Goal: Task Accomplishment & Management: Manage account settings

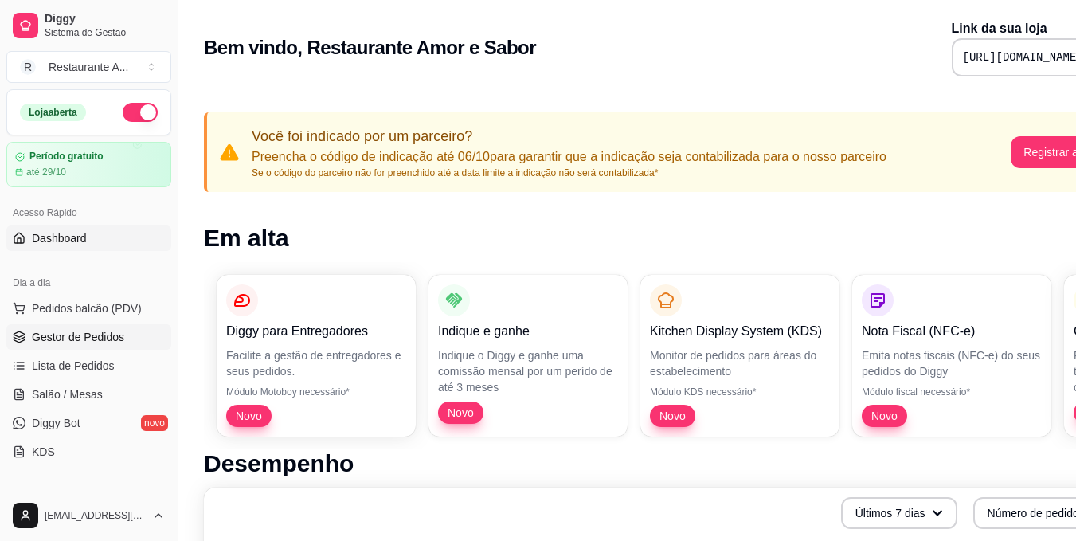
click at [115, 347] on link "Gestor de Pedidos" at bounding box center [88, 336] width 165 height 25
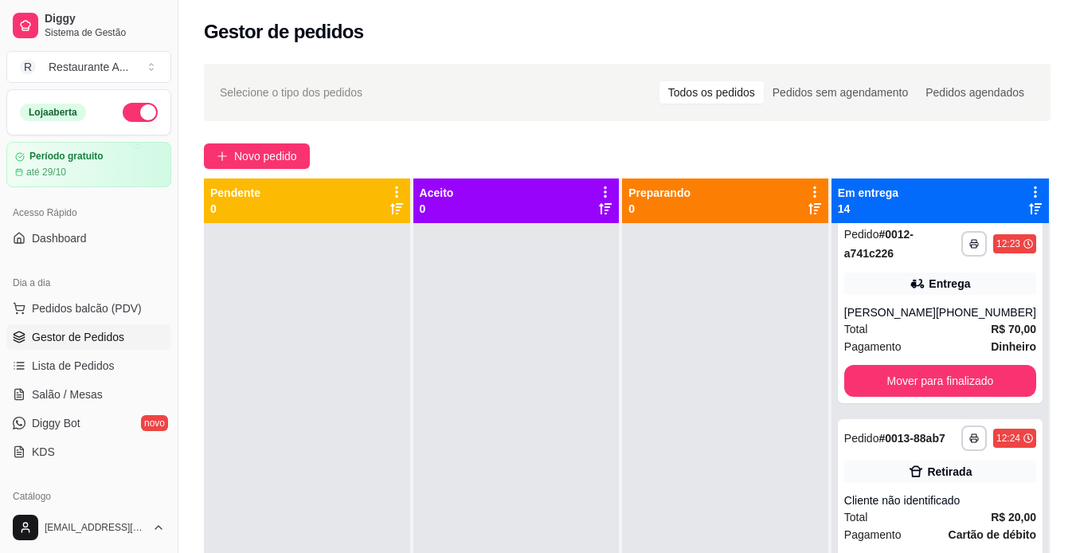
scroll to position [1451, 0]
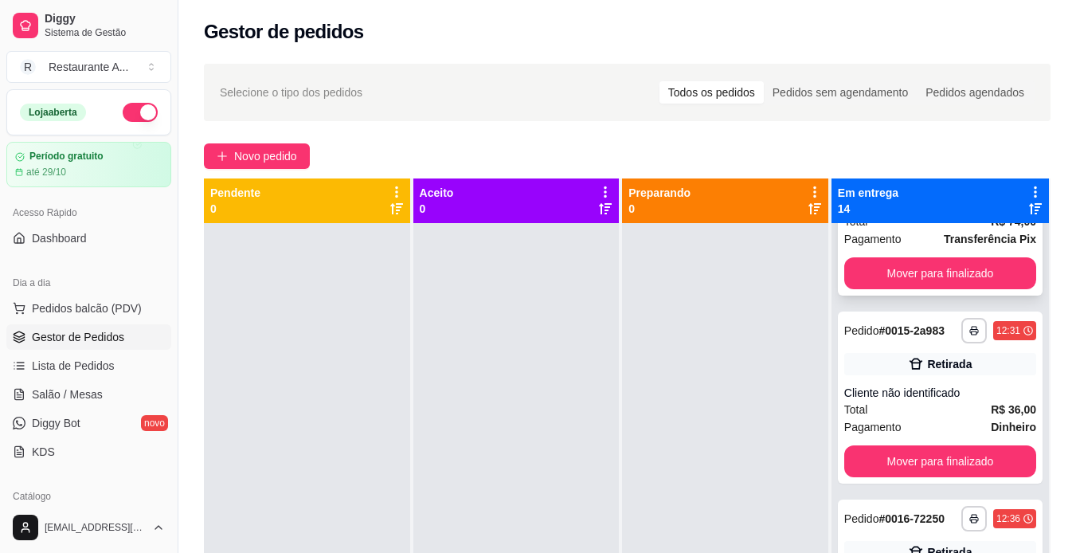
click at [943, 230] on div "Total R$ 74,00" at bounding box center [941, 222] width 192 height 18
click at [115, 298] on button "Pedidos balcão (PDV)" at bounding box center [88, 308] width 165 height 25
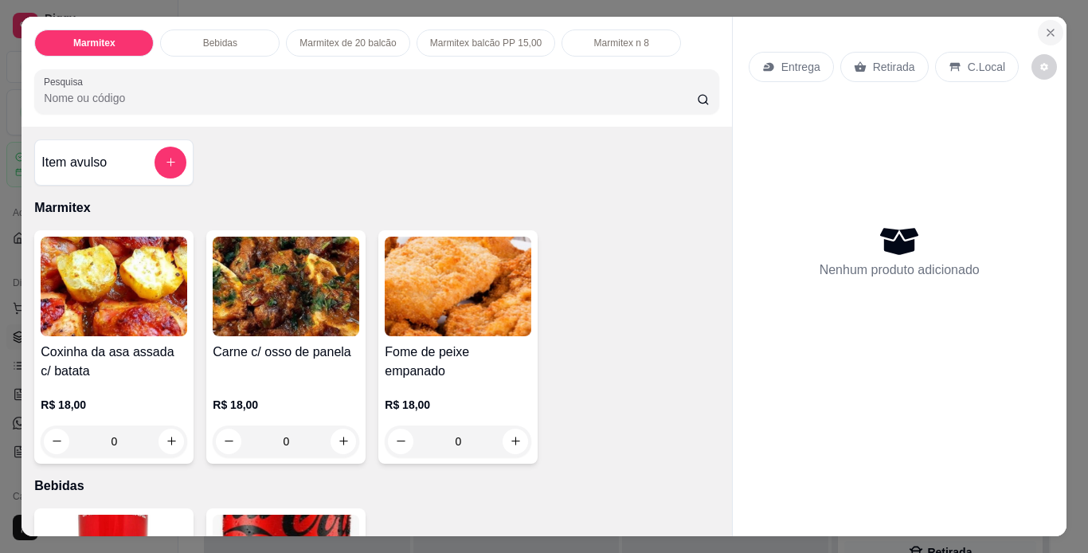
click at [1043, 34] on button "Close" at bounding box center [1050, 32] width 25 height 25
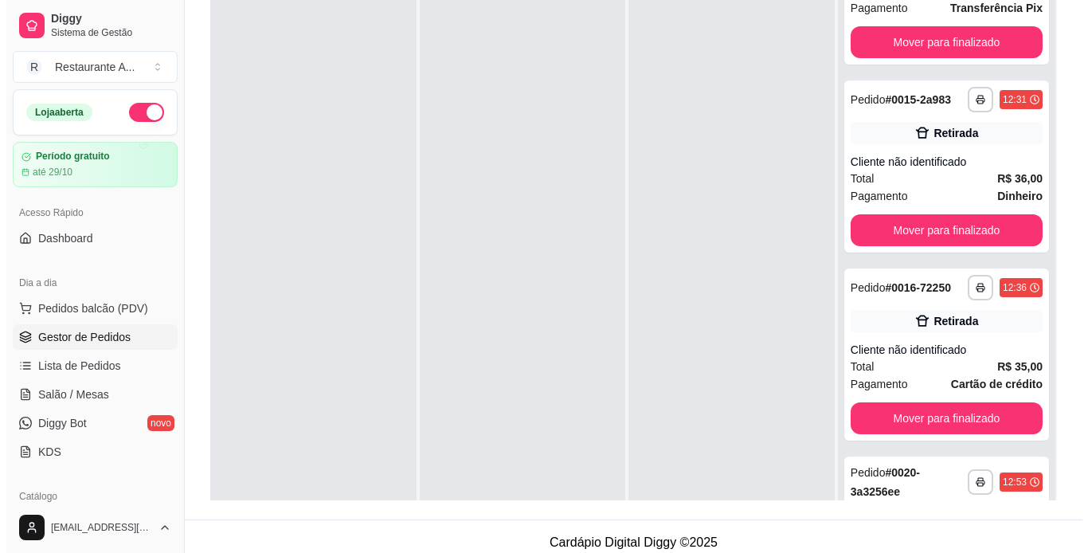
scroll to position [243, 0]
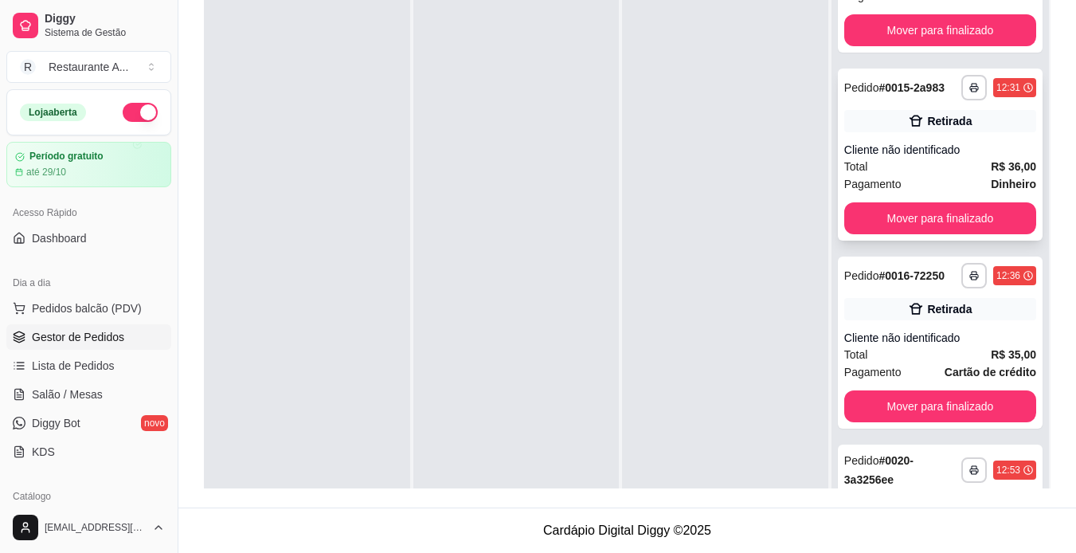
click at [921, 175] on div "Total R$ 36,00" at bounding box center [941, 167] width 192 height 18
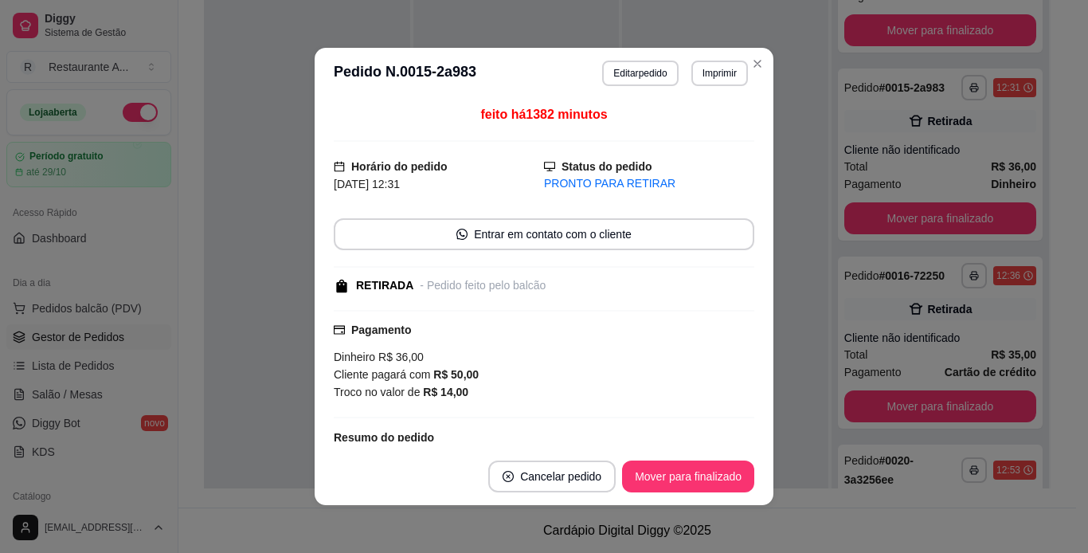
click at [750, 433] on div "feito há 1382 minutos Horário do pedido [DATE] 12:31 Status do pedido PRONTO PA…" at bounding box center [544, 273] width 459 height 349
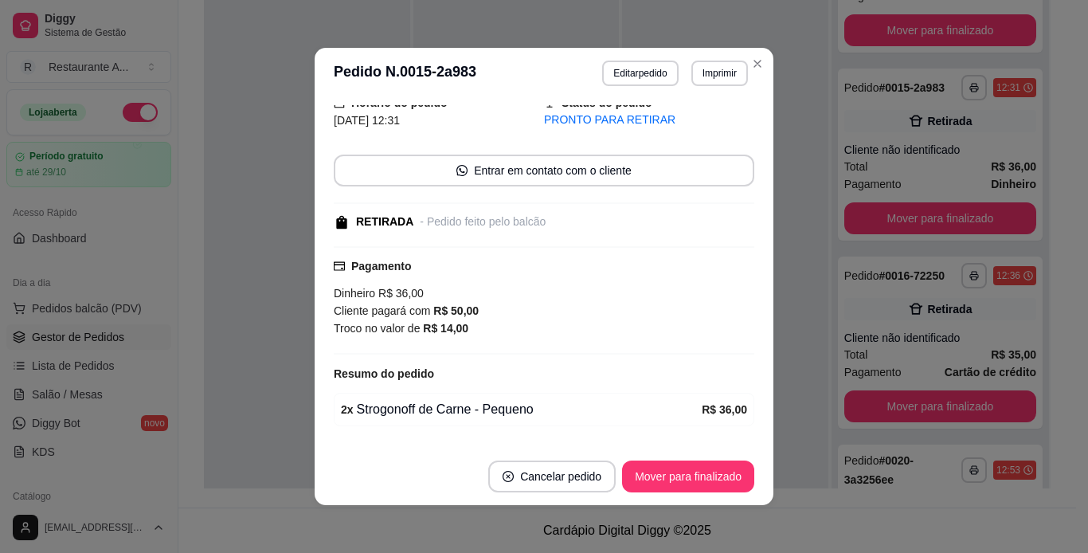
scroll to position [96, 0]
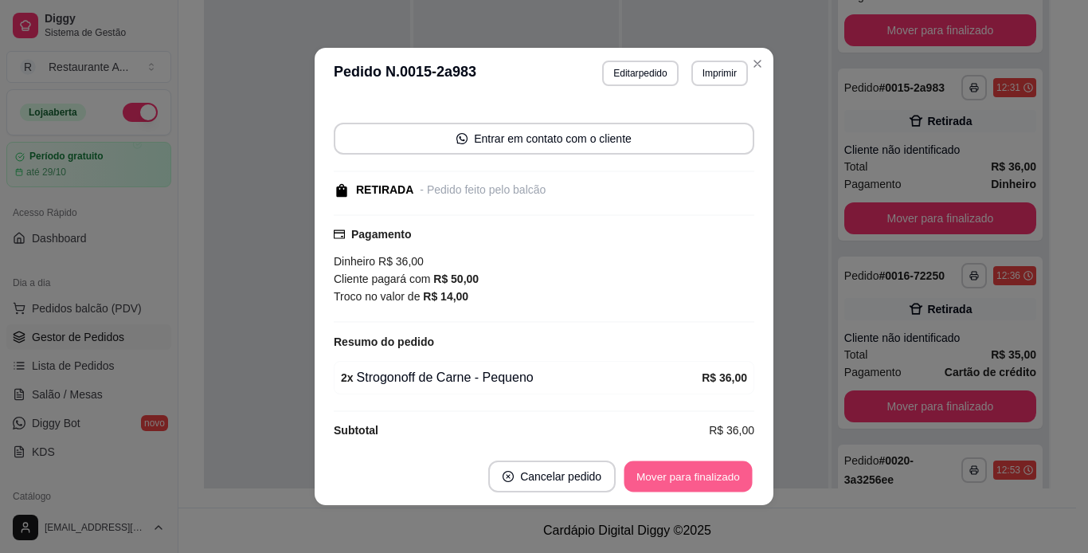
click at [690, 478] on button "Mover para finalizado" at bounding box center [689, 476] width 128 height 31
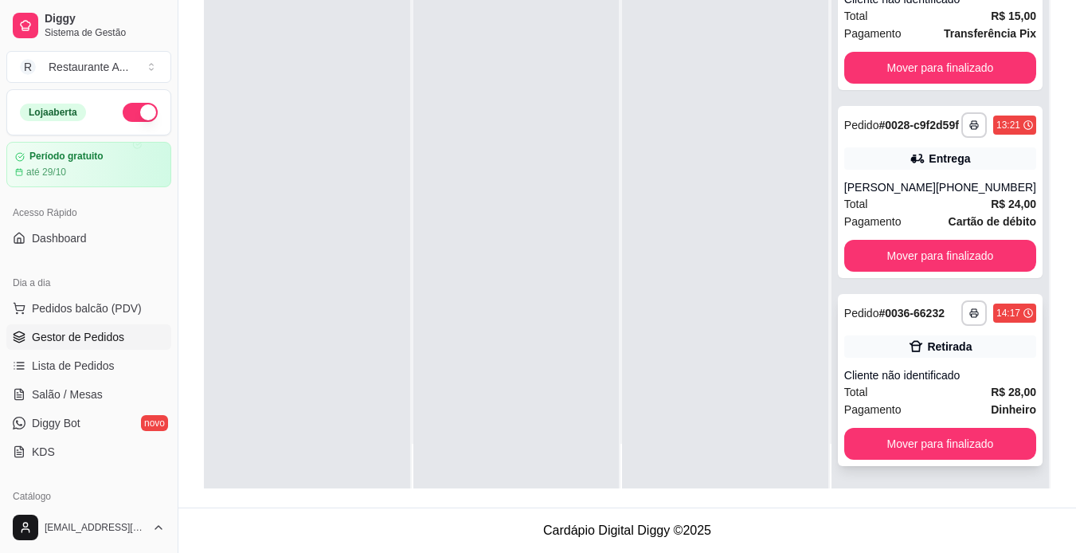
scroll to position [1993, 0]
click at [970, 272] on button "Mover para finalizado" at bounding box center [940, 256] width 186 height 31
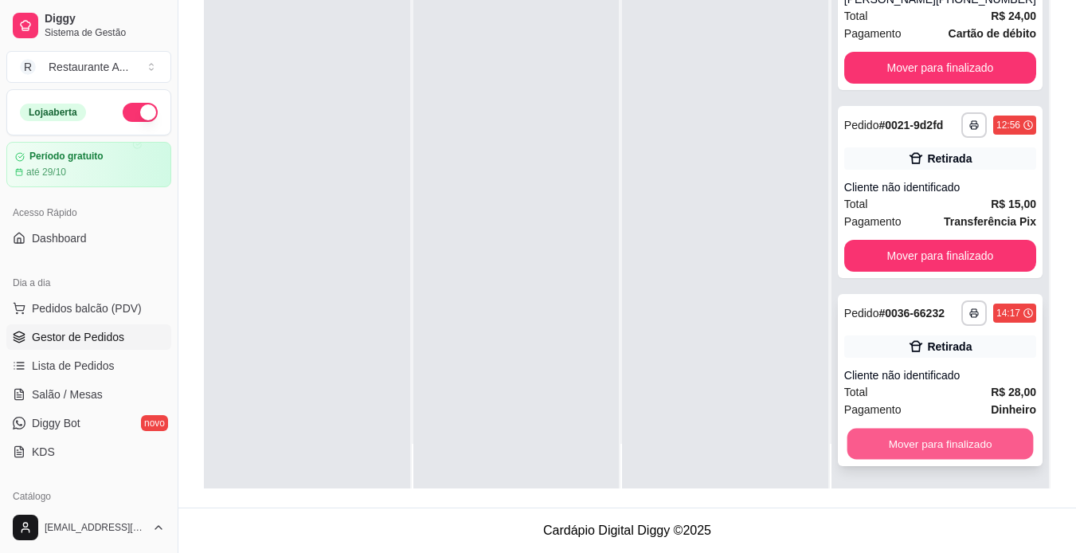
click at [991, 446] on button "Mover para finalizado" at bounding box center [940, 444] width 186 height 31
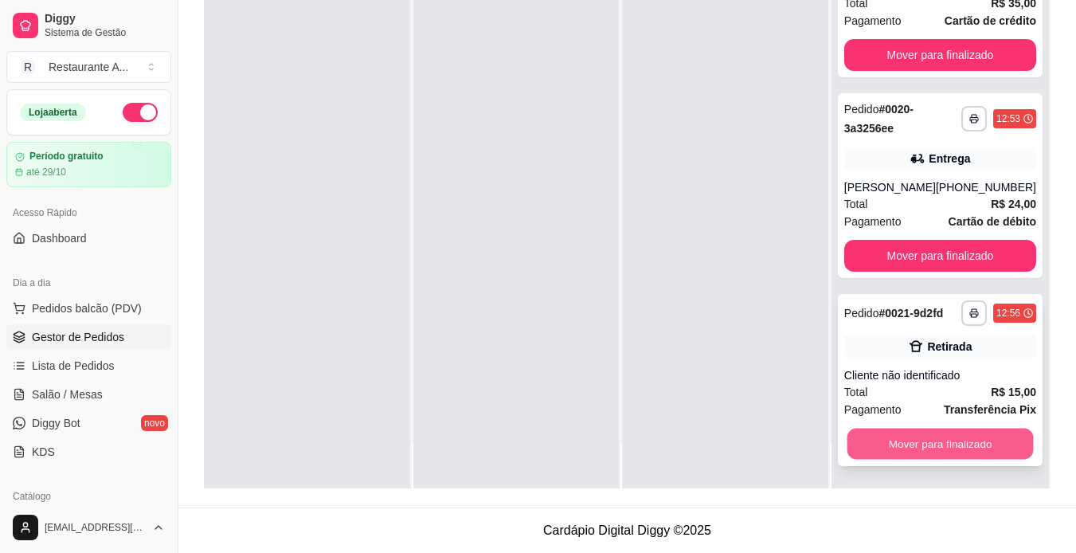
click at [961, 448] on button "Mover para finalizado" at bounding box center [940, 444] width 186 height 31
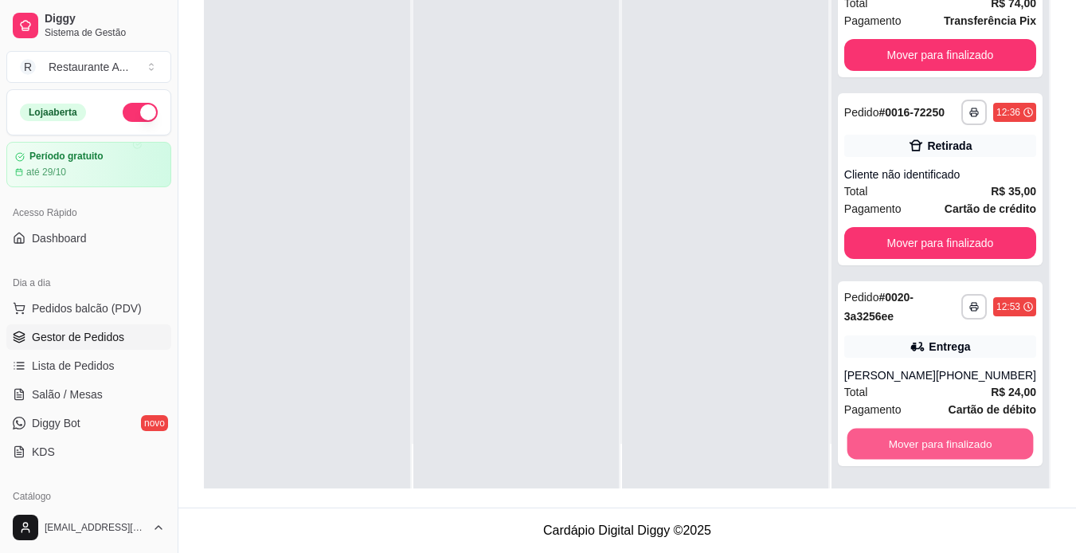
click at [961, 448] on button "Mover para finalizado" at bounding box center [940, 444] width 186 height 31
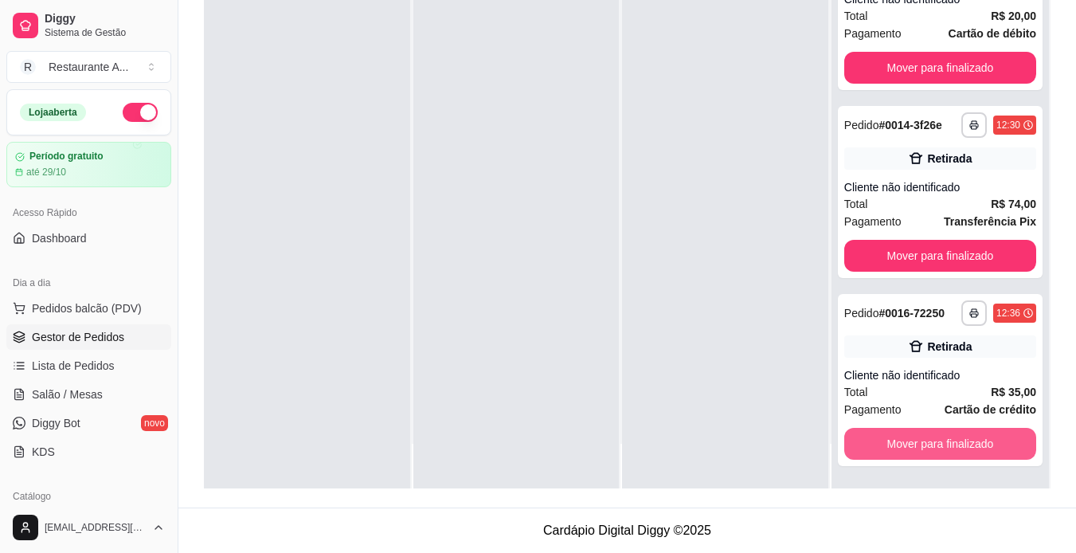
click at [961, 448] on button "Mover para finalizado" at bounding box center [941, 444] width 192 height 32
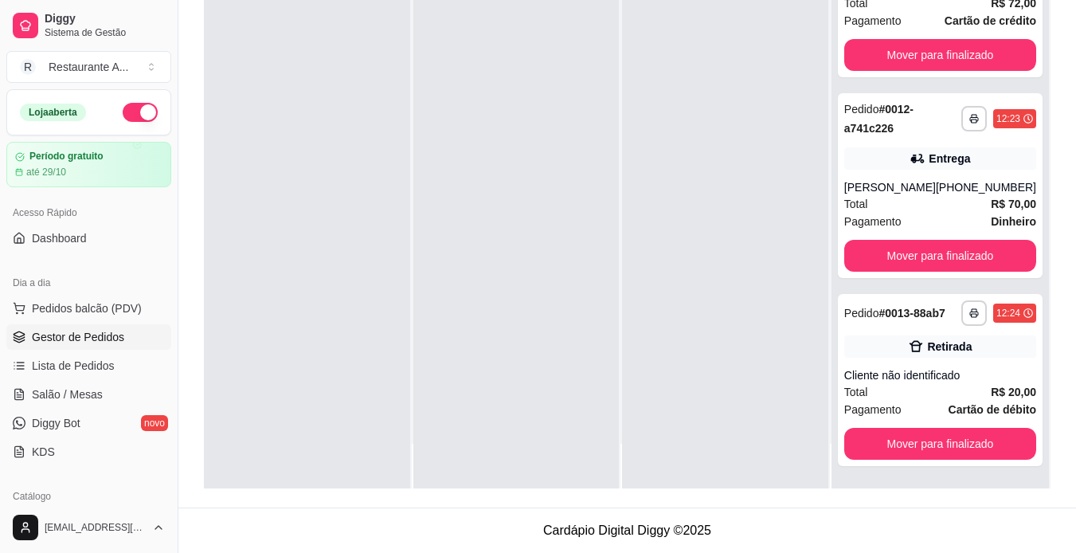
scroll to position [884, 0]
click at [961, 448] on button "Mover para finalizado" at bounding box center [941, 444] width 192 height 32
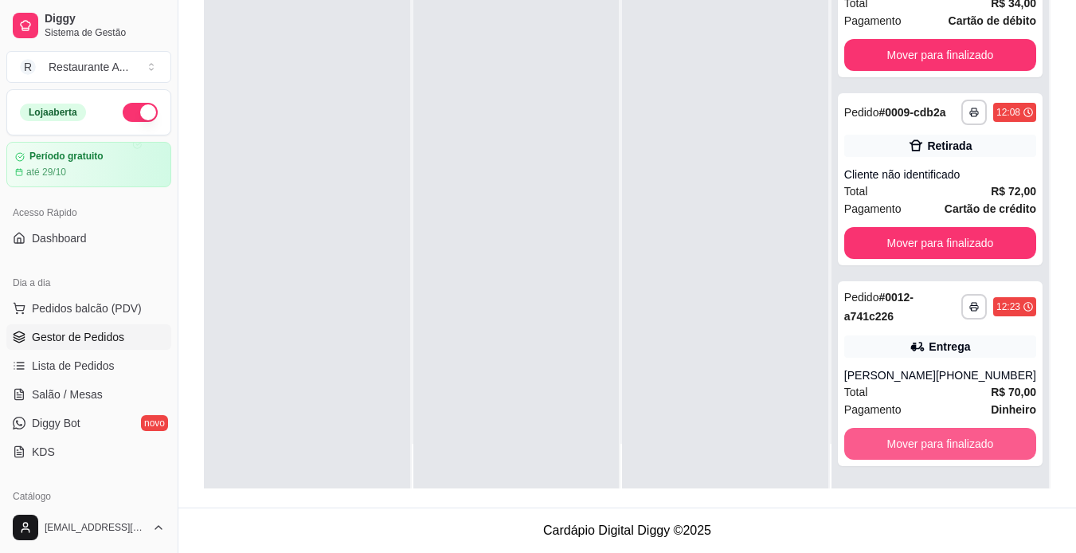
scroll to position [684, 0]
click at [961, 448] on button "Mover para finalizado" at bounding box center [940, 444] width 186 height 31
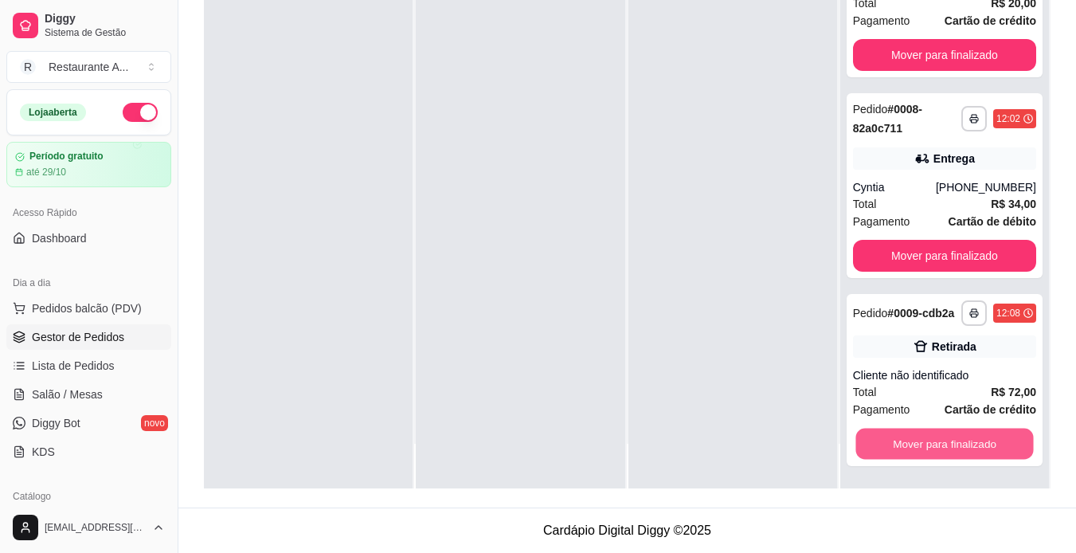
click at [961, 448] on button "Mover para finalizado" at bounding box center [945, 444] width 178 height 31
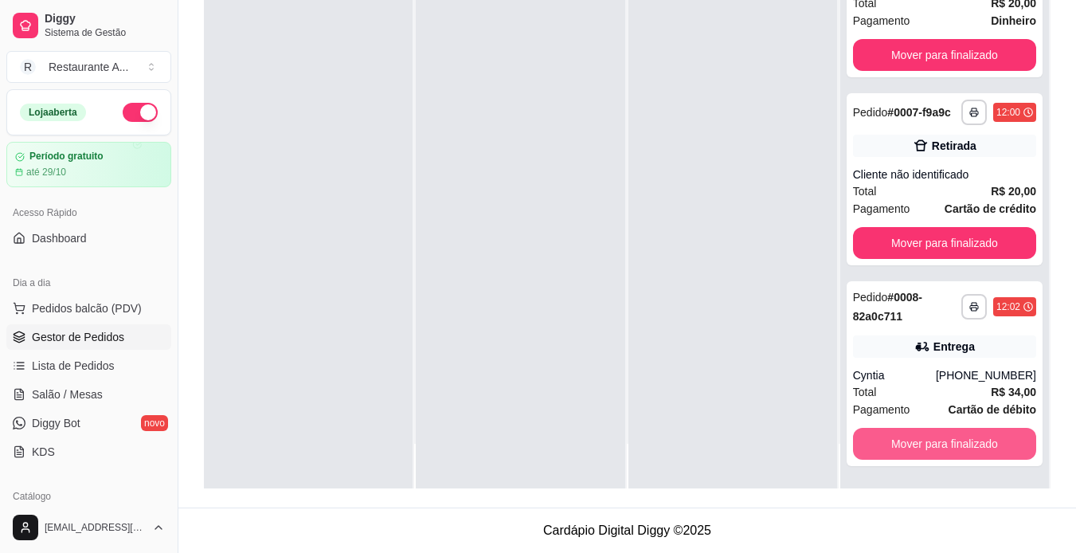
scroll to position [266, 0]
click at [961, 448] on button "Mover para finalizado" at bounding box center [945, 444] width 178 height 31
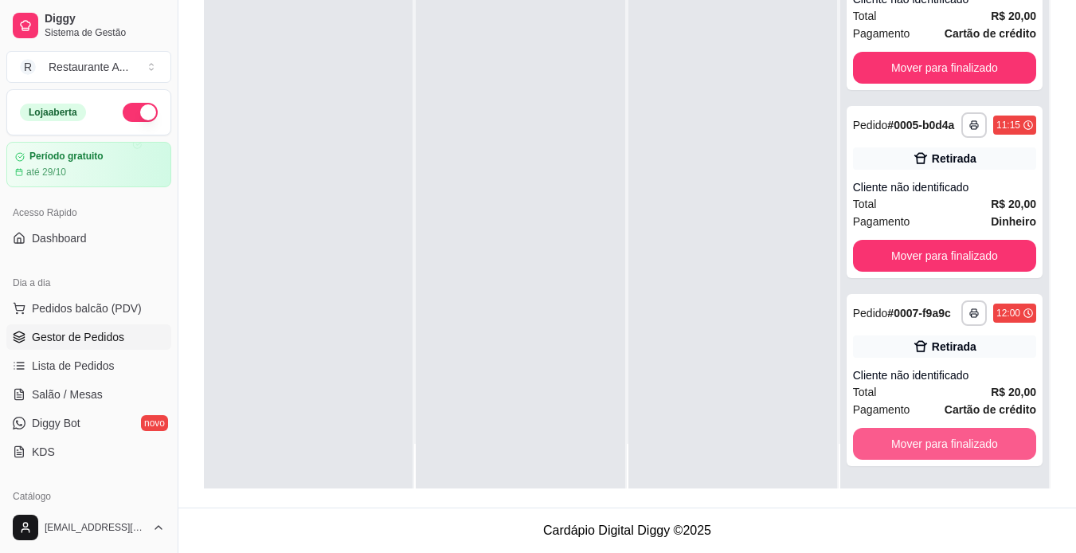
scroll to position [65, 0]
click at [961, 448] on button "Mover para finalizado" at bounding box center [944, 444] width 183 height 32
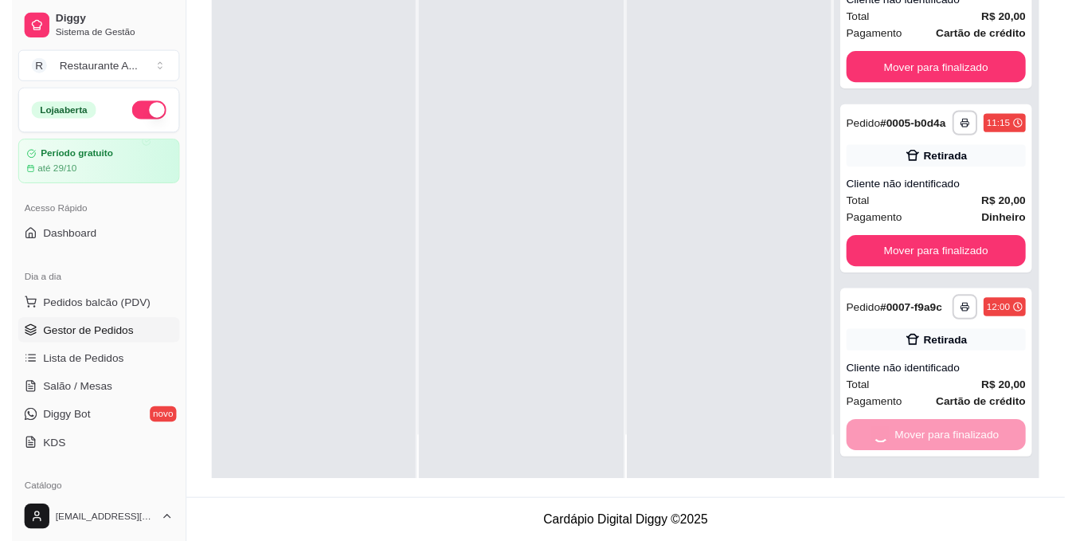
scroll to position [0, 0]
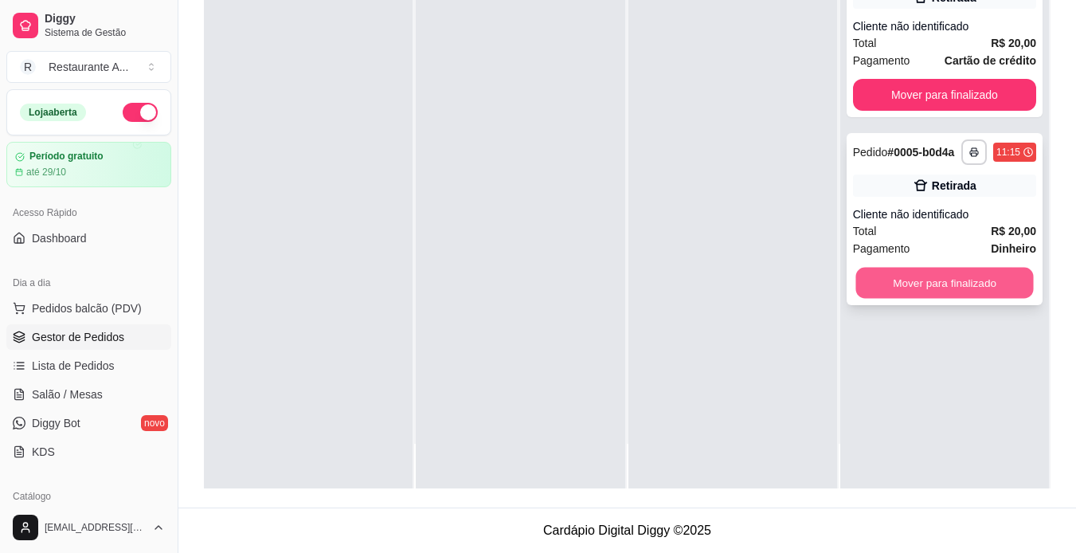
click at [958, 269] on button "Mover para finalizado" at bounding box center [945, 283] width 178 height 31
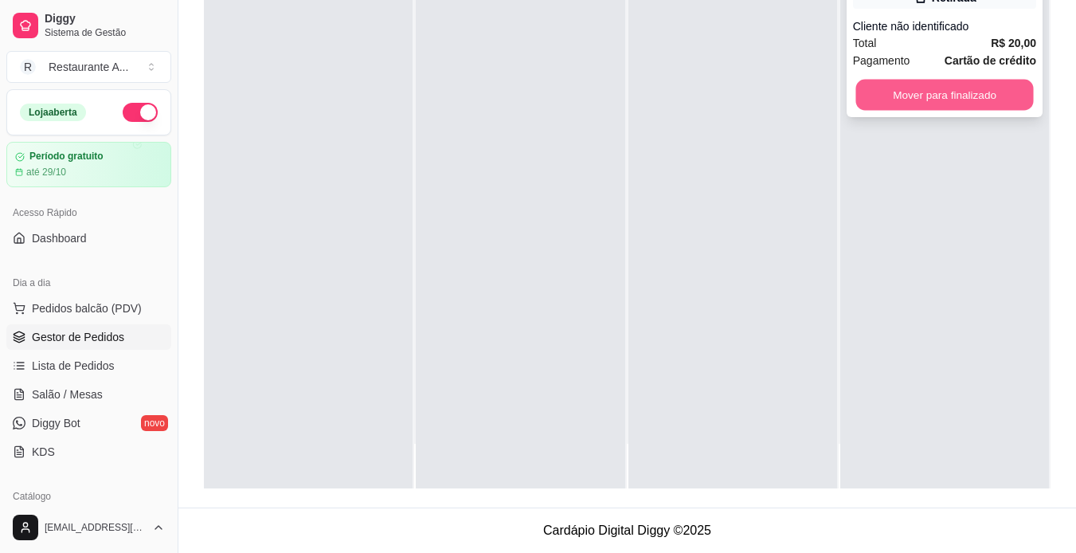
click at [957, 96] on button "Mover para finalizado" at bounding box center [945, 95] width 178 height 31
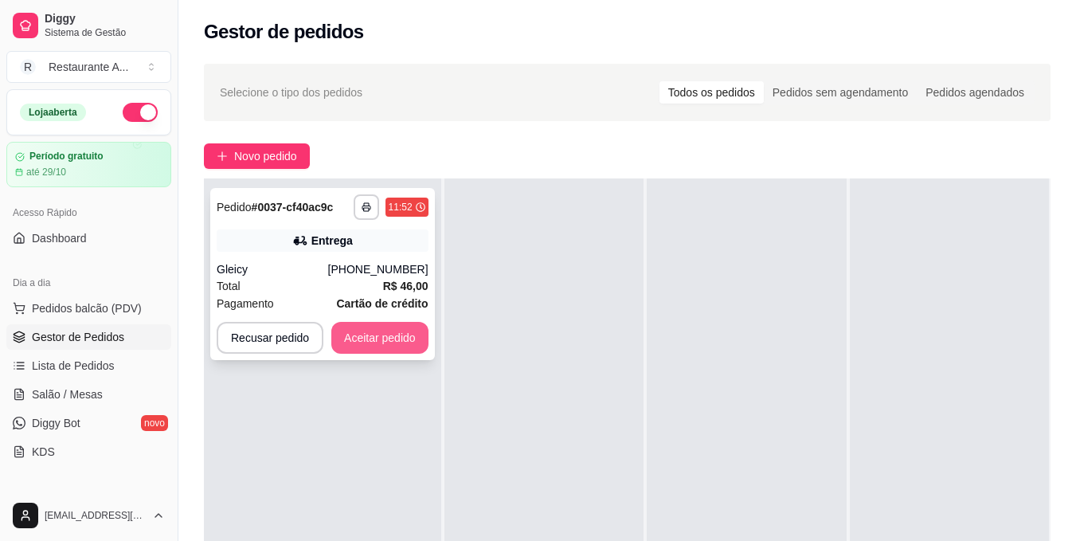
click at [399, 345] on button "Aceitar pedido" at bounding box center [379, 338] width 97 height 32
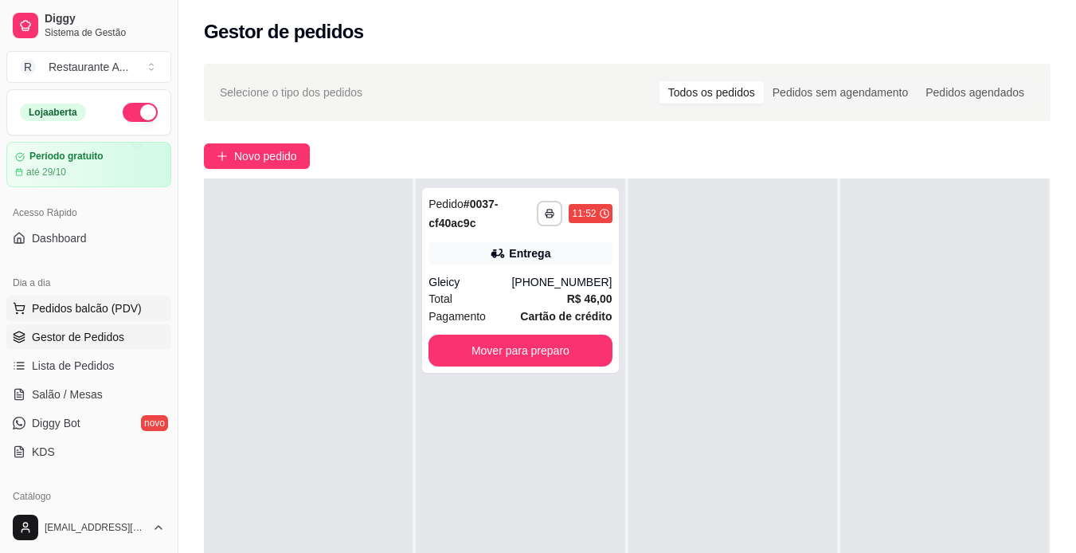
click at [96, 306] on span "Pedidos balcão (PDV)" at bounding box center [87, 308] width 110 height 16
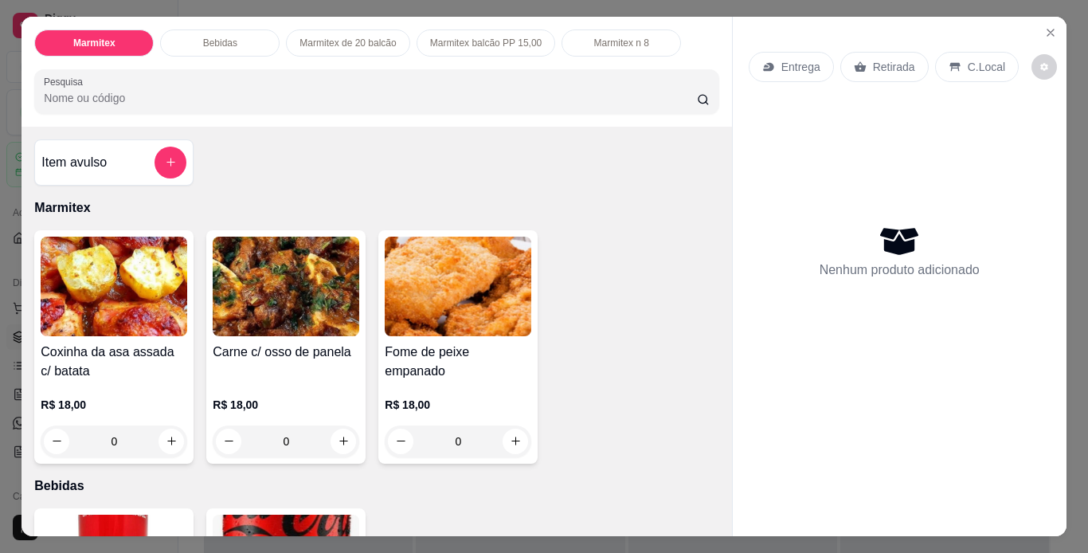
click at [166, 437] on div "0" at bounding box center [114, 441] width 147 height 32
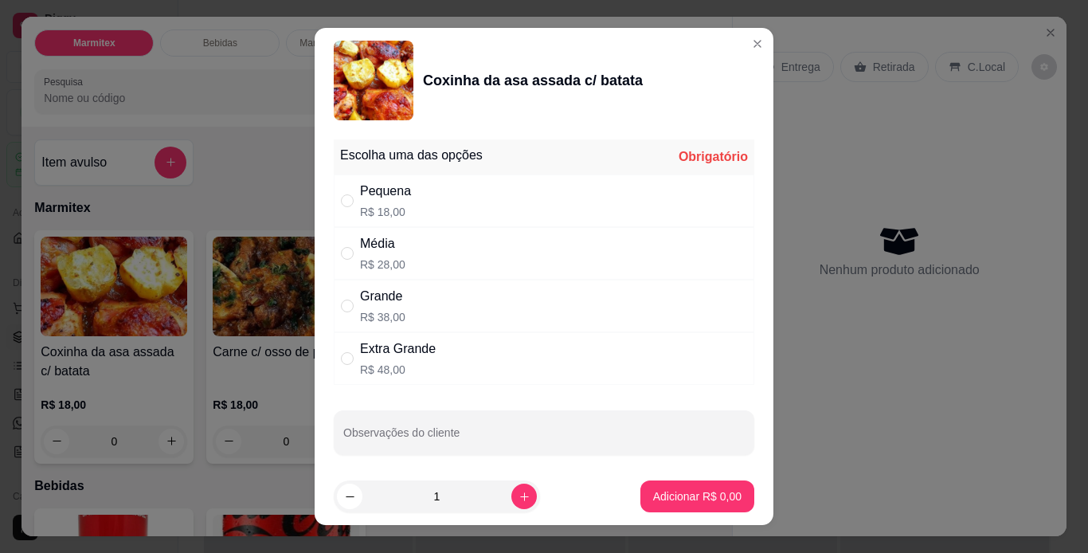
click at [399, 269] on div "Média R$ 28,00" at bounding box center [544, 253] width 421 height 53
radio input "true"
click at [691, 501] on p "Adicionar R$ 28,00" at bounding box center [694, 496] width 95 height 16
type input "1"
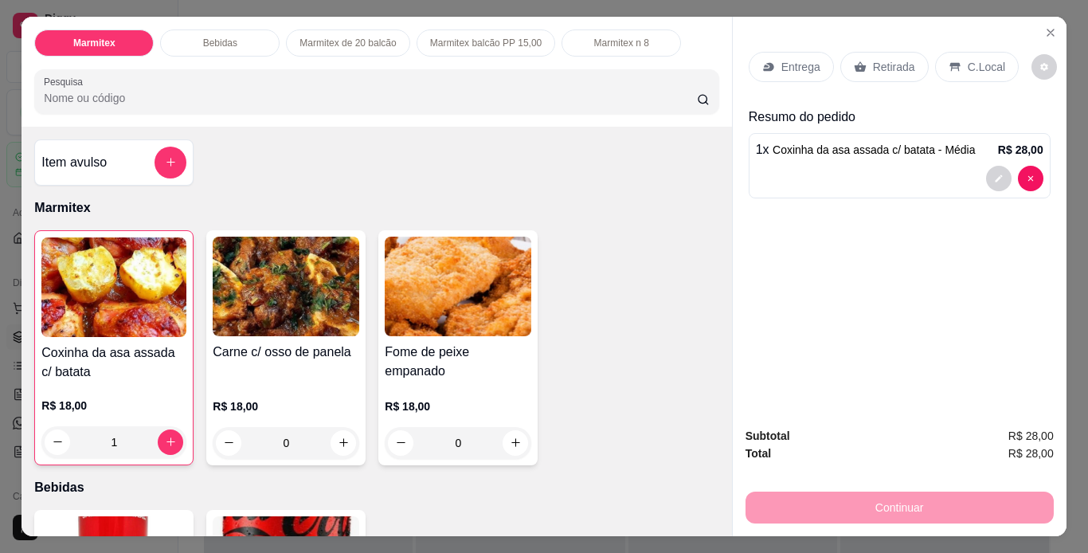
click at [886, 59] on p "Retirada" at bounding box center [894, 67] width 42 height 16
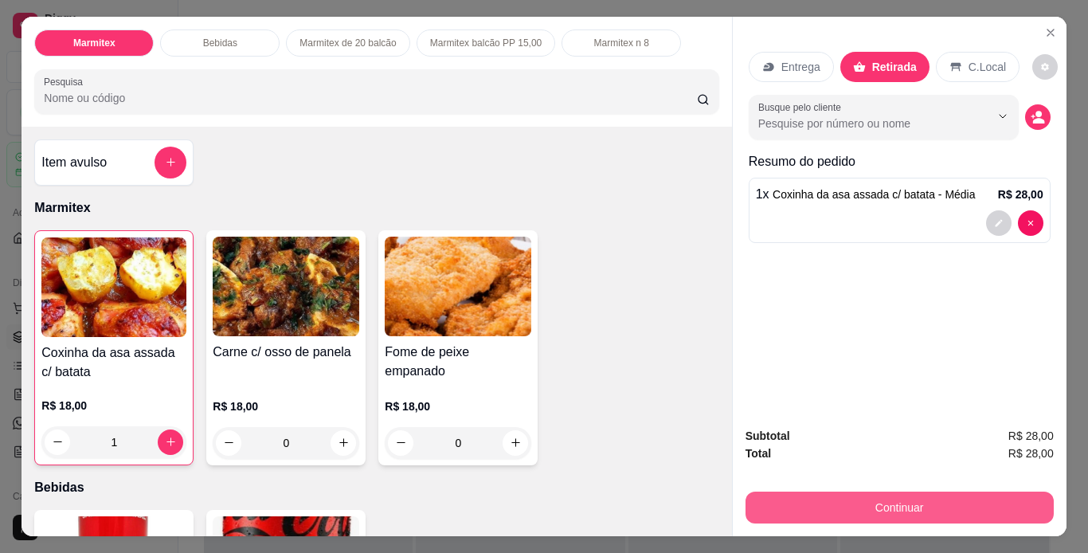
click at [961, 495] on button "Continuar" at bounding box center [900, 508] width 308 height 32
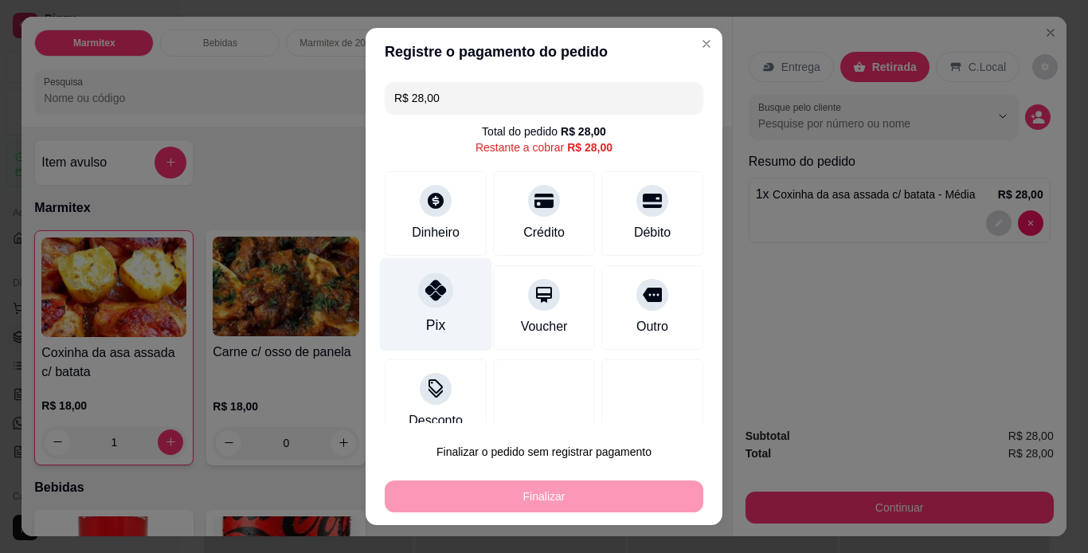
click at [449, 296] on div "Pix" at bounding box center [436, 303] width 112 height 93
type input "R$ 0,00"
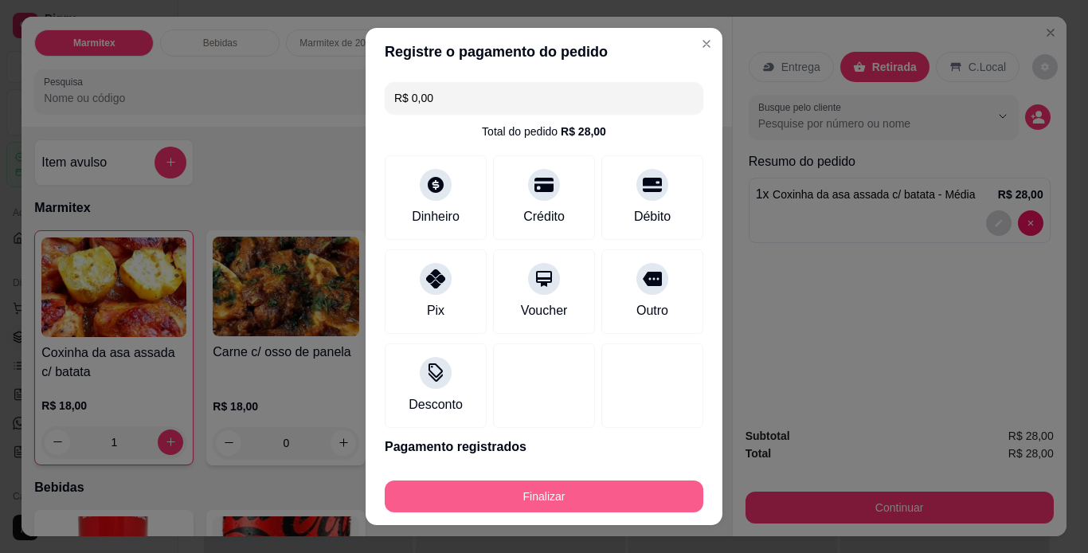
click at [643, 498] on button "Finalizar" at bounding box center [544, 496] width 319 height 32
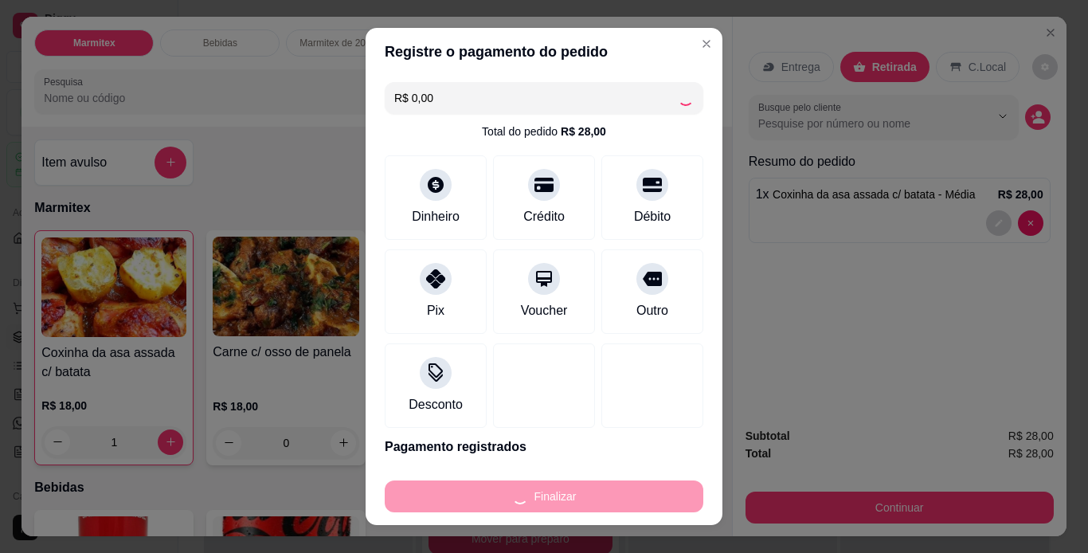
type input "0"
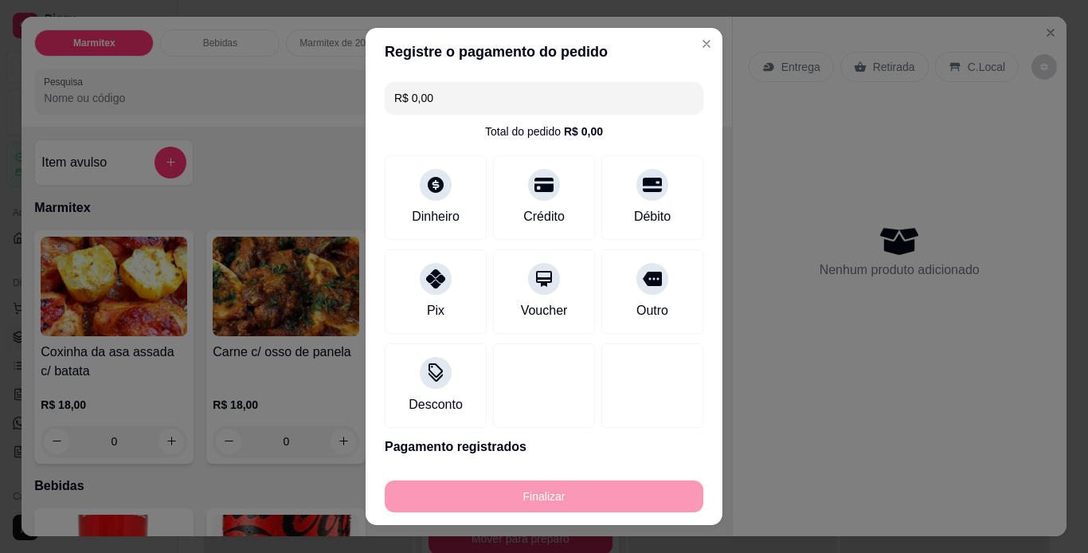
type input "-R$ 28,00"
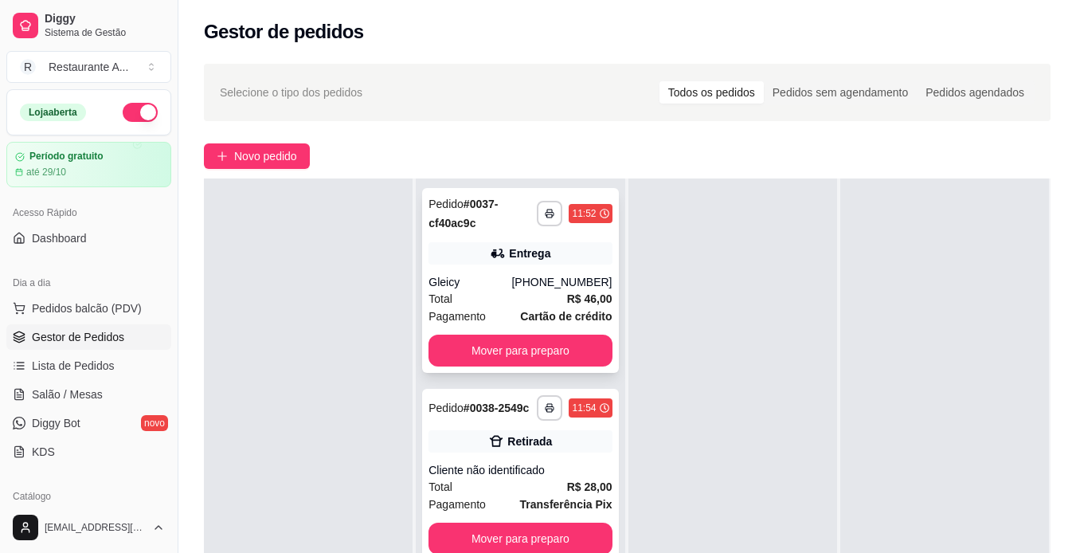
click at [510, 267] on div "**********" at bounding box center [520, 280] width 196 height 185
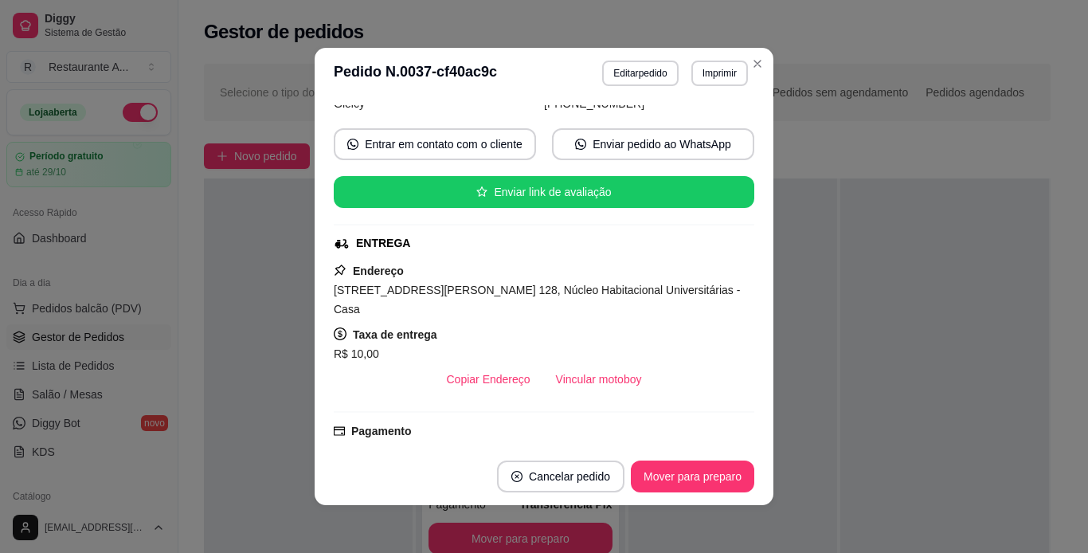
scroll to position [127, 0]
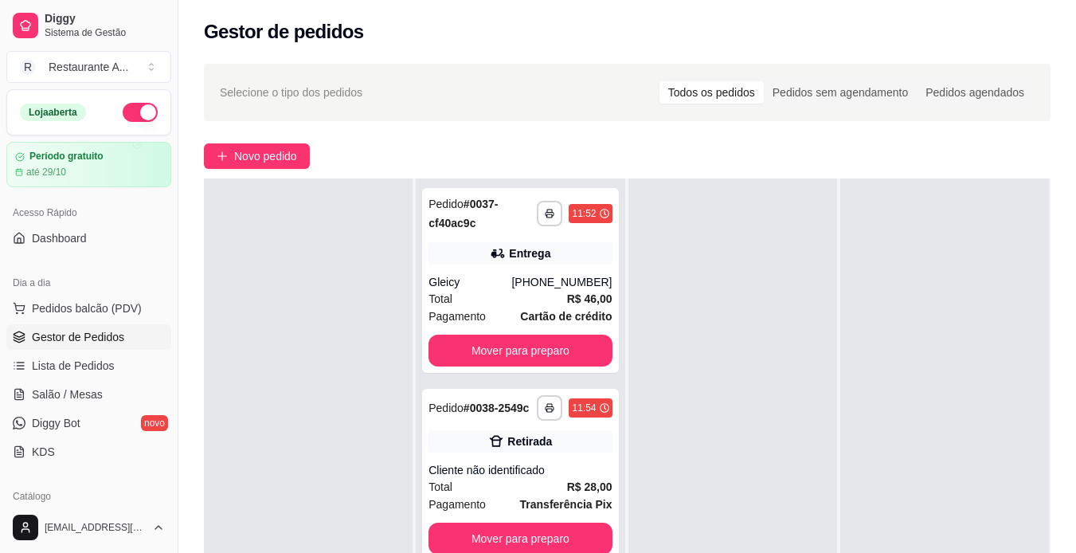
click at [615, 544] on div "**********" at bounding box center [520, 454] width 209 height 553
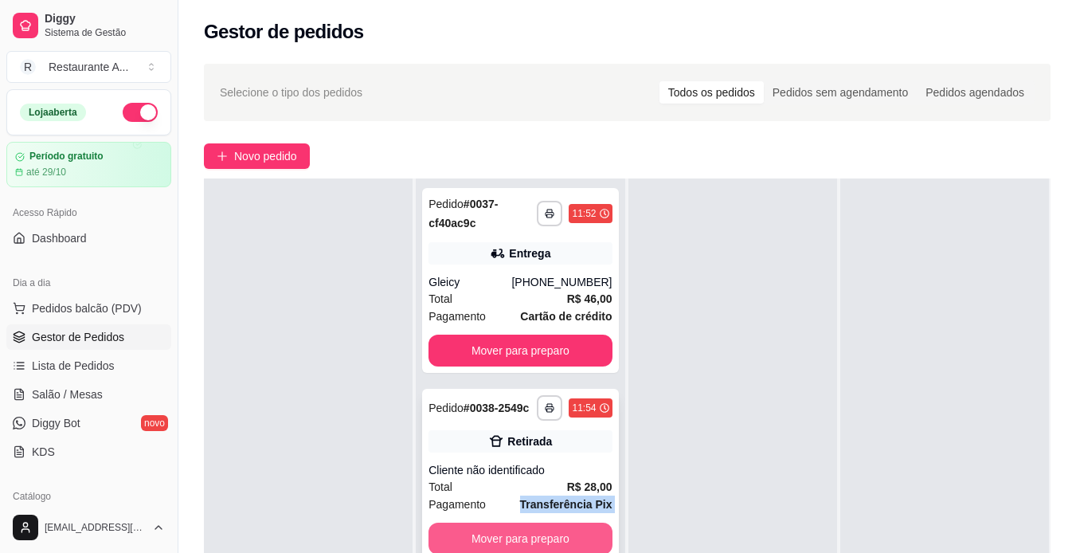
drag, startPoint x: 615, startPoint y: 544, endPoint x: 563, endPoint y: 508, distance: 63.4
click at [563, 508] on div "**********" at bounding box center [520, 454] width 209 height 553
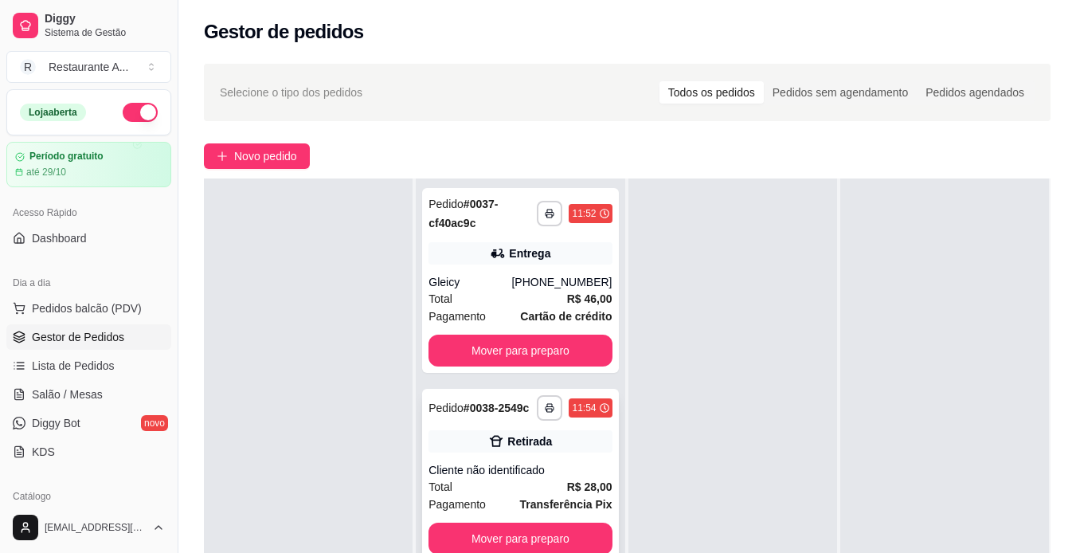
click at [594, 439] on div "Retirada" at bounding box center [520, 441] width 183 height 22
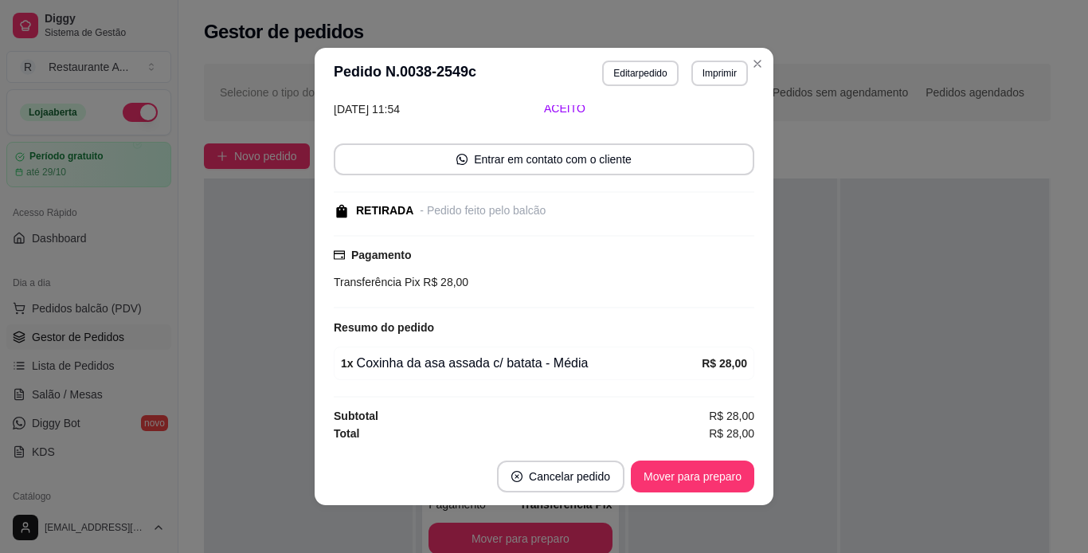
scroll to position [76, 0]
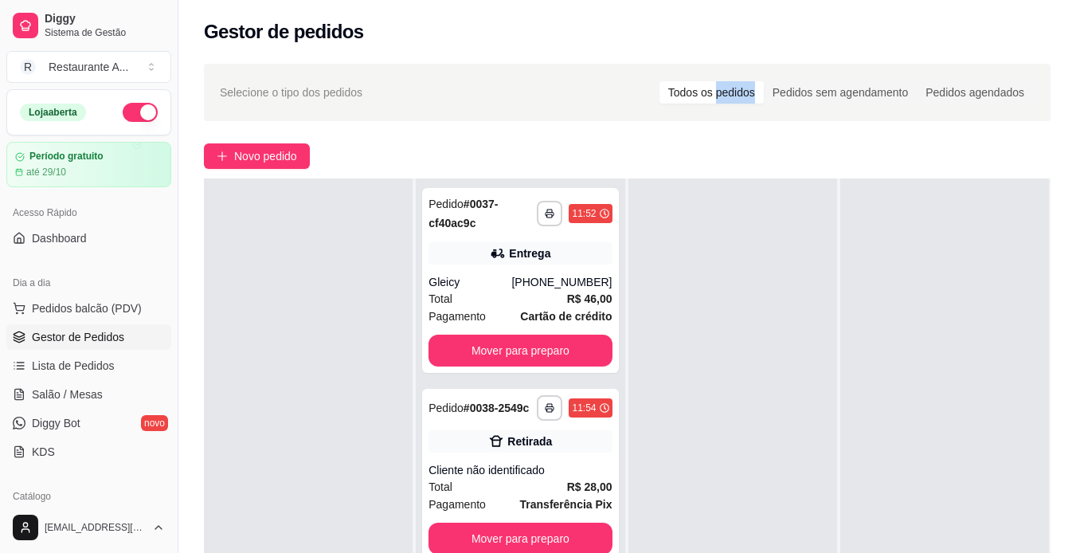
click at [756, 70] on div "Selecione o tipo dos pedidos Todos os pedidos Pedidos sem agendamento Pedidos a…" at bounding box center [627, 92] width 847 height 57
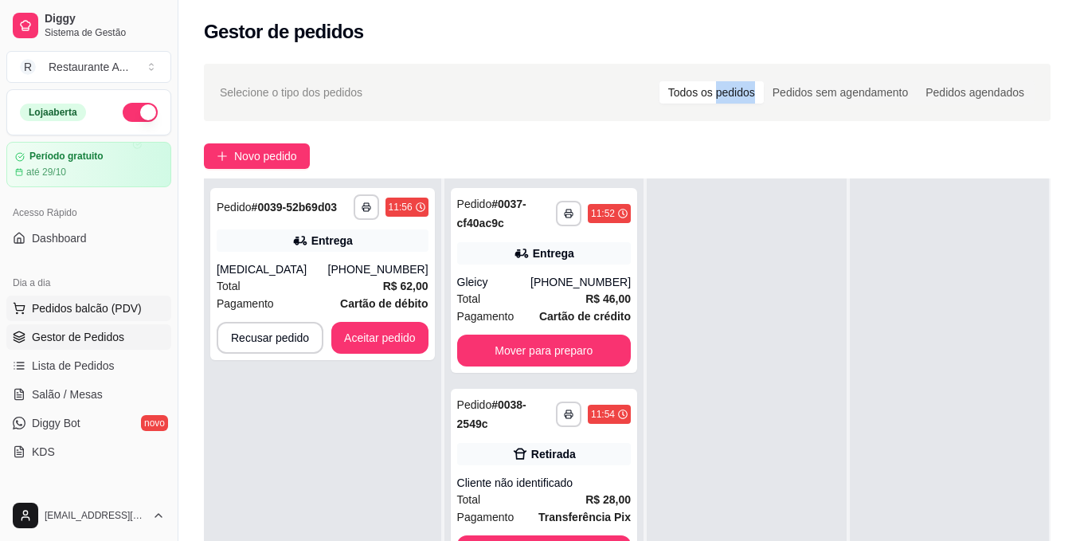
click at [76, 302] on span "Pedidos balcão (PDV)" at bounding box center [87, 308] width 110 height 16
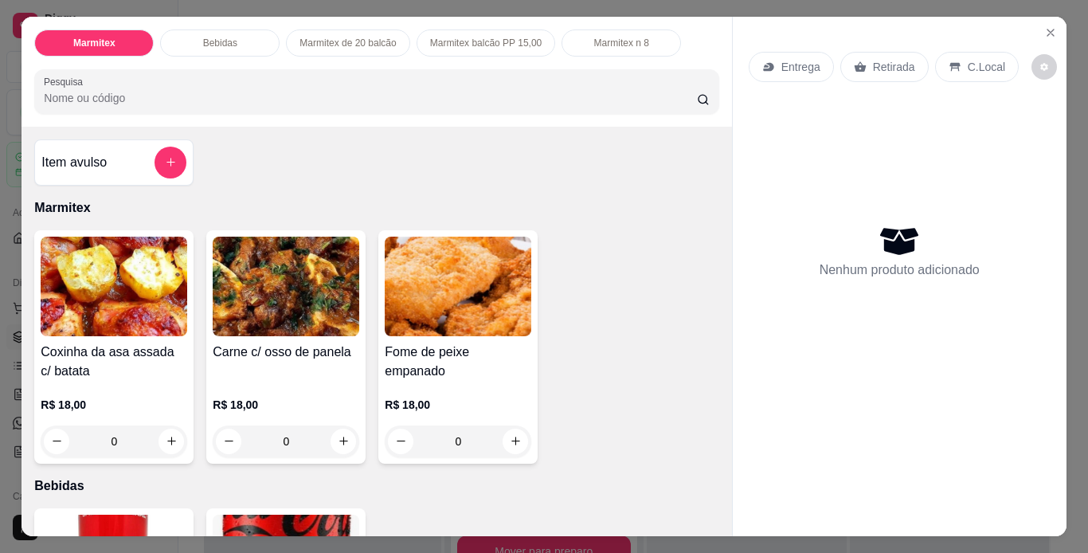
click at [159, 437] on div "0" at bounding box center [114, 441] width 147 height 32
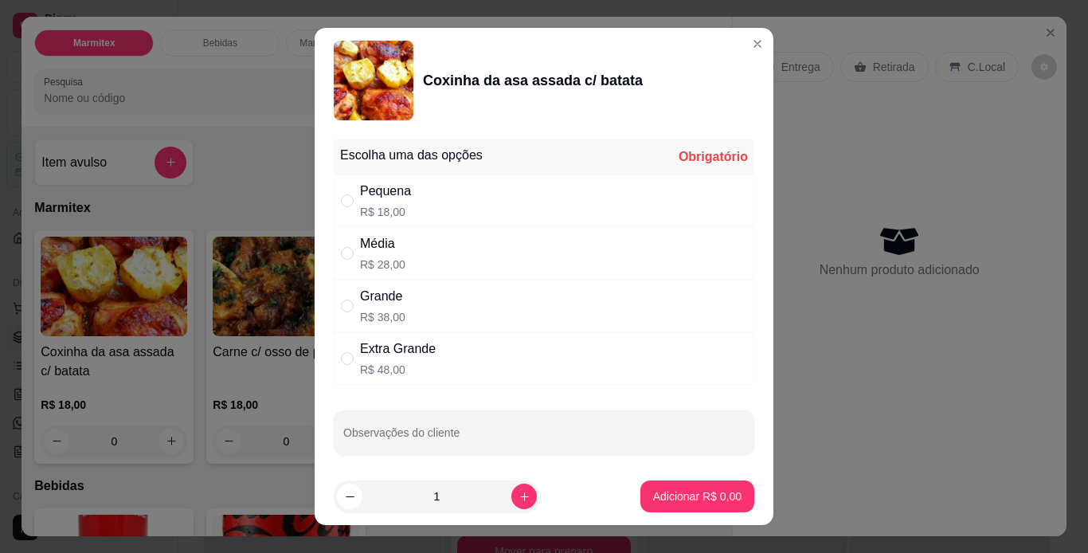
click at [552, 270] on div "Média R$ 28,00" at bounding box center [544, 253] width 421 height 53
radio input "true"
click at [707, 497] on p "Adicionar R$ 28,00" at bounding box center [694, 496] width 95 height 16
type input "1"
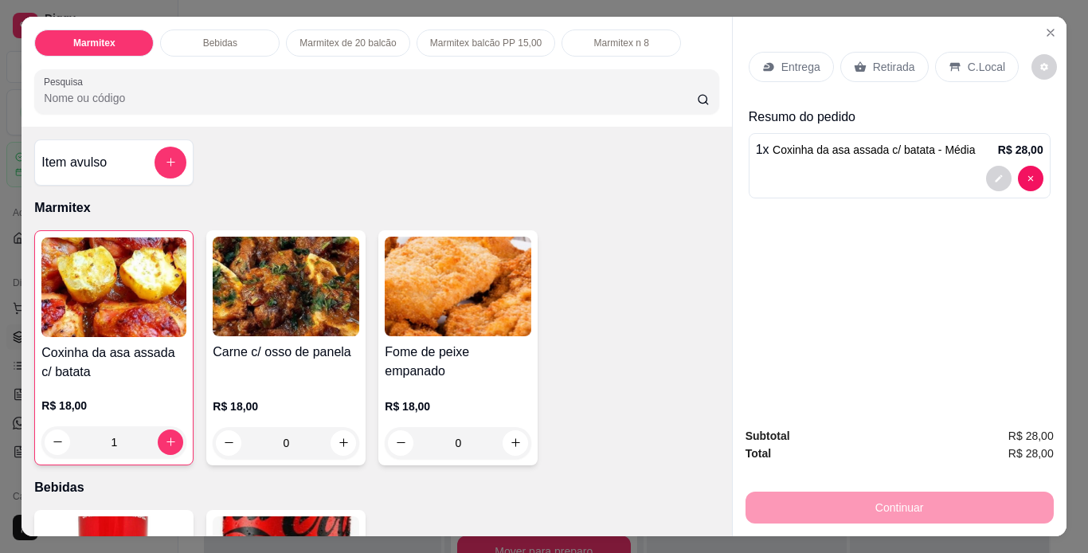
click at [881, 62] on p "Retirada" at bounding box center [894, 67] width 42 height 16
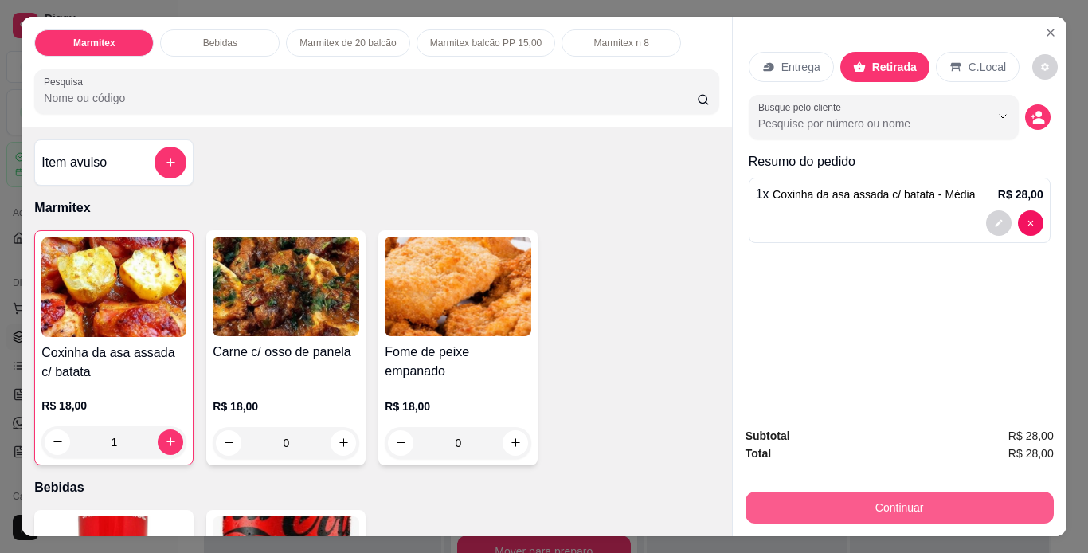
click at [880, 503] on button "Continuar" at bounding box center [900, 508] width 308 height 32
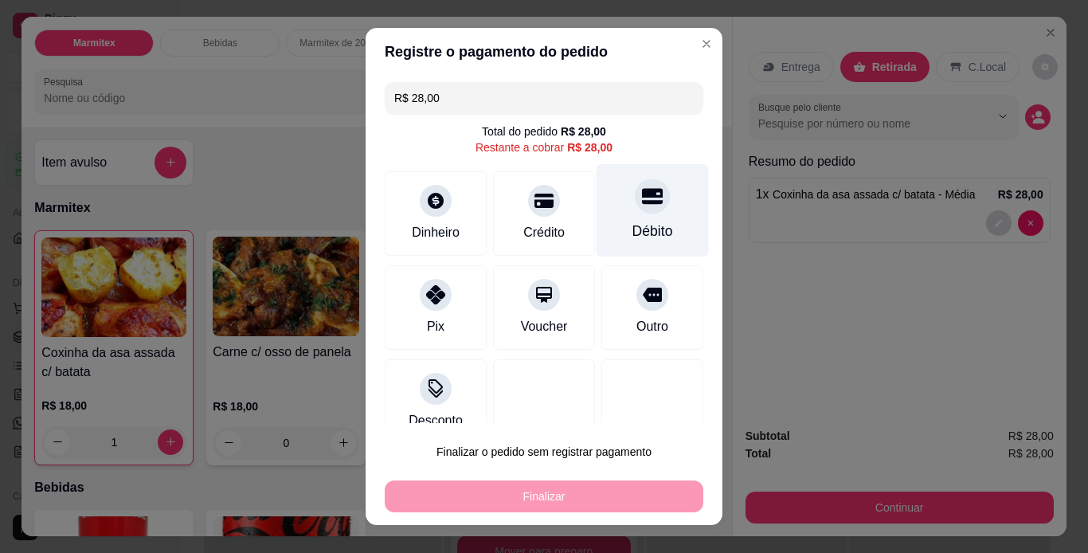
click at [633, 234] on div "Débito" at bounding box center [653, 231] width 41 height 21
type input "R$ 0,00"
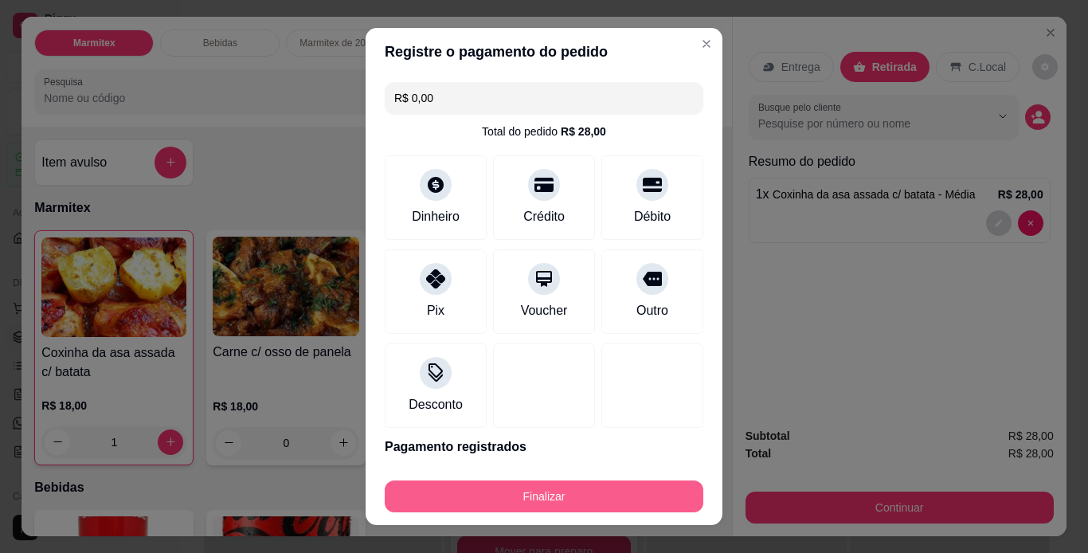
click at [592, 495] on button "Finalizar" at bounding box center [544, 496] width 319 height 32
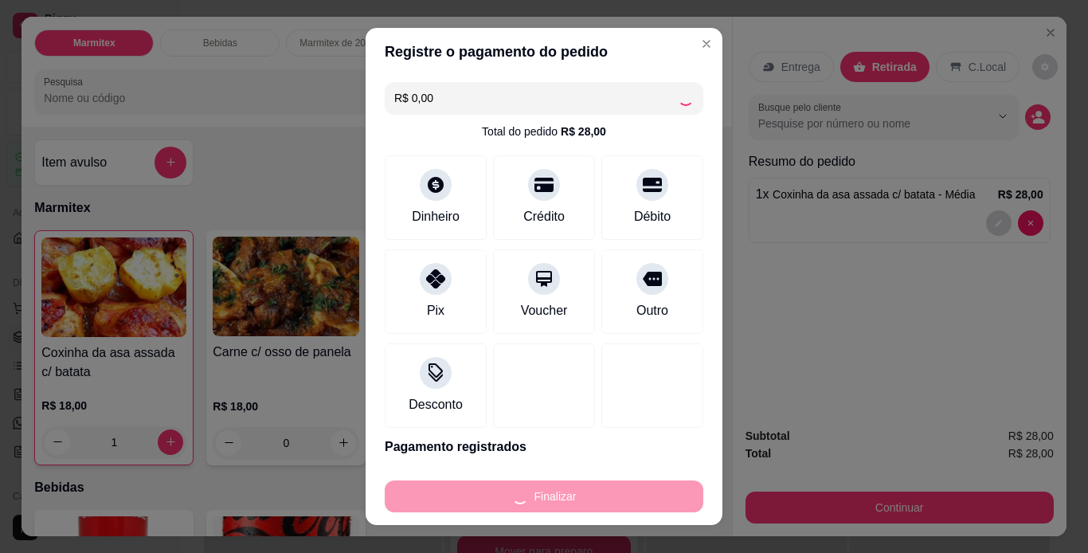
type input "0"
type input "-R$ 28,00"
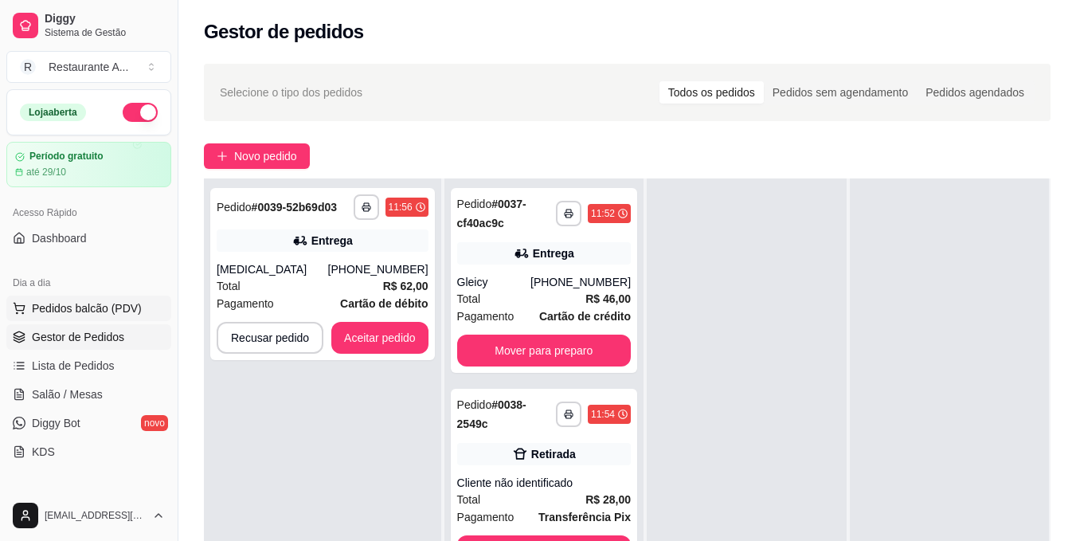
click at [131, 303] on span "Pedidos balcão (PDV)" at bounding box center [87, 308] width 110 height 16
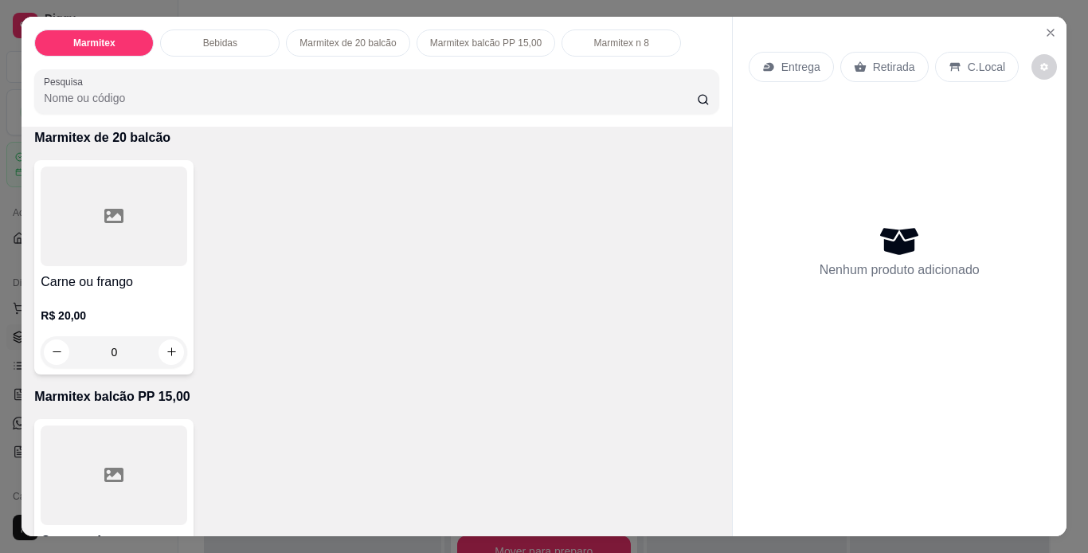
scroll to position [637, 0]
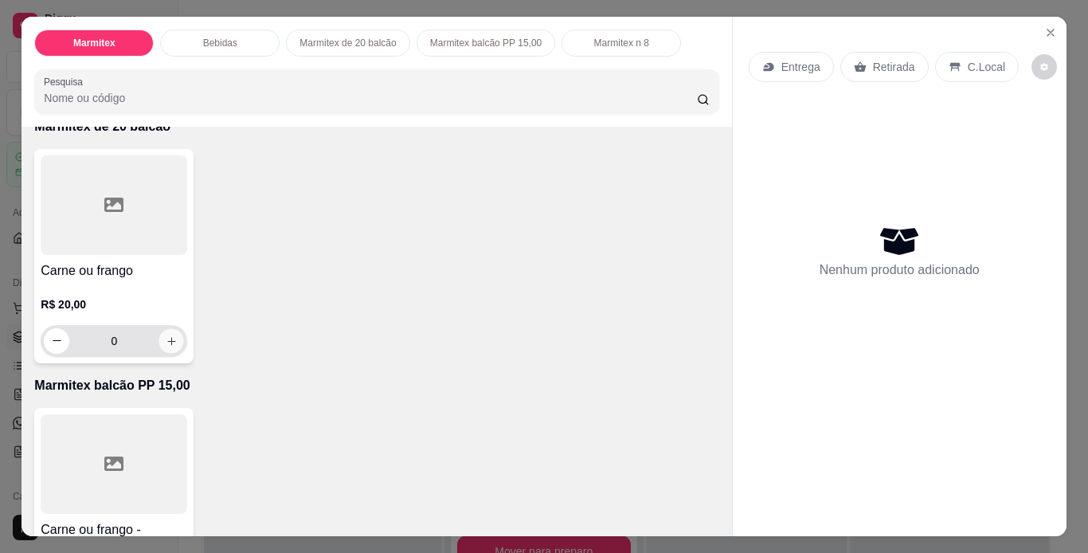
click at [171, 337] on icon "increase-product-quantity" at bounding box center [172, 341] width 12 height 12
type input "1"
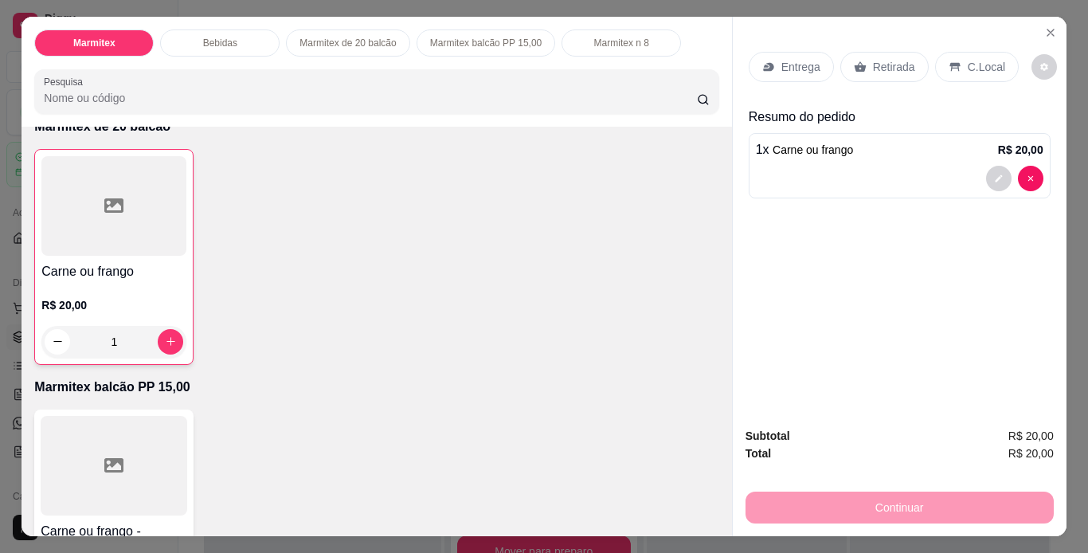
click at [903, 59] on p "Retirada" at bounding box center [894, 67] width 42 height 16
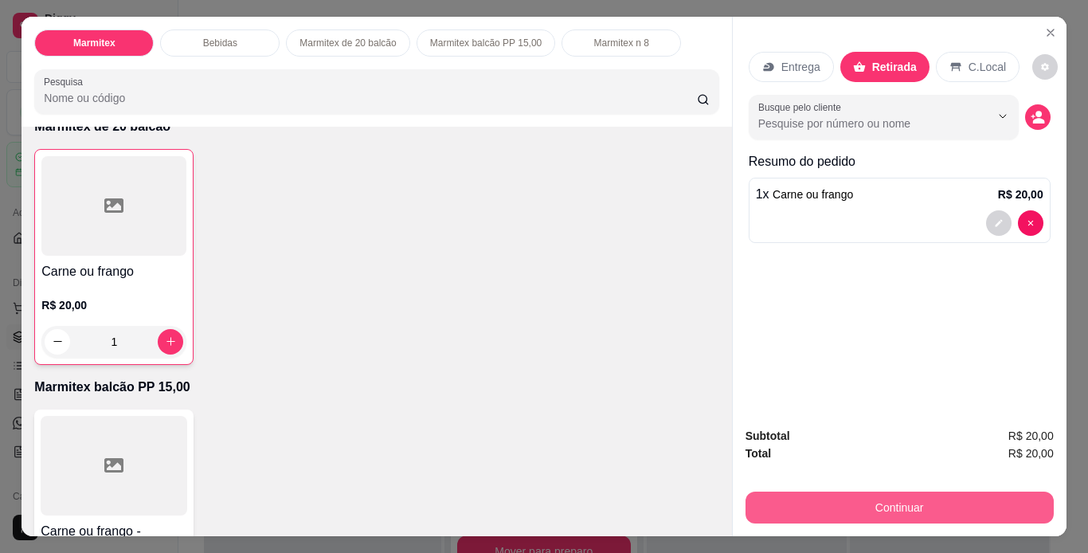
click at [837, 506] on button "Continuar" at bounding box center [900, 508] width 308 height 32
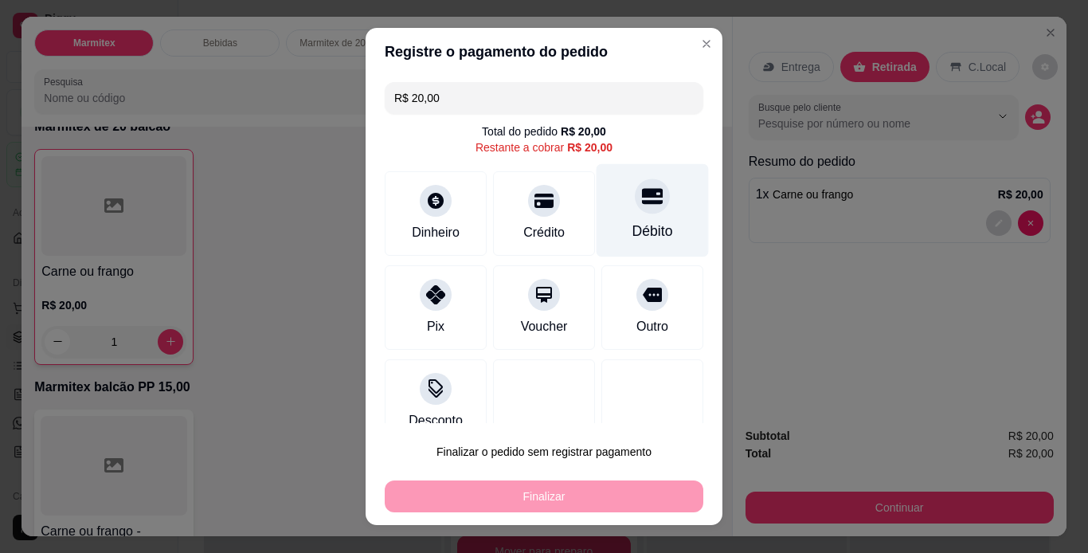
click at [642, 203] on icon at bounding box center [652, 196] width 21 height 16
type input "R$ 0,00"
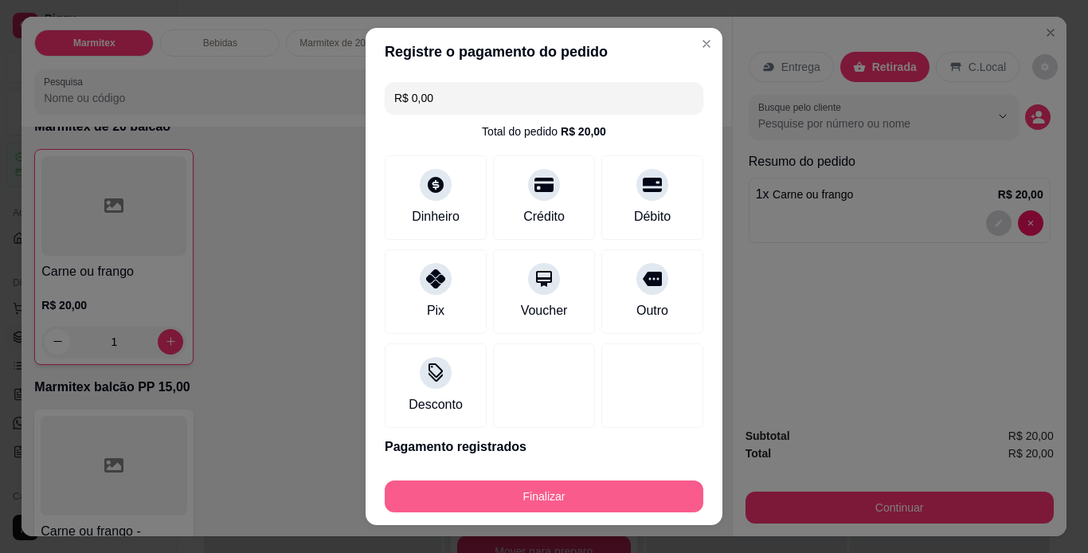
click at [556, 503] on button "Finalizar" at bounding box center [544, 496] width 319 height 32
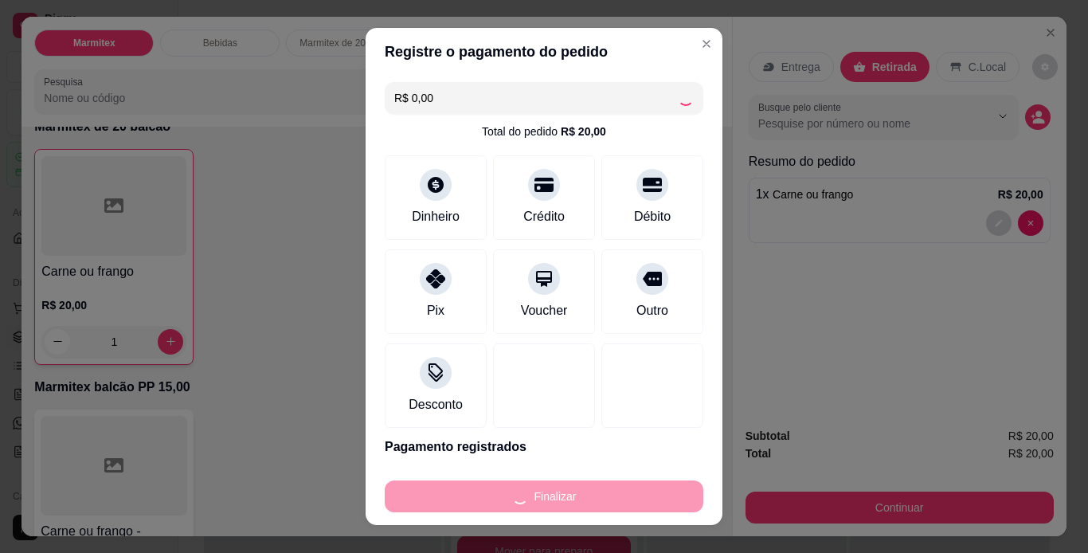
type input "0"
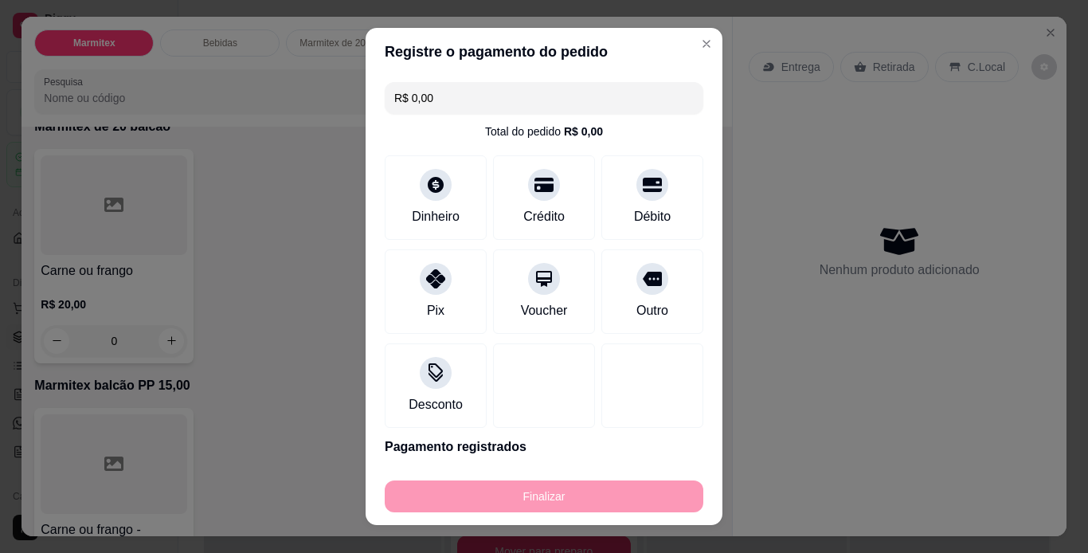
type input "-R$ 20,00"
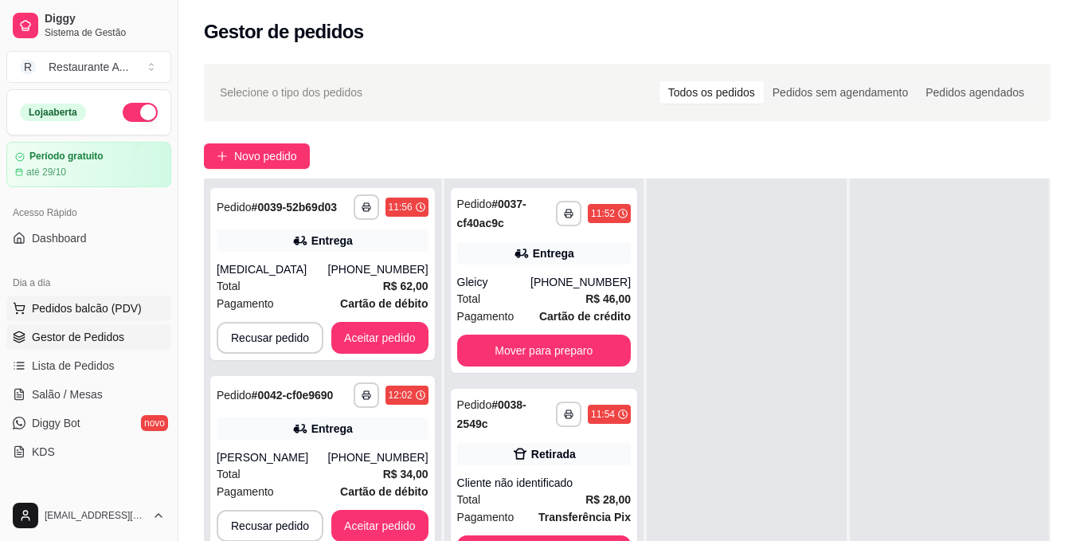
click at [117, 303] on span "Pedidos balcão (PDV)" at bounding box center [87, 308] width 110 height 16
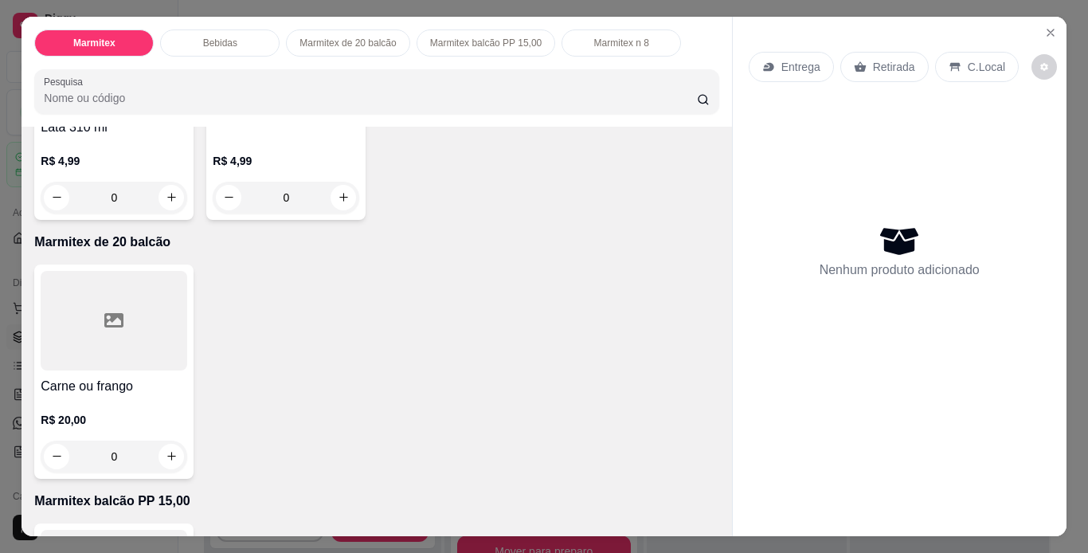
scroll to position [542, 0]
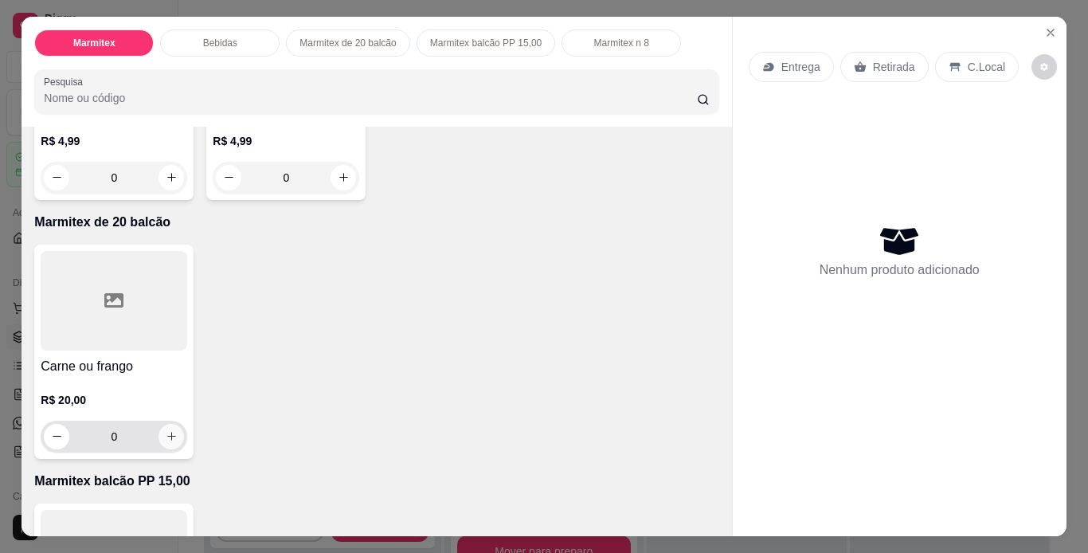
click at [166, 433] on icon "increase-product-quantity" at bounding box center [172, 436] width 12 height 12
type input "1"
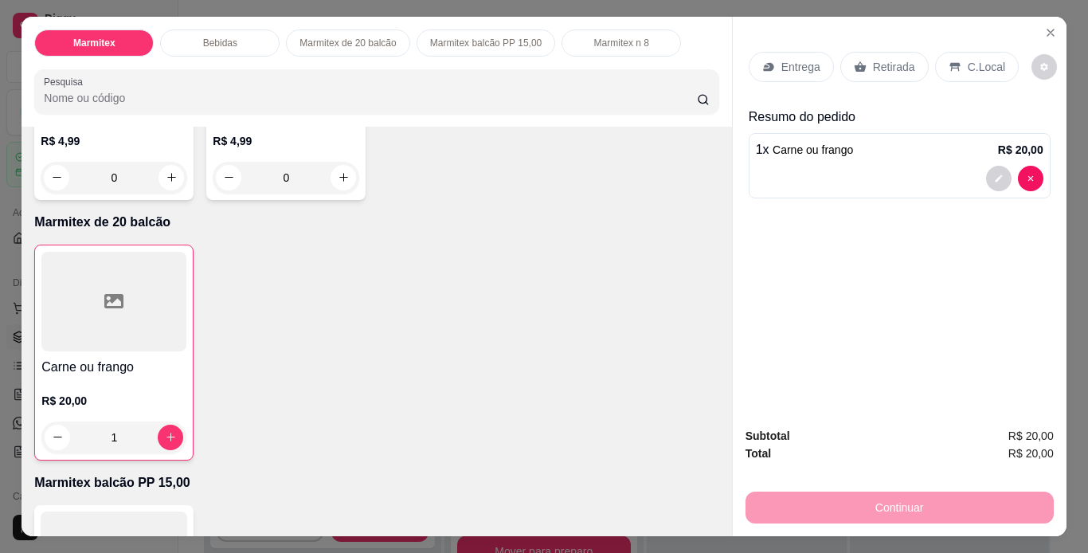
click at [904, 68] on p "Retirada" at bounding box center [894, 67] width 42 height 16
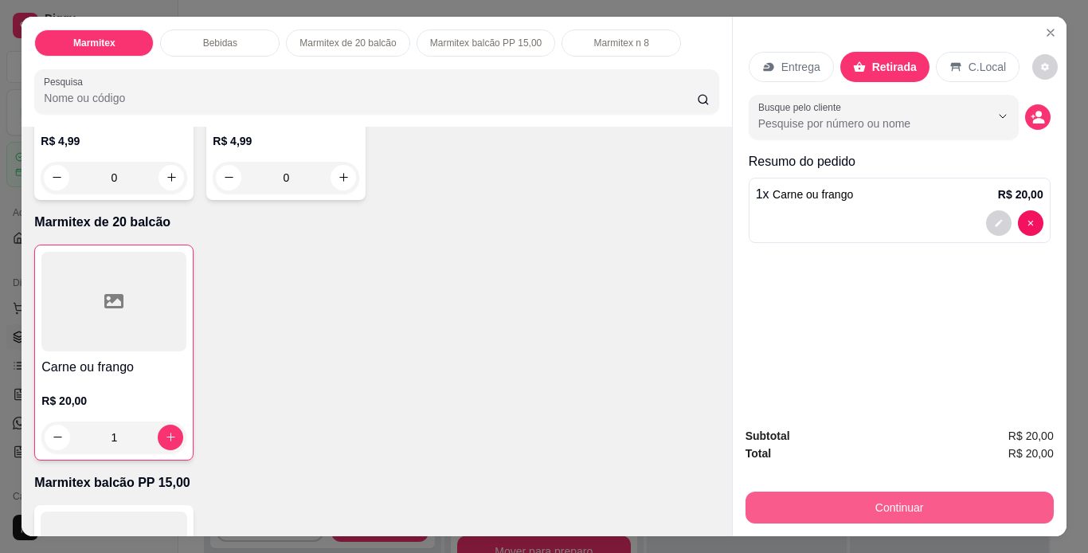
click at [919, 494] on button "Continuar" at bounding box center [900, 508] width 308 height 32
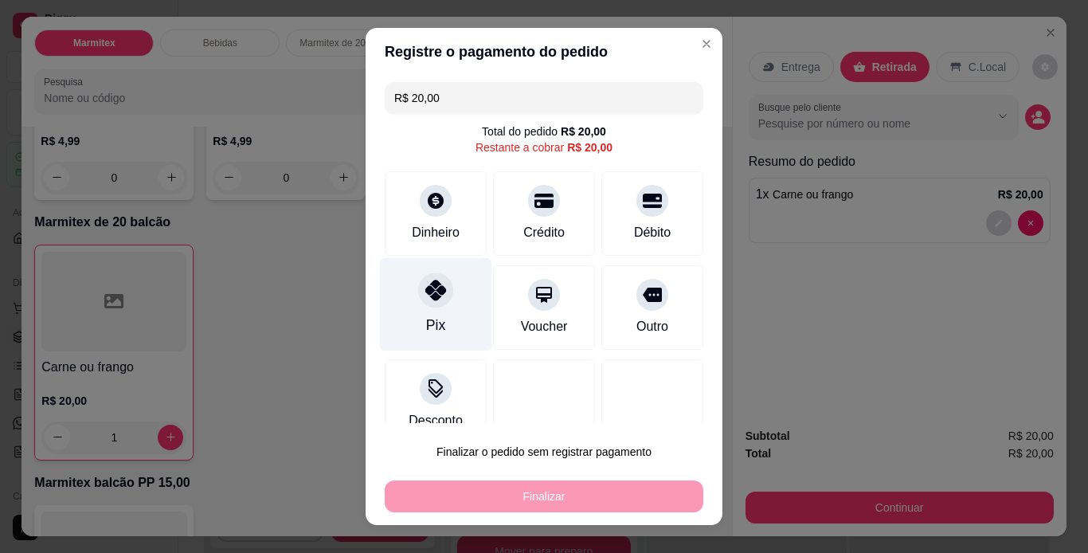
click at [426, 313] on div "Pix" at bounding box center [436, 303] width 112 height 93
type input "R$ 0,00"
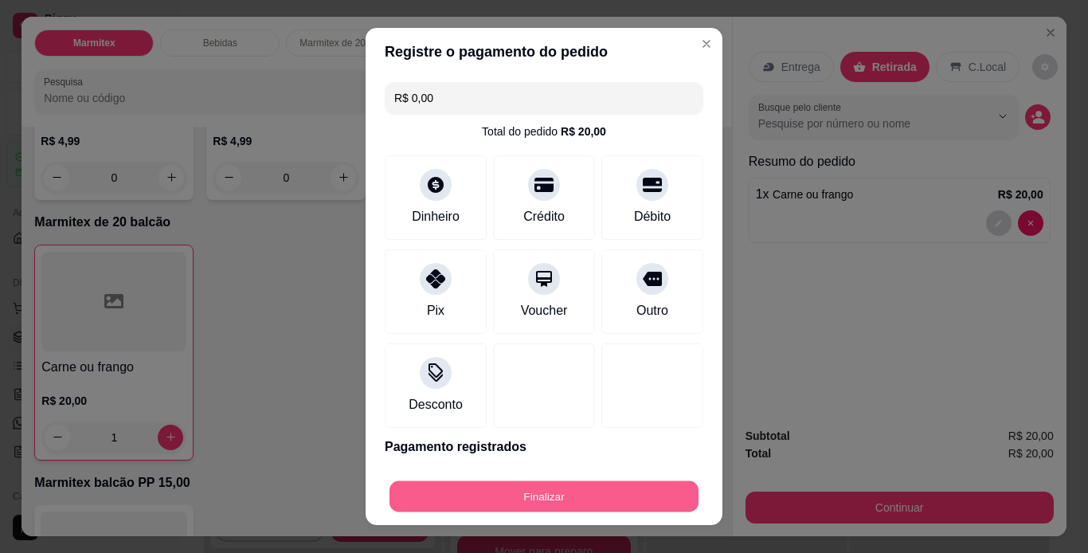
click at [605, 502] on button "Finalizar" at bounding box center [544, 496] width 309 height 31
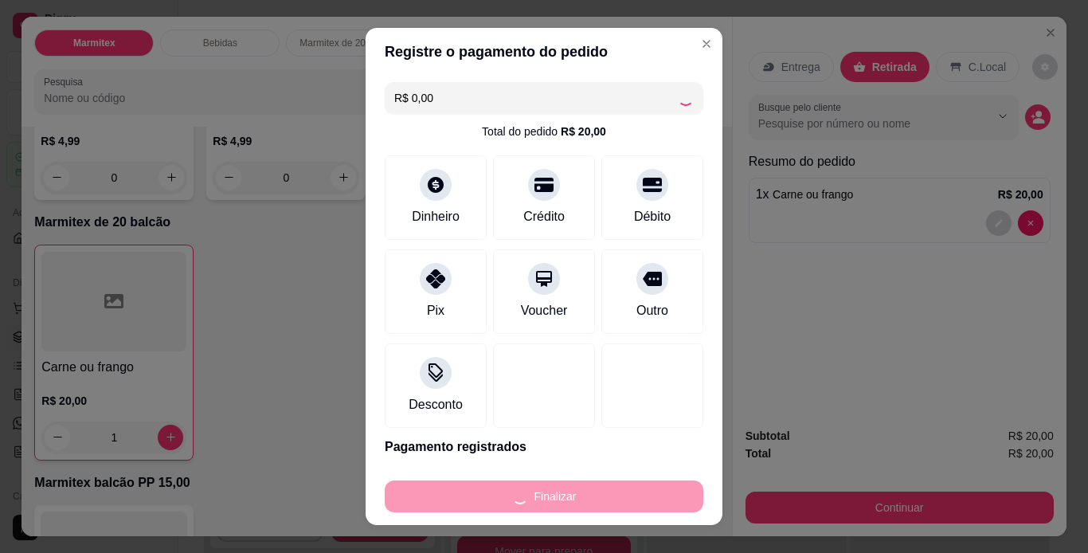
type input "0"
type input "-R$ 20,00"
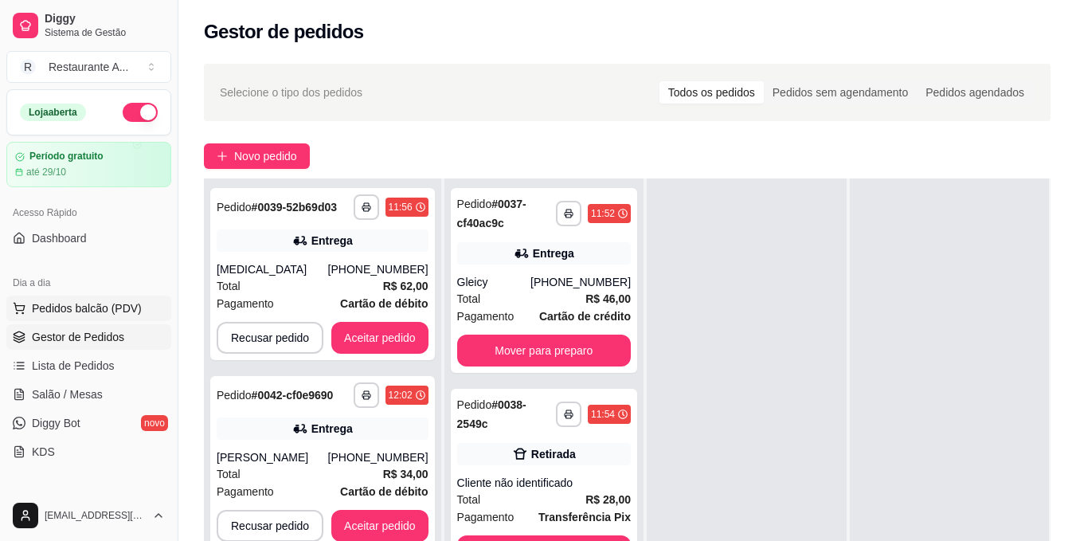
click at [121, 308] on span "Pedidos balcão (PDV)" at bounding box center [87, 308] width 110 height 16
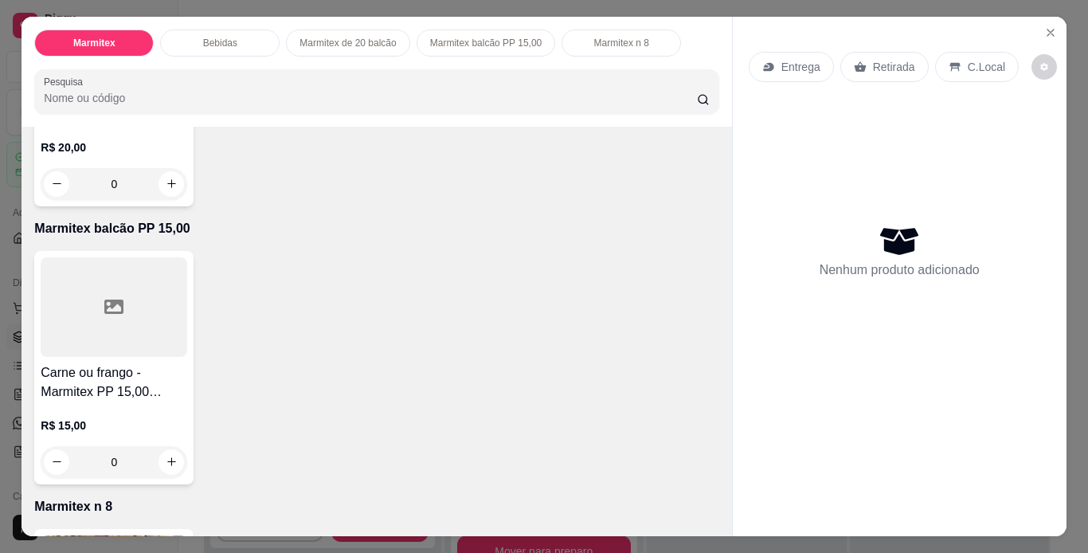
scroll to position [797, 0]
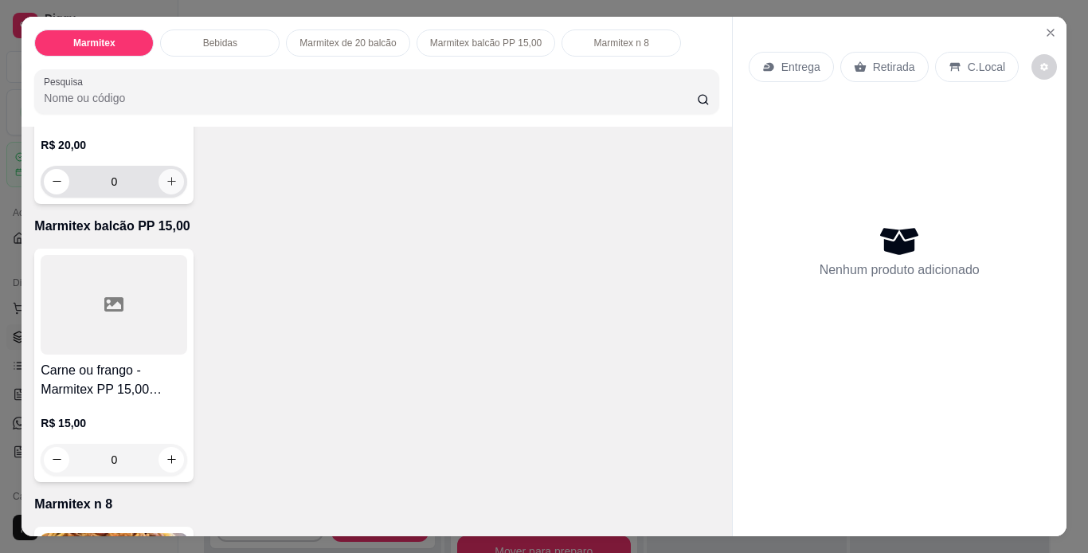
click at [172, 181] on button "increase-product-quantity" at bounding box center [171, 181] width 25 height 25
type input "1"
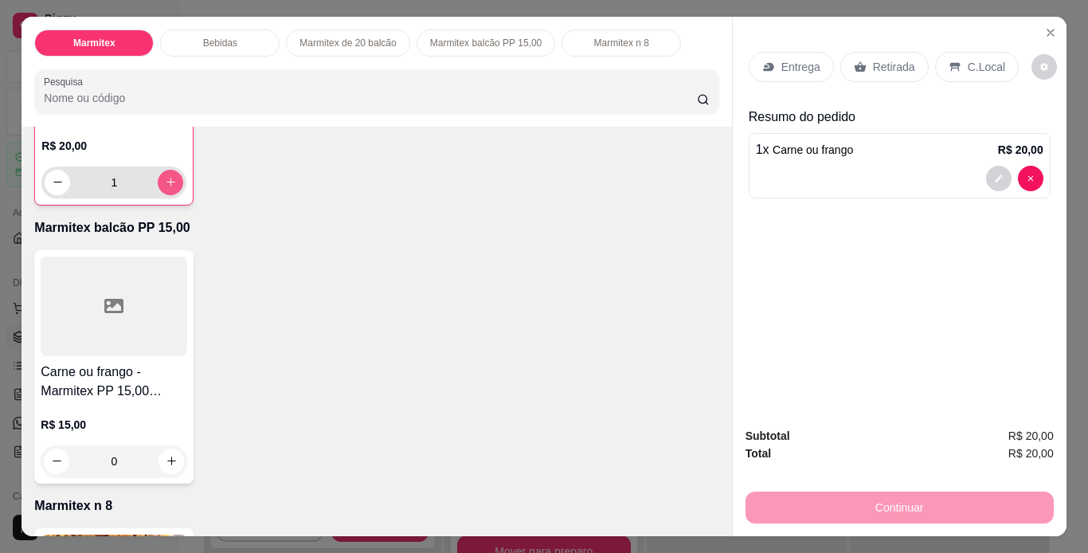
scroll to position [798, 0]
click at [172, 448] on button "increase-product-quantity" at bounding box center [171, 460] width 25 height 25
type input "1"
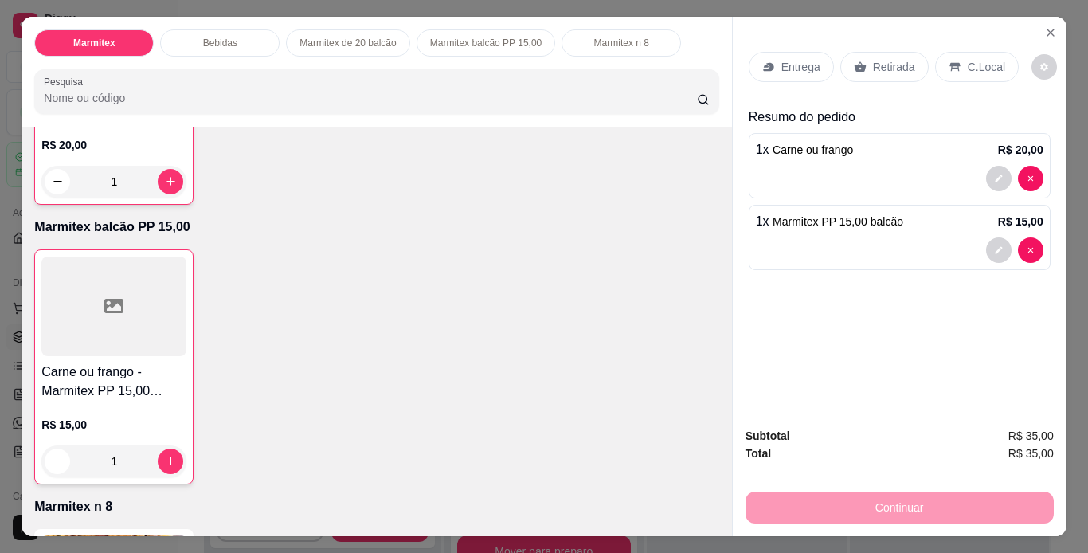
click at [892, 65] on p "Retirada" at bounding box center [894, 67] width 42 height 16
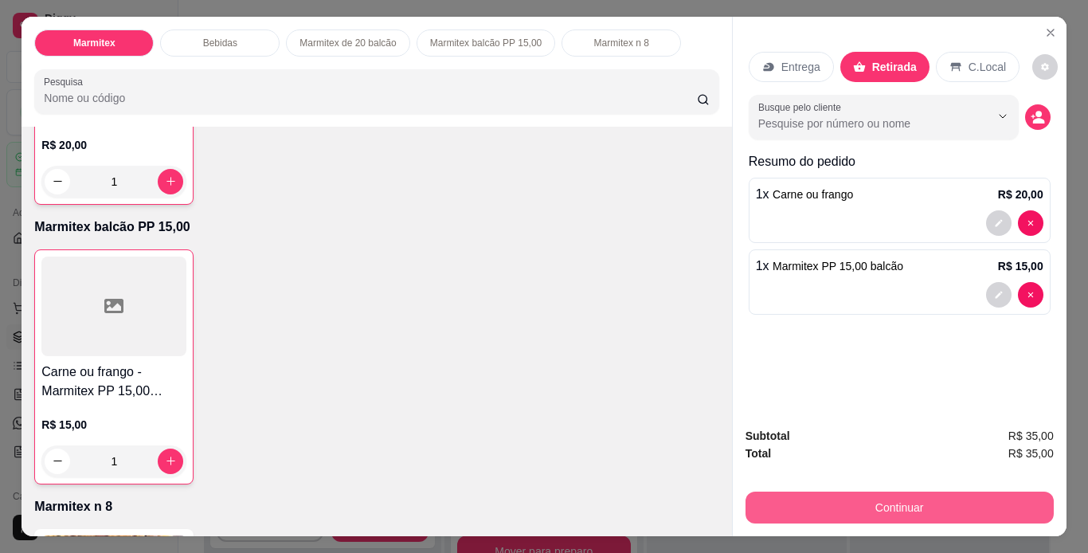
click at [905, 509] on button "Continuar" at bounding box center [900, 508] width 308 height 32
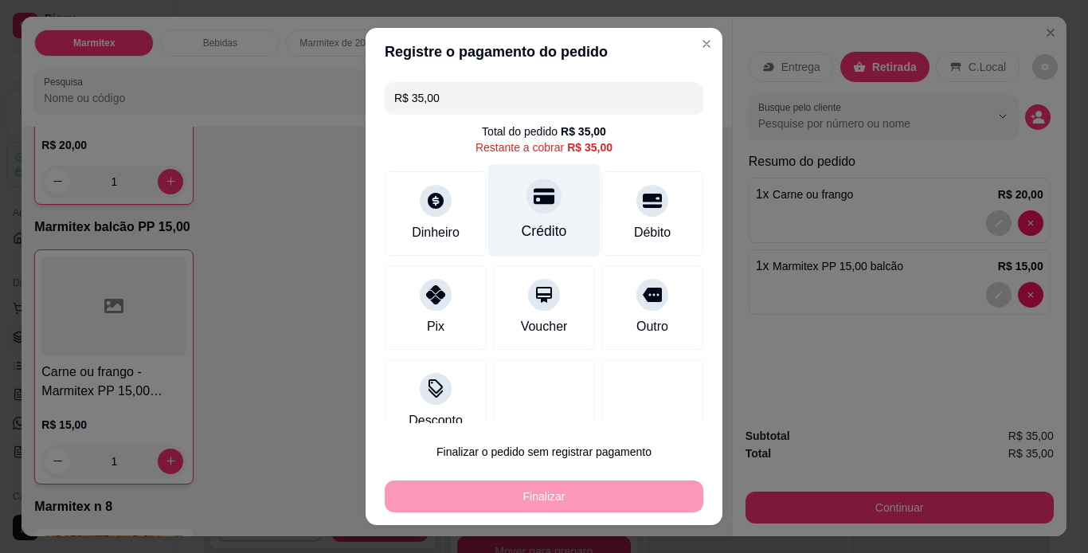
click at [531, 224] on div "Crédito" at bounding box center [544, 231] width 45 height 21
type input "R$ 0,00"
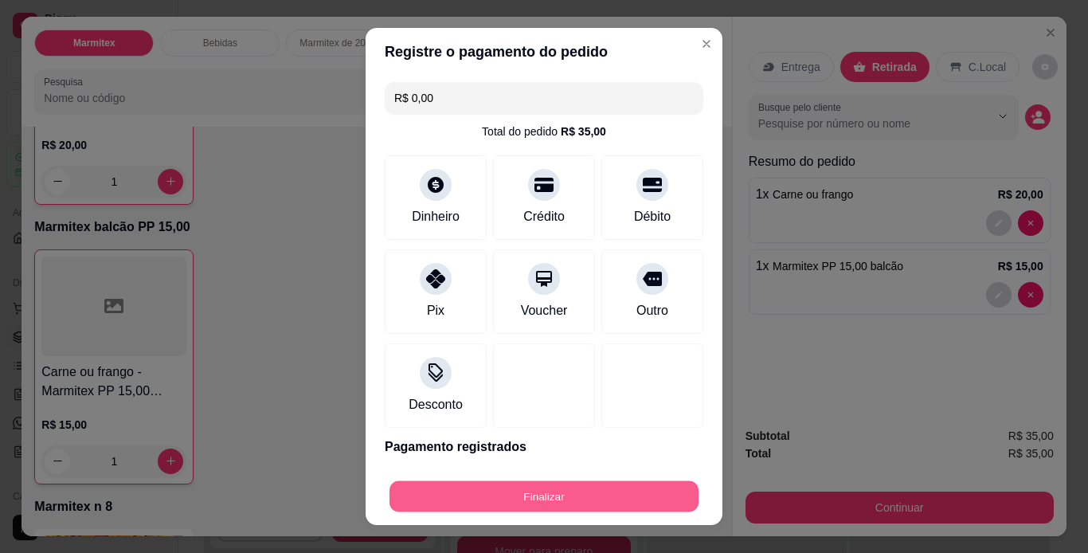
click at [504, 493] on button "Finalizar" at bounding box center [544, 496] width 309 height 31
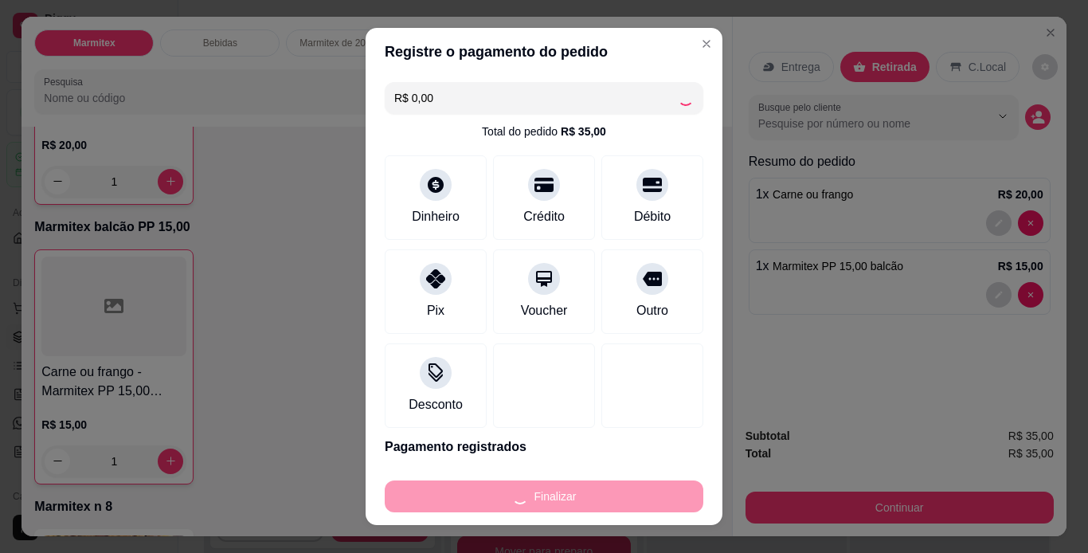
type input "0"
type input "-R$ 35,00"
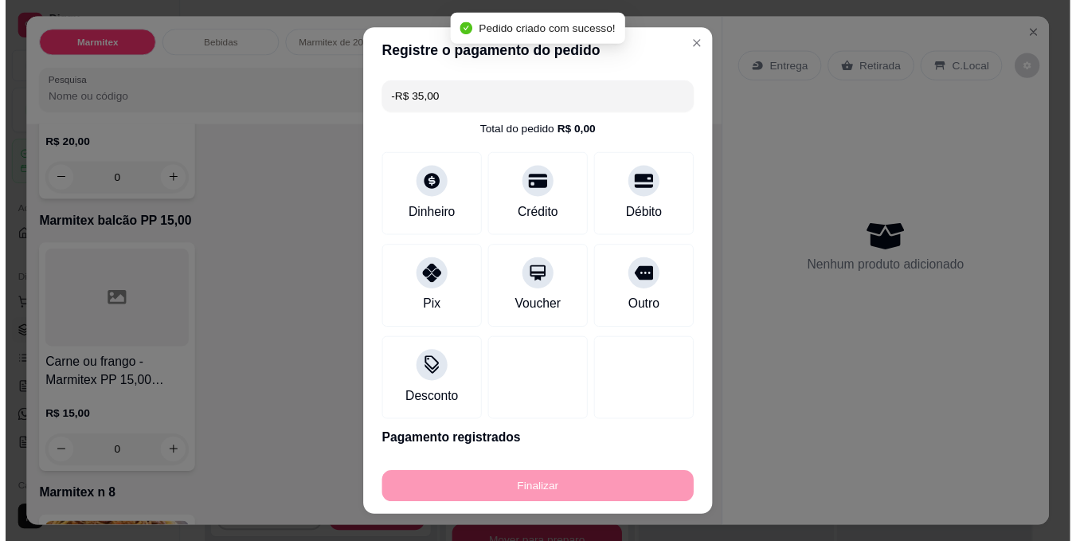
scroll to position [797, 0]
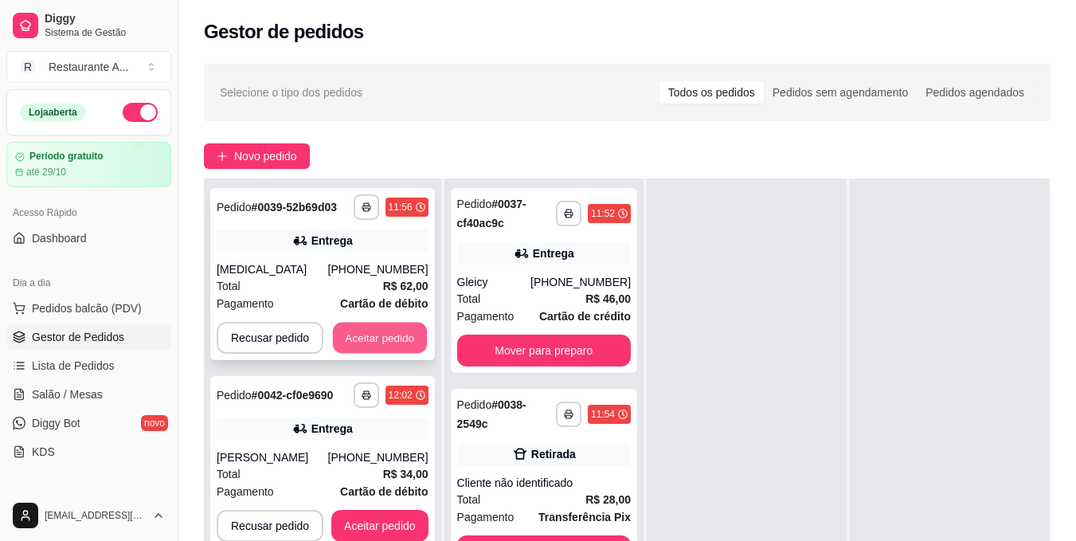
click at [389, 339] on button "Aceitar pedido" at bounding box center [380, 338] width 94 height 31
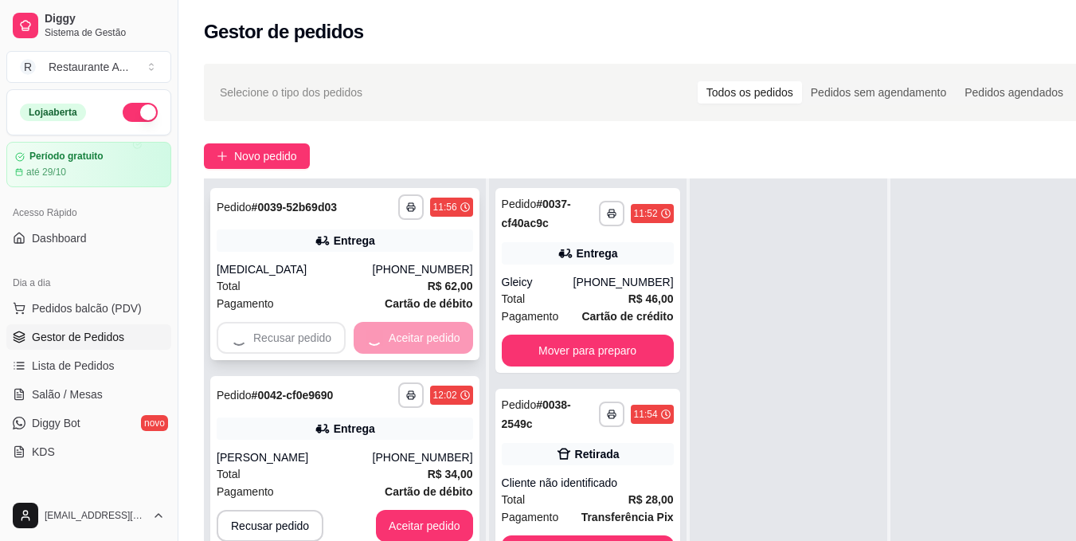
click at [389, 339] on div "Recusar pedido Aceitar pedido" at bounding box center [345, 338] width 257 height 32
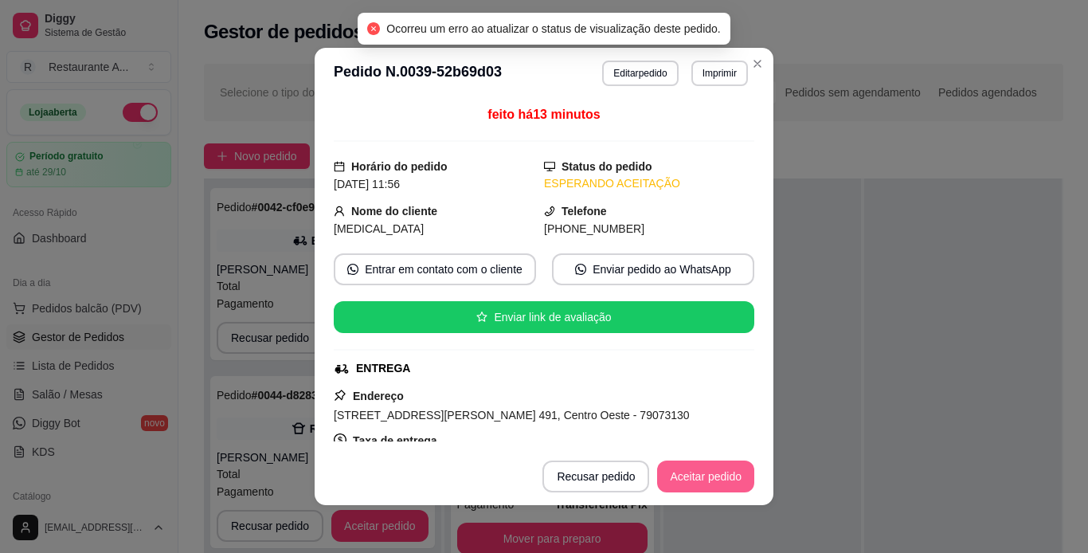
click at [707, 480] on button "Aceitar pedido" at bounding box center [705, 477] width 97 height 32
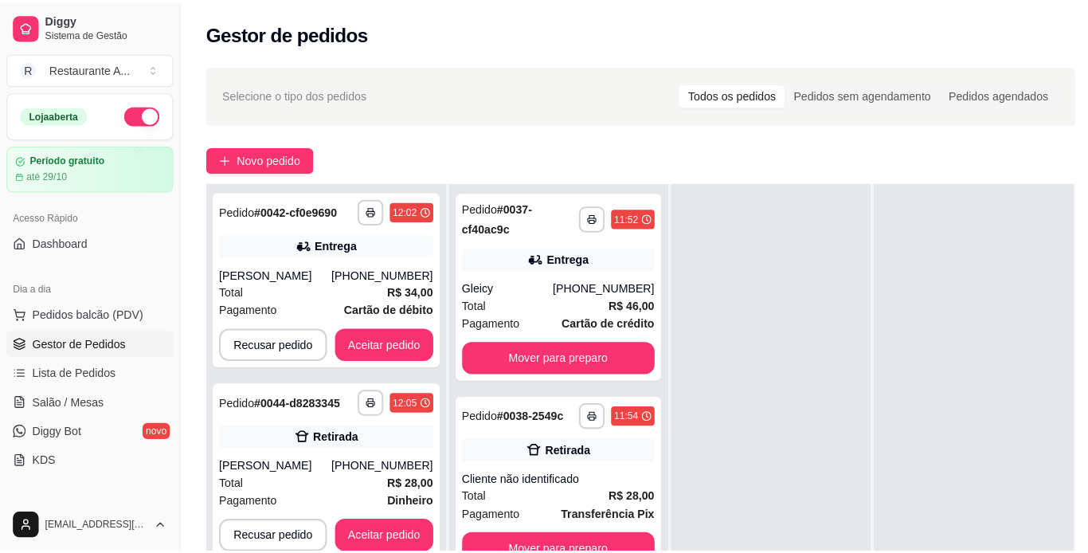
scroll to position [32, 0]
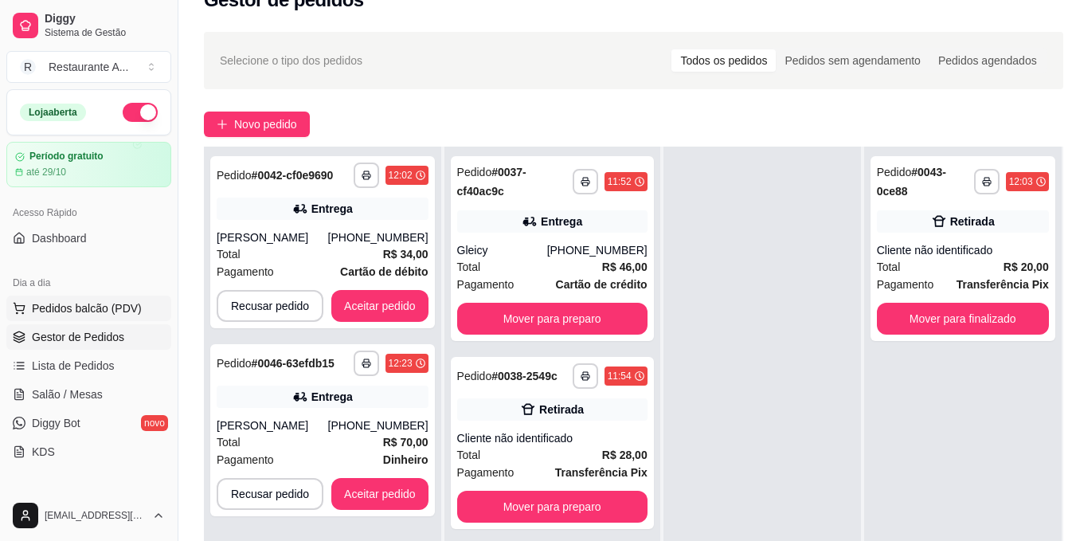
click at [125, 304] on span "Pedidos balcão (PDV)" at bounding box center [87, 308] width 110 height 16
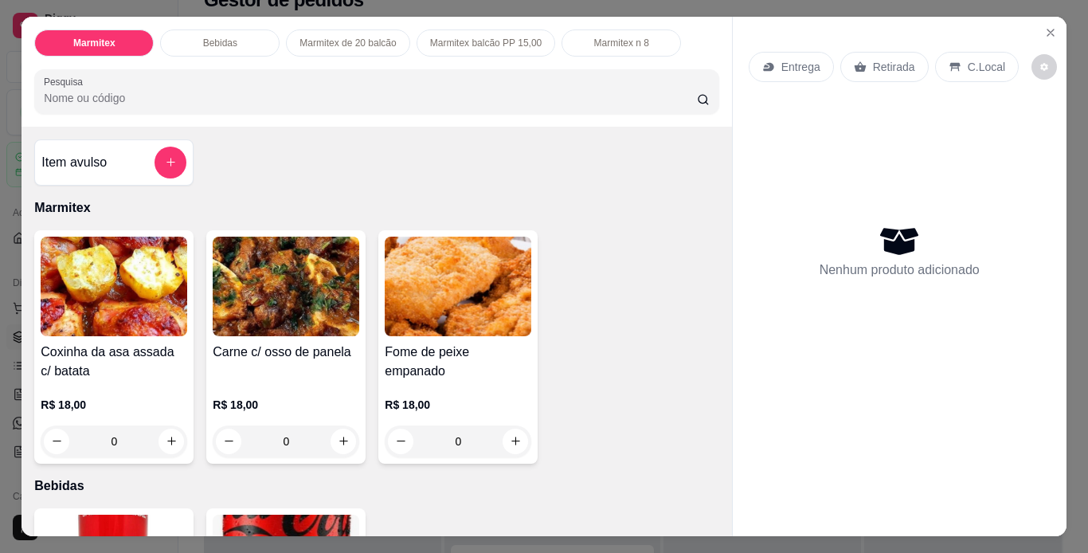
click at [732, 519] on div "Entrega Retirada C.Local Nenhum produto adicionado" at bounding box center [899, 276] width 335 height 519
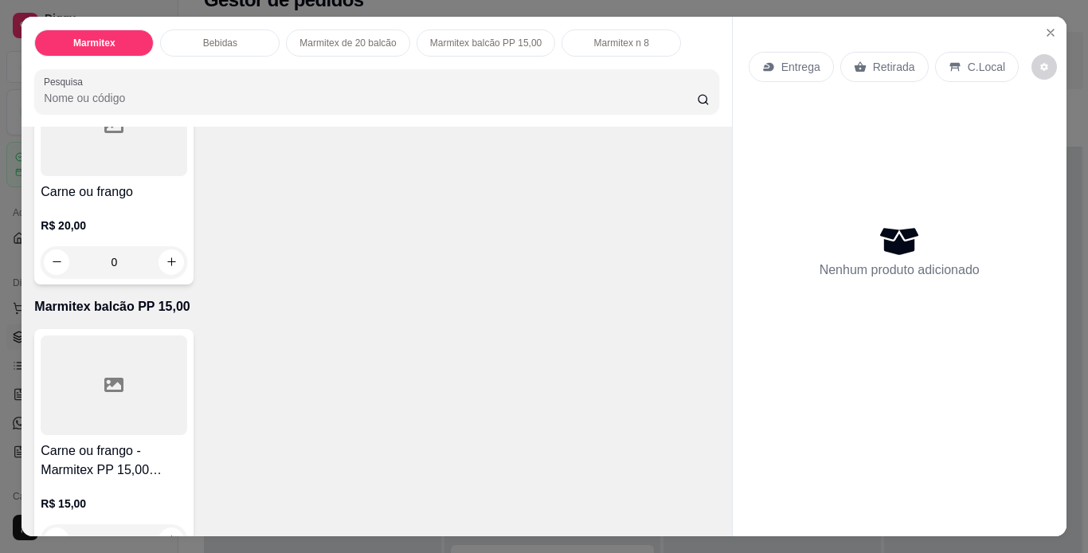
scroll to position [765, 0]
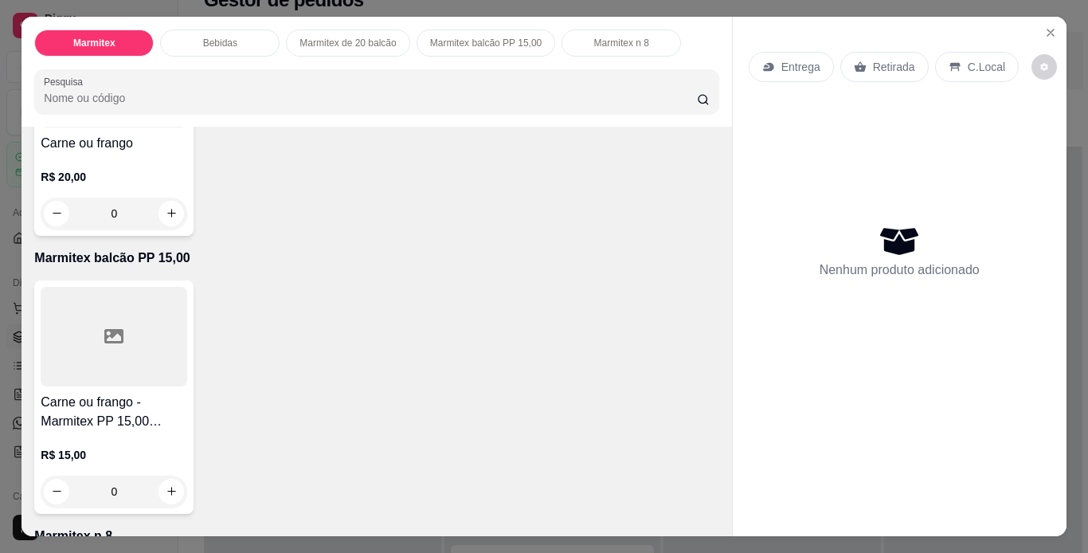
click at [698, 516] on div "Item avulso Marmitex Coxinha da asa assada c/ batata R$ 18,00 0 Carne c/ osso d…" at bounding box center [377, 332] width 710 height 410
click at [166, 208] on icon "increase-product-quantity" at bounding box center [172, 213] width 12 height 12
type input "1"
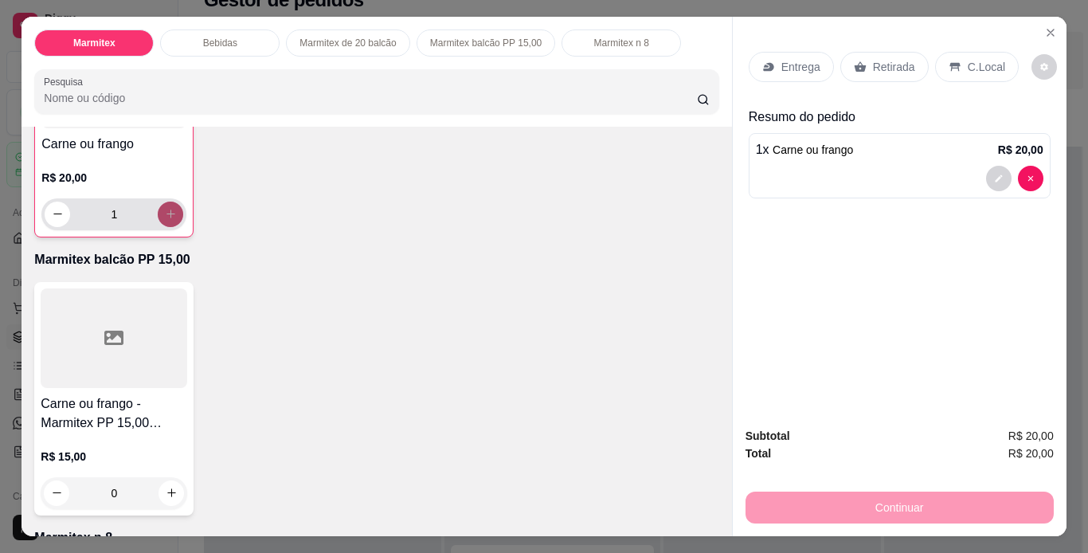
scroll to position [766, 0]
click at [899, 68] on p "Retirada" at bounding box center [894, 67] width 42 height 16
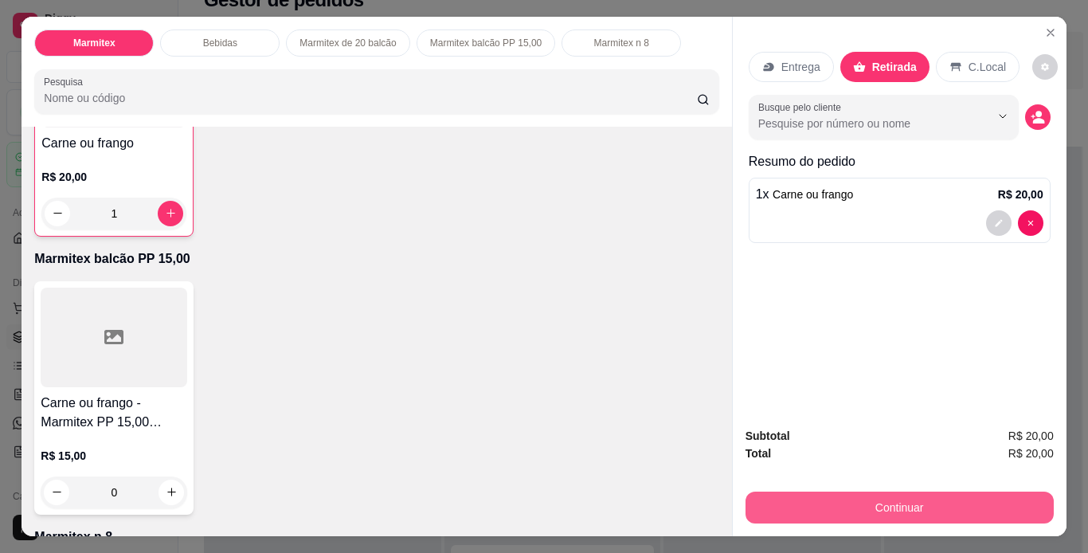
click at [953, 510] on button "Continuar" at bounding box center [900, 508] width 308 height 32
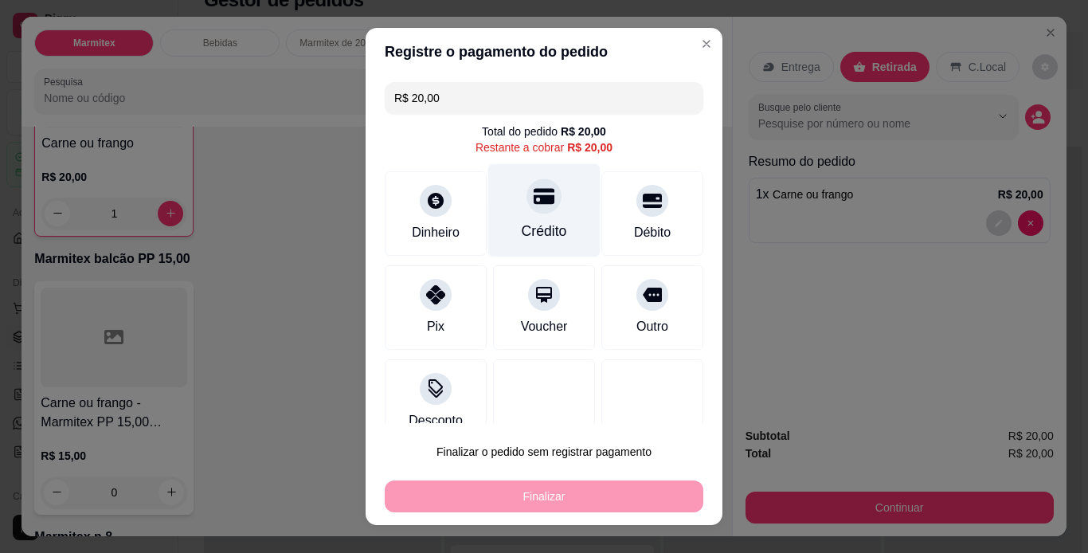
click at [547, 229] on div "Crédito" at bounding box center [544, 231] width 45 height 21
type input "R$ 0,00"
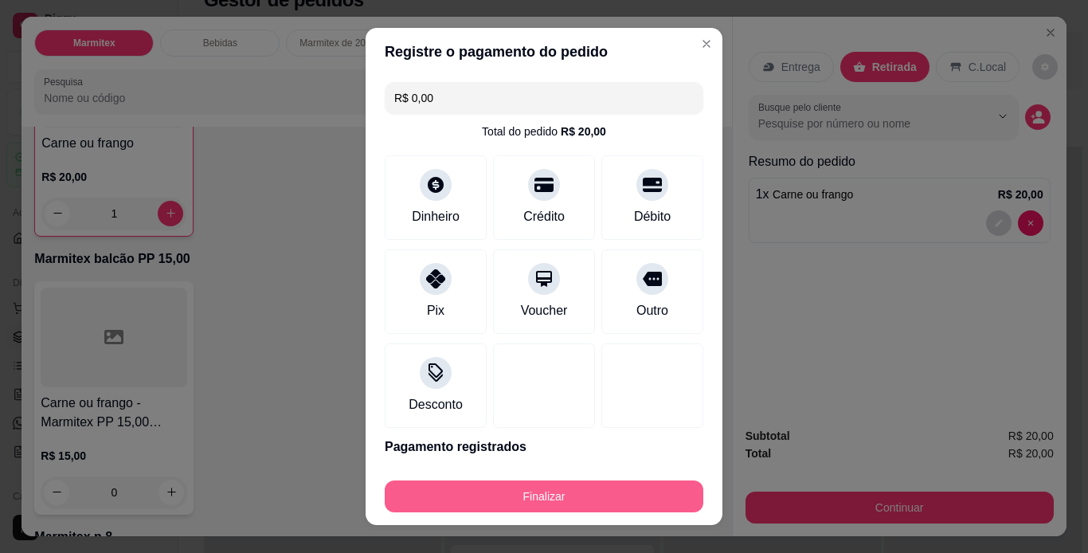
click at [548, 497] on button "Finalizar" at bounding box center [544, 496] width 319 height 32
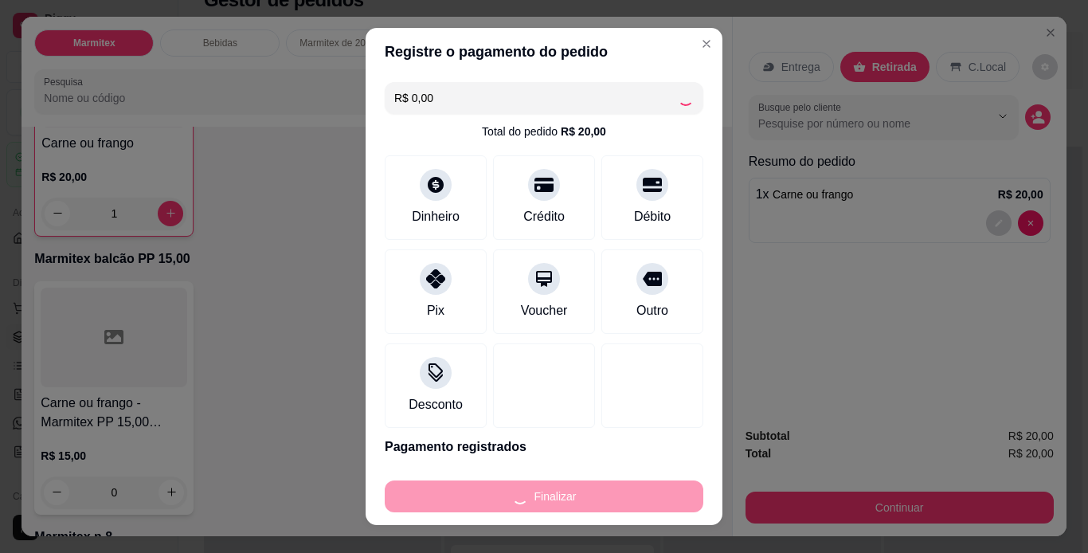
type input "0"
type input "-R$ 20,00"
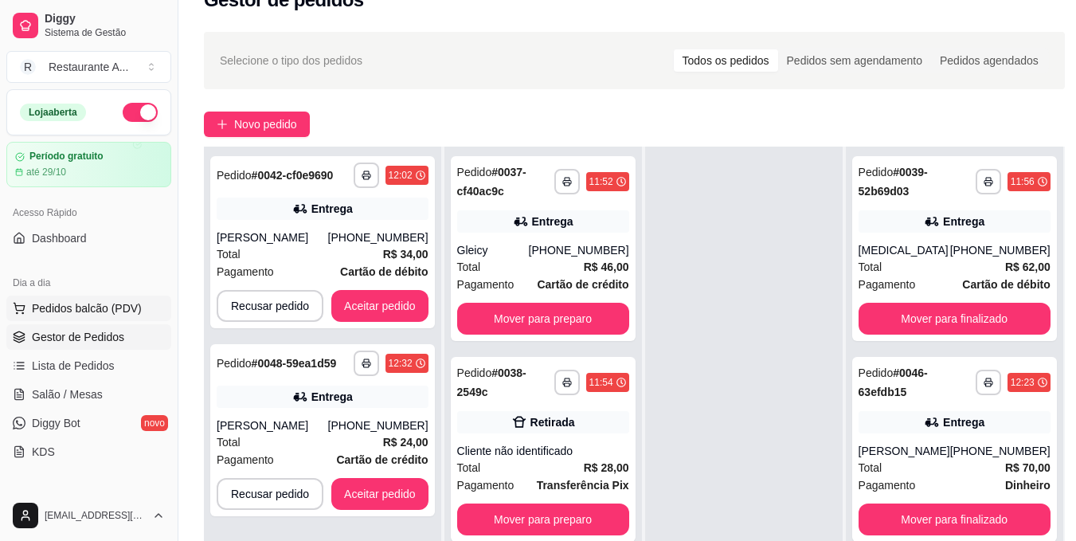
click at [119, 303] on span "Pedidos balcão (PDV)" at bounding box center [87, 308] width 110 height 16
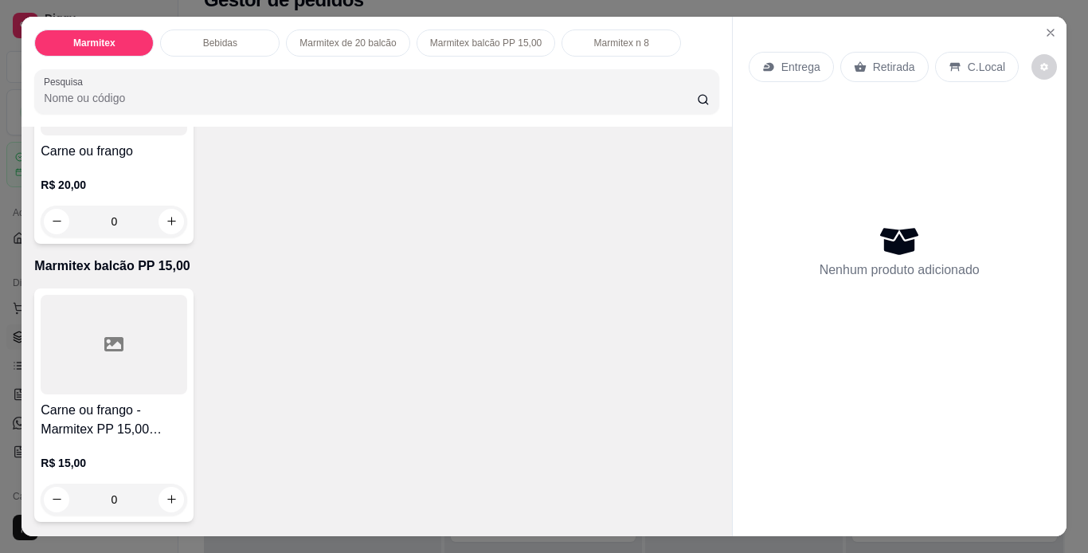
scroll to position [765, 0]
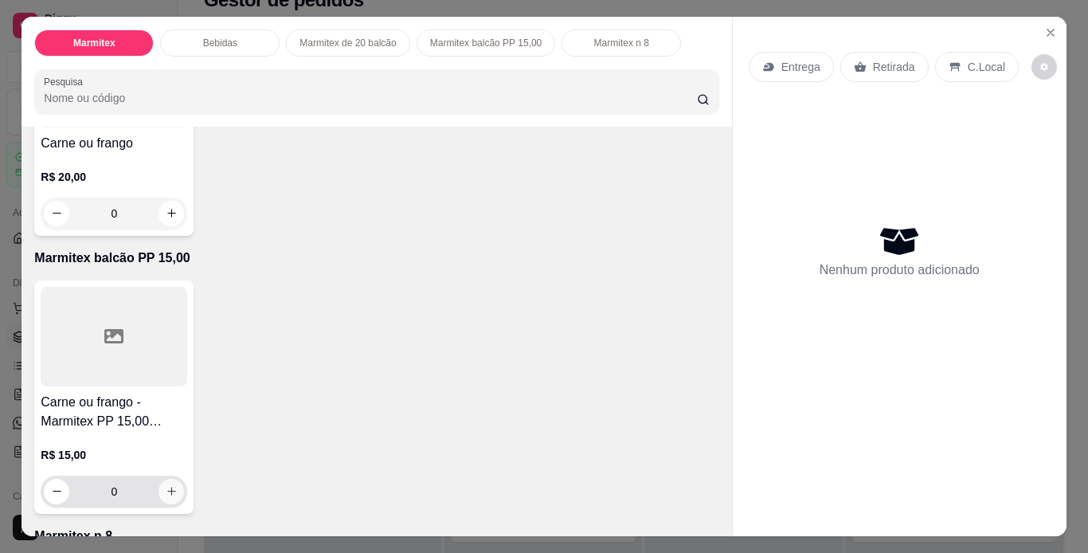
click at [168, 496] on button "increase-product-quantity" at bounding box center [171, 491] width 25 height 25
type input "1"
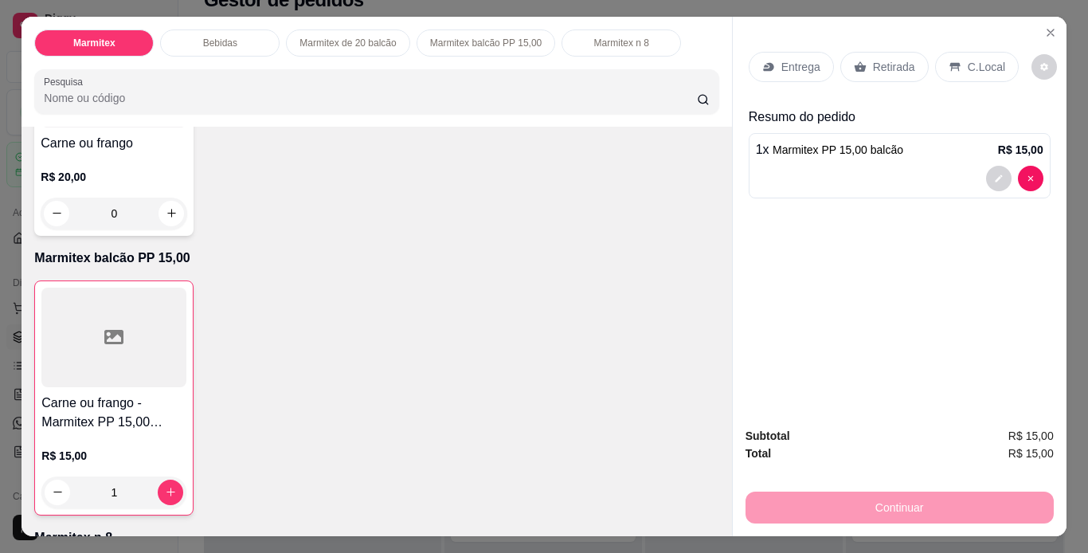
click at [882, 69] on p "Retirada" at bounding box center [894, 67] width 42 height 16
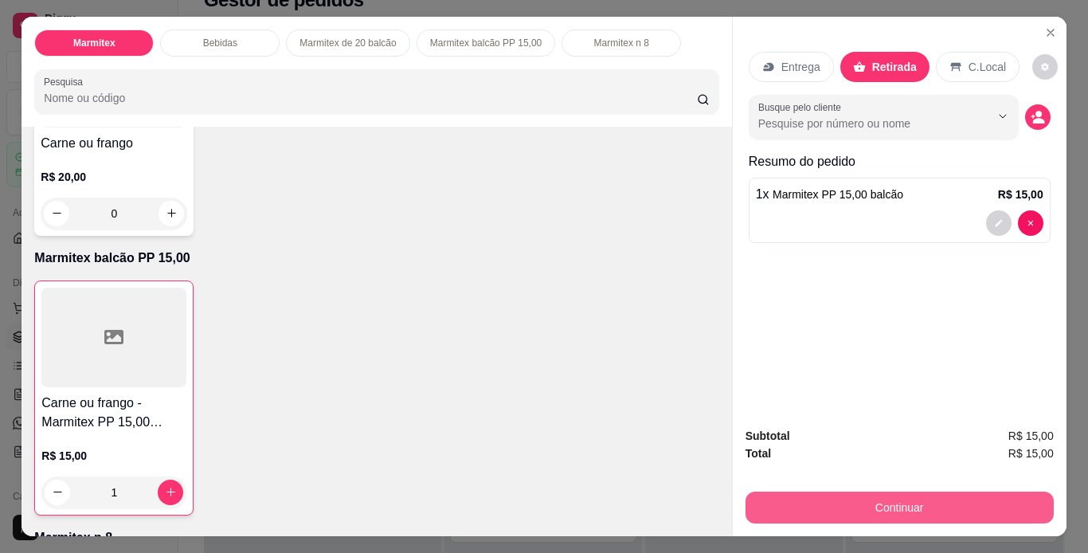
click at [920, 512] on button "Continuar" at bounding box center [900, 508] width 308 height 32
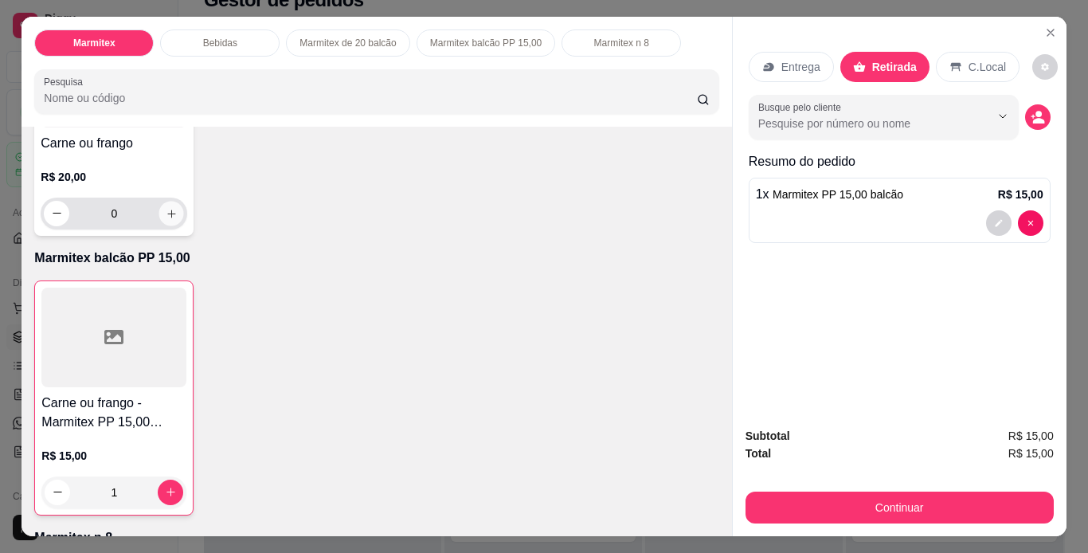
click at [170, 214] on button "increase-product-quantity" at bounding box center [171, 213] width 25 height 25
type input "1"
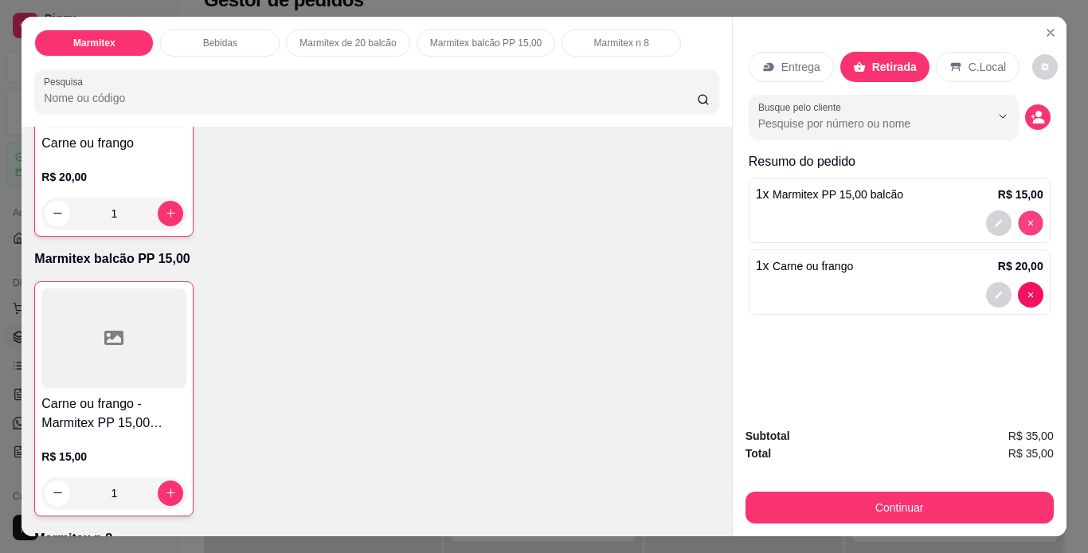
type input "0"
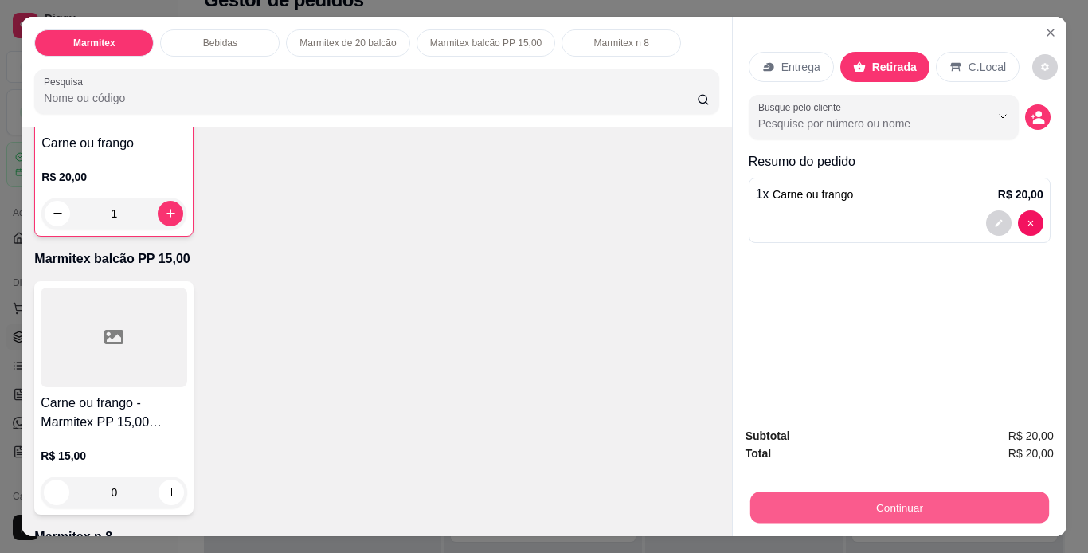
click at [934, 496] on button "Continuar" at bounding box center [899, 507] width 299 height 31
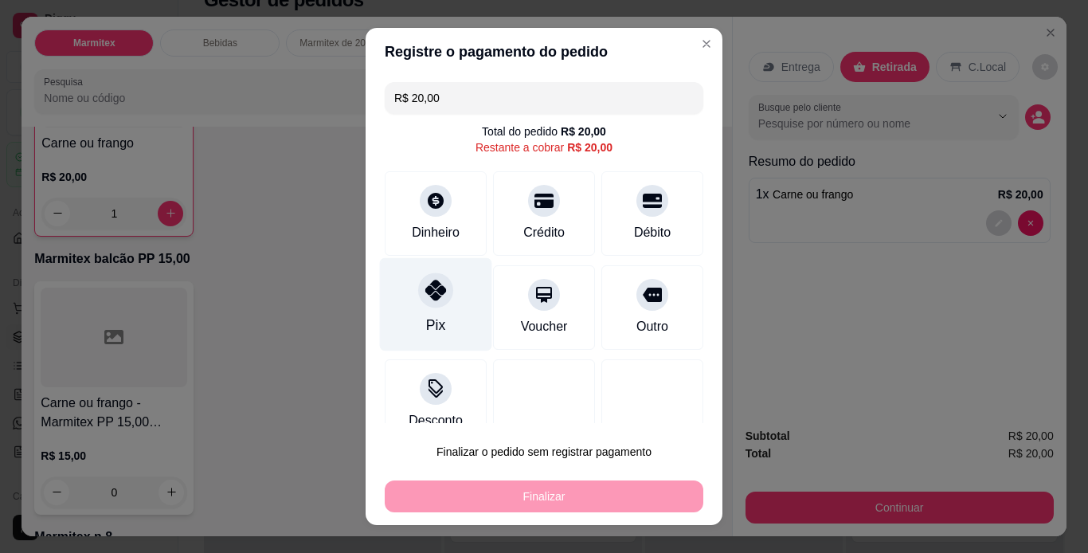
click at [442, 285] on div at bounding box center [435, 289] width 35 height 35
type input "R$ 0,00"
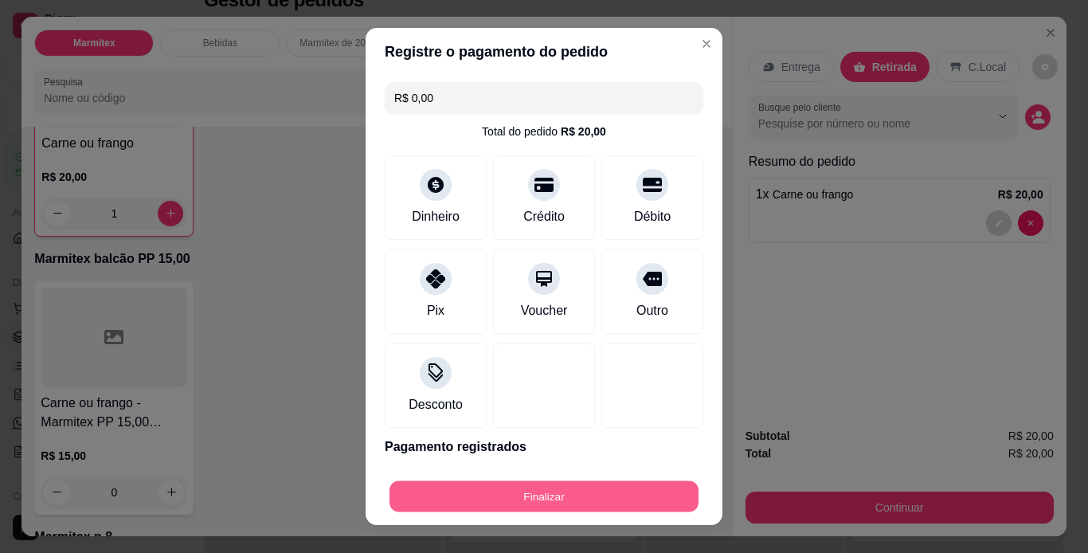
click at [593, 488] on button "Finalizar" at bounding box center [544, 496] width 309 height 31
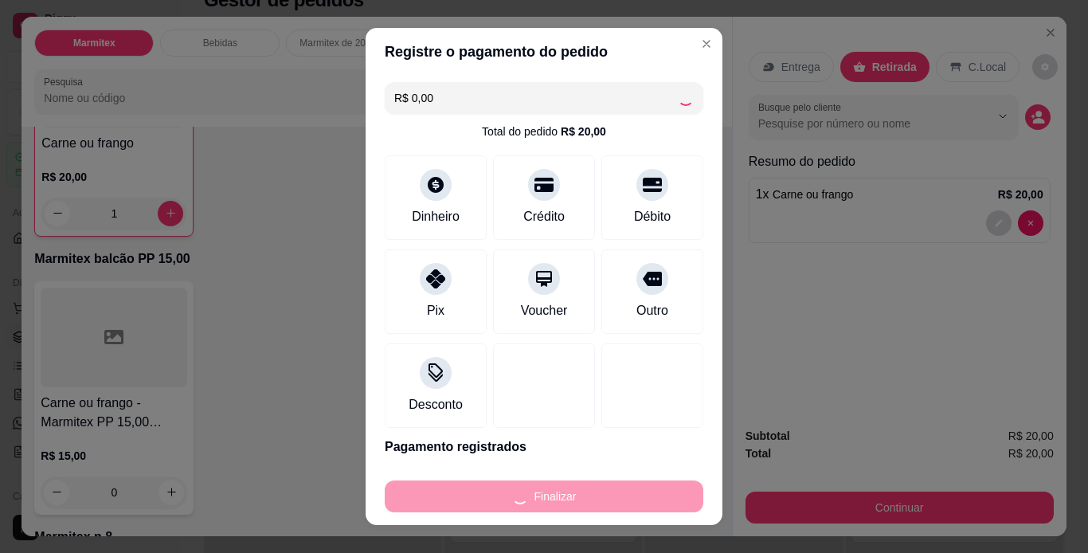
type input "0"
type input "-R$ 20,00"
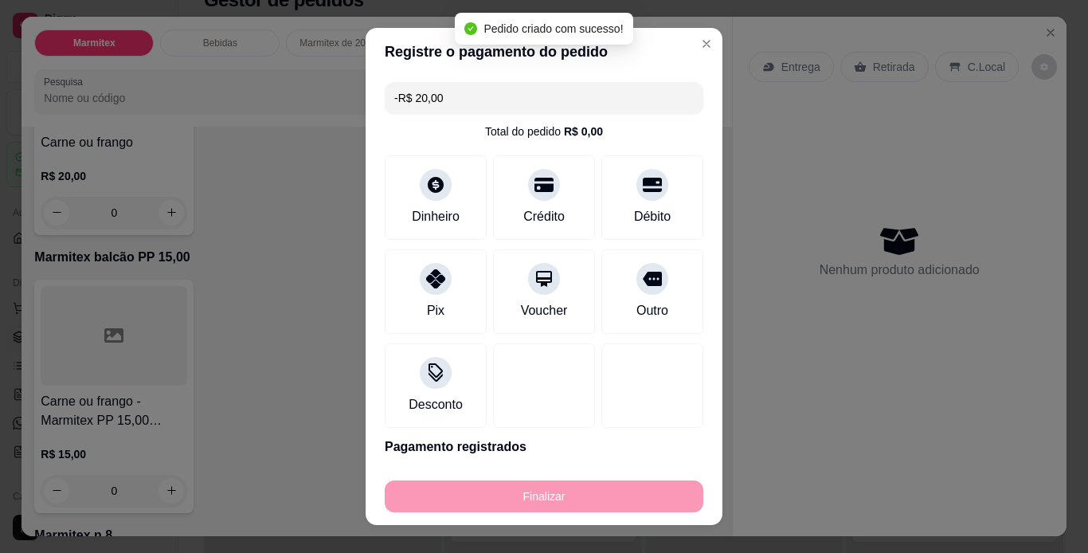
scroll to position [765, 0]
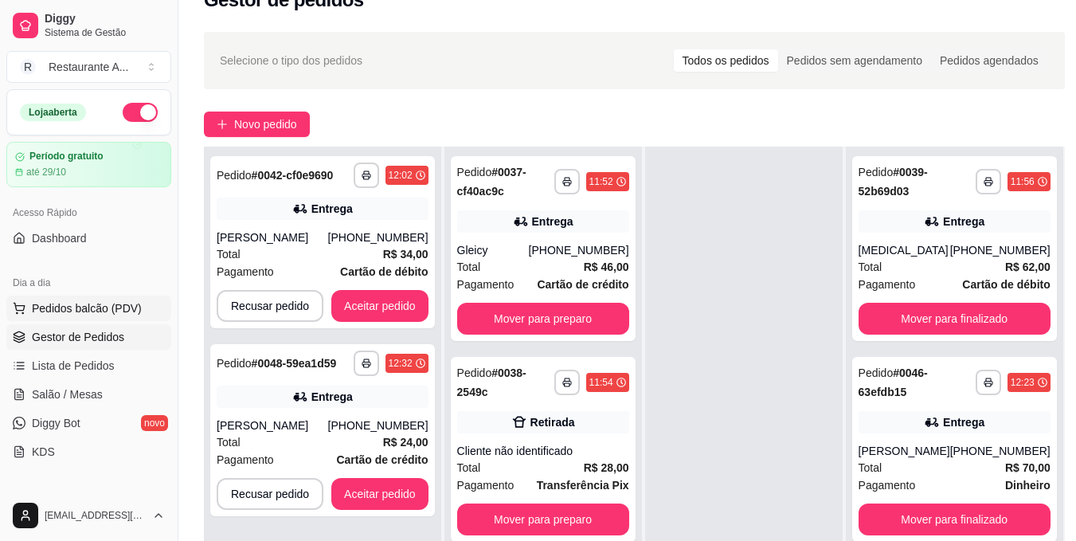
click at [55, 308] on span "Pedidos balcão (PDV)" at bounding box center [87, 308] width 110 height 16
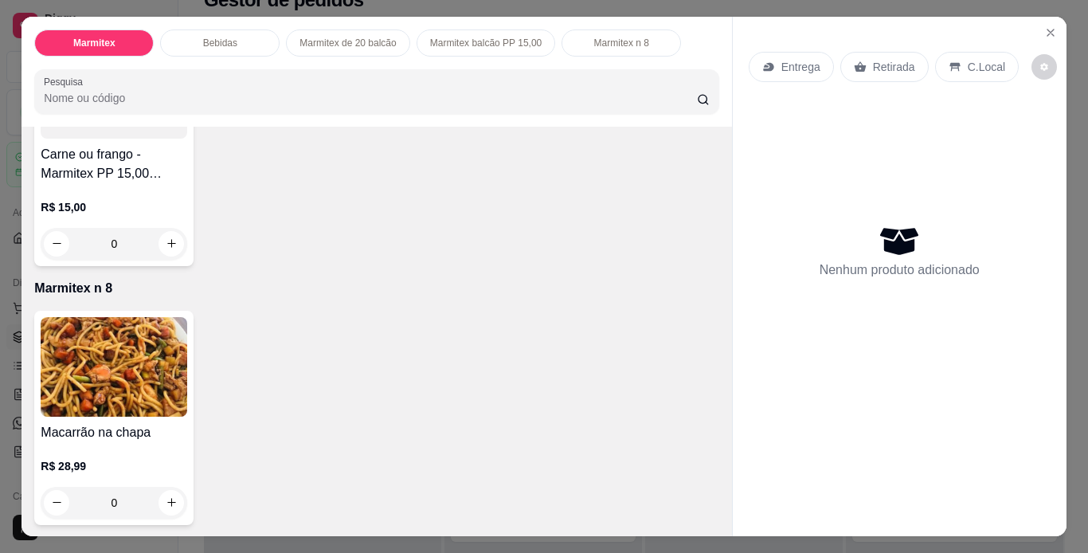
scroll to position [1013, 0]
click at [160, 244] on button "increase-product-quantity" at bounding box center [171, 242] width 25 height 25
type input "1"
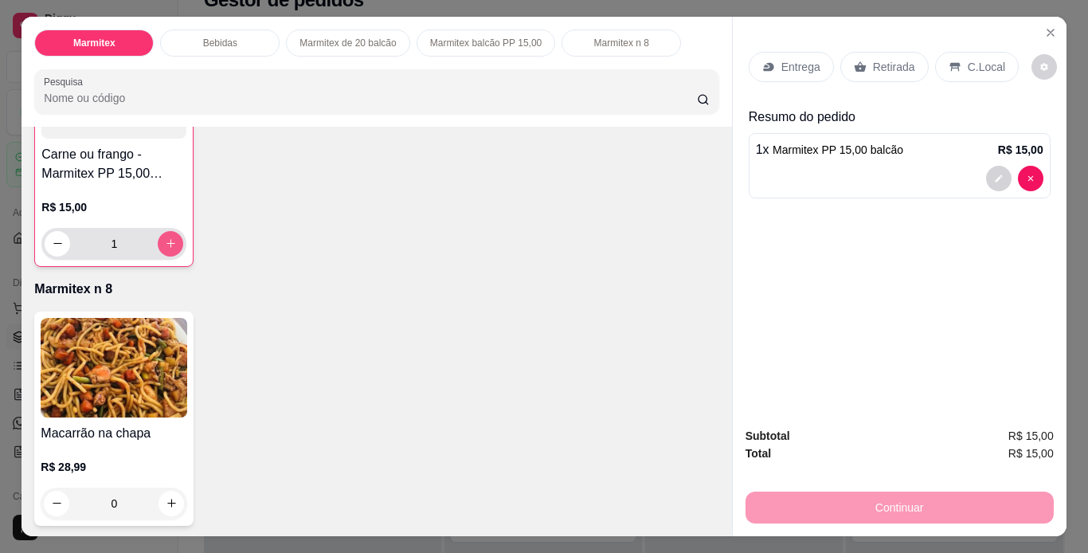
scroll to position [1014, 0]
click at [878, 60] on p "Retirada" at bounding box center [894, 67] width 42 height 16
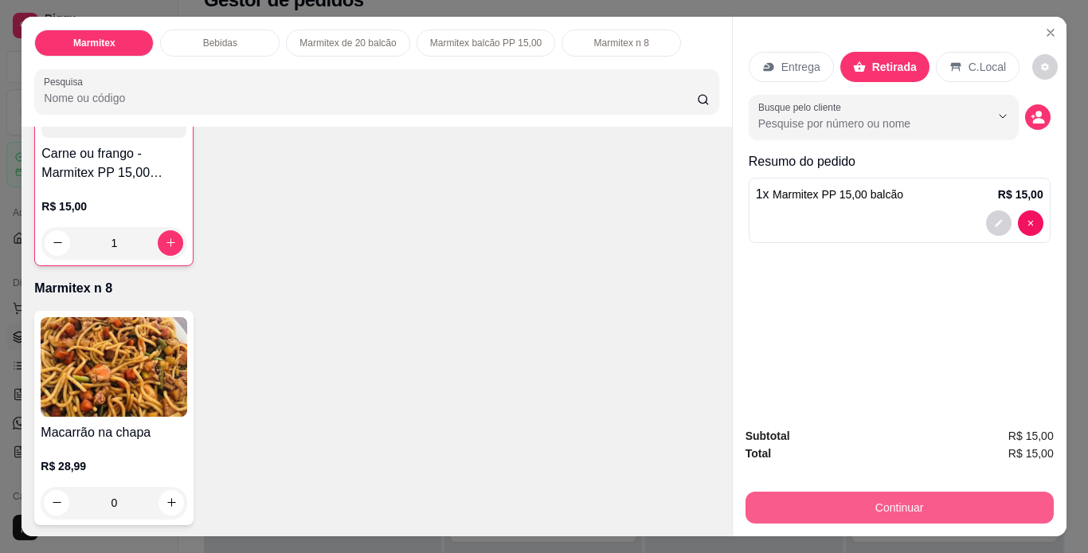
click at [893, 508] on button "Continuar" at bounding box center [900, 508] width 308 height 32
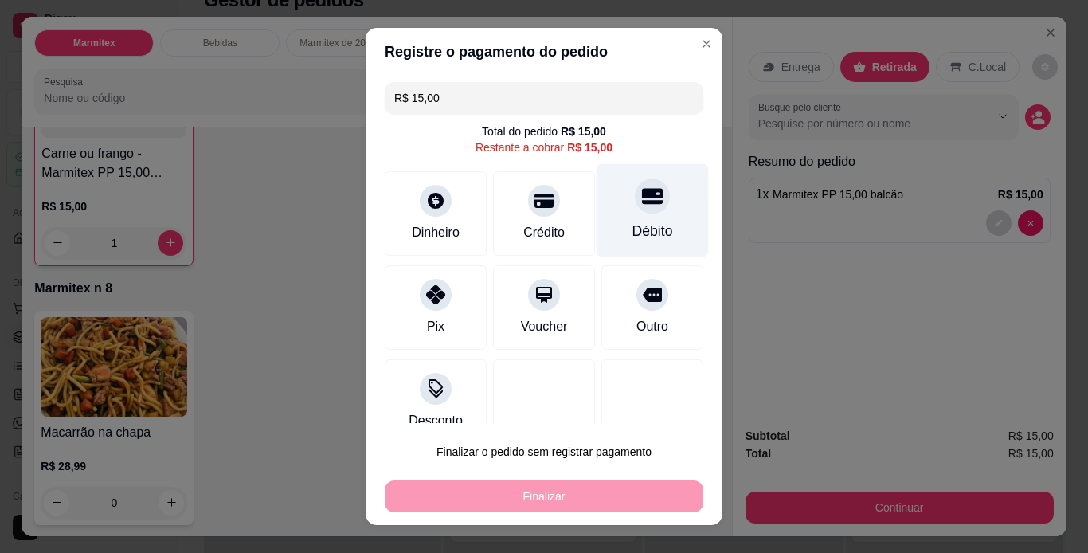
click at [642, 201] on icon at bounding box center [652, 196] width 21 height 16
type input "R$ 0,00"
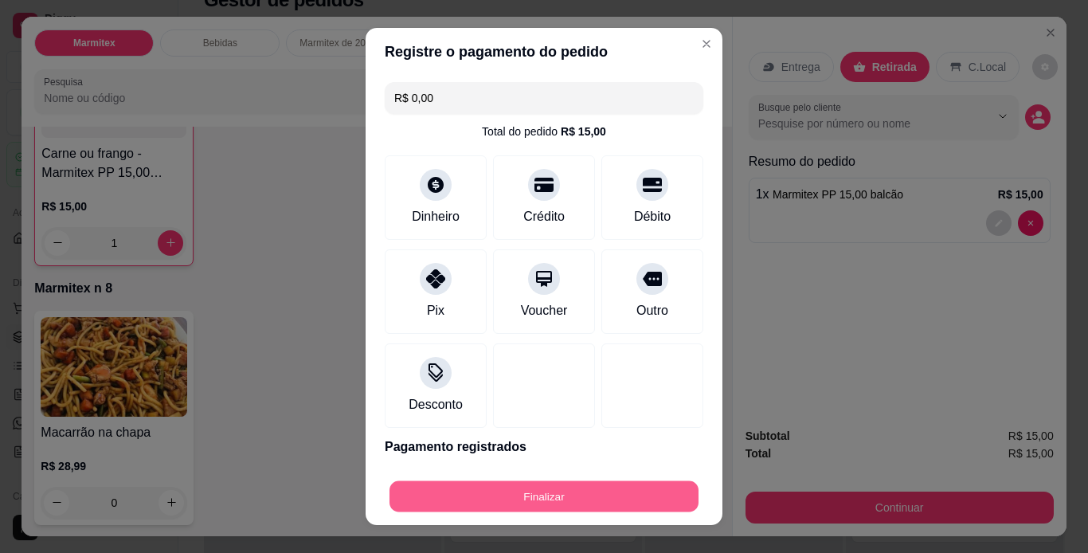
click at [637, 491] on button "Finalizar" at bounding box center [544, 496] width 309 height 31
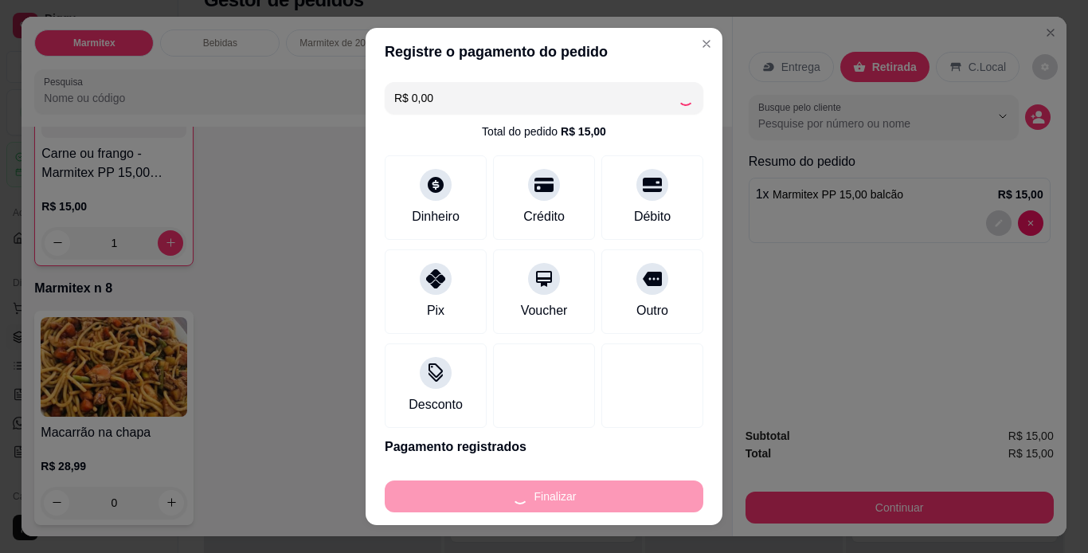
type input "0"
type input "-R$ 15,00"
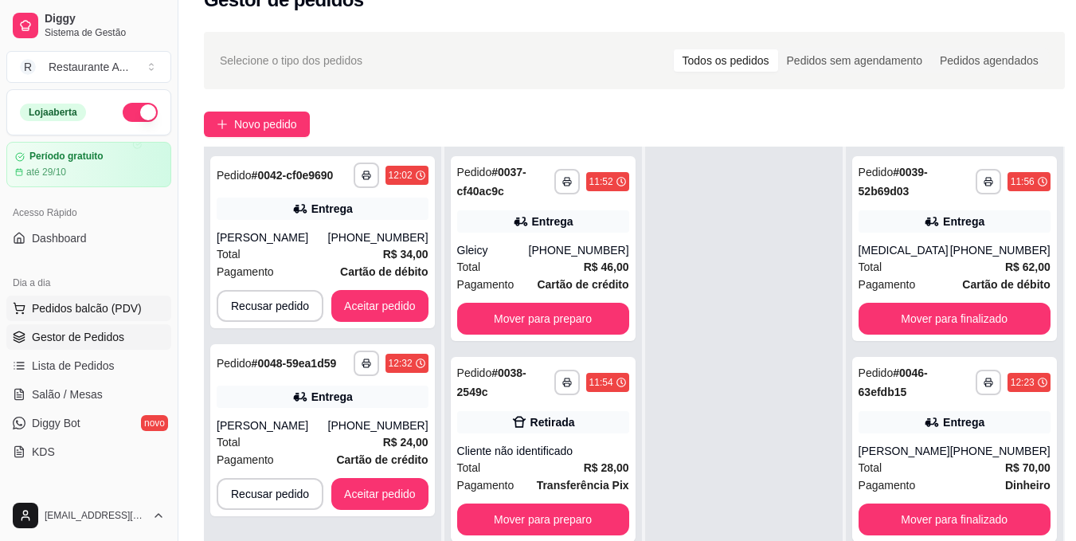
click at [98, 310] on span "Pedidos balcão (PDV)" at bounding box center [87, 308] width 110 height 16
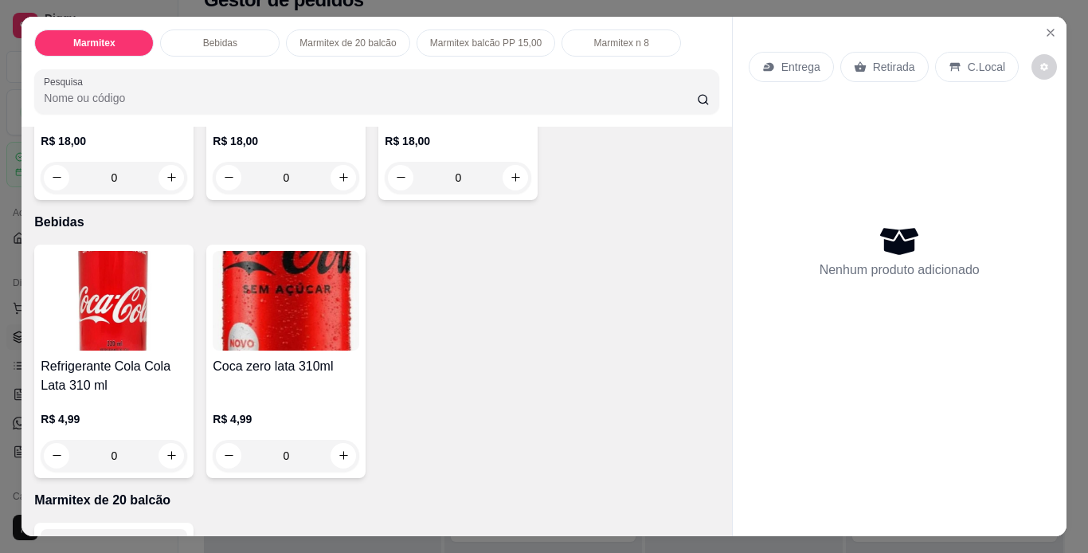
scroll to position [287, 0]
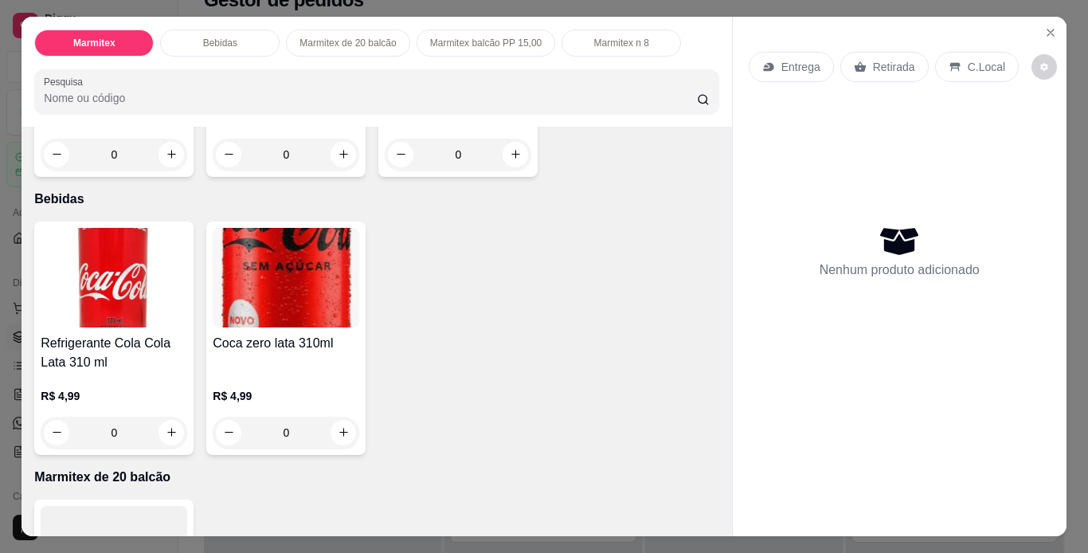
click at [161, 154] on div "0" at bounding box center [114, 155] width 147 height 32
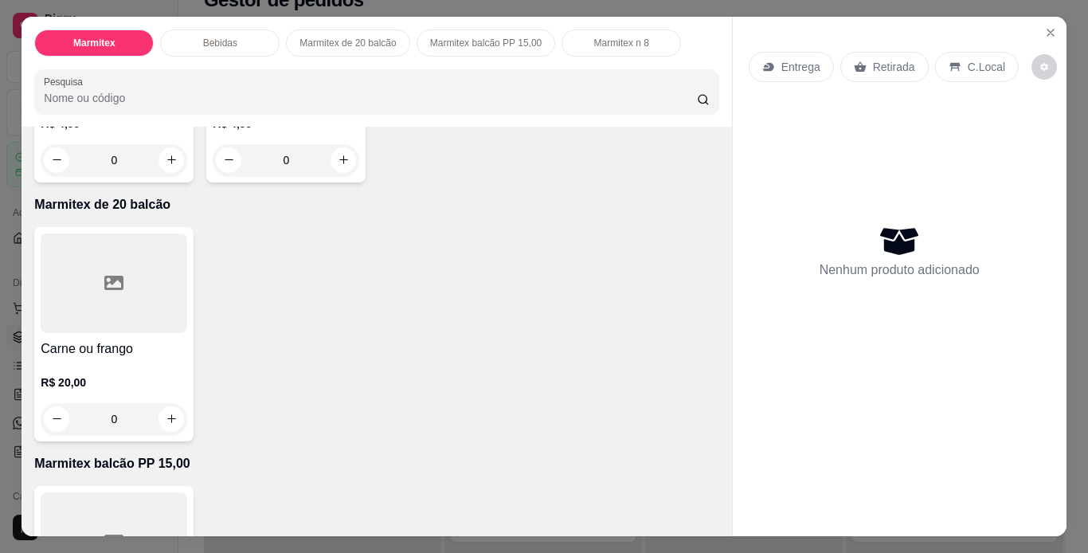
scroll to position [574, 0]
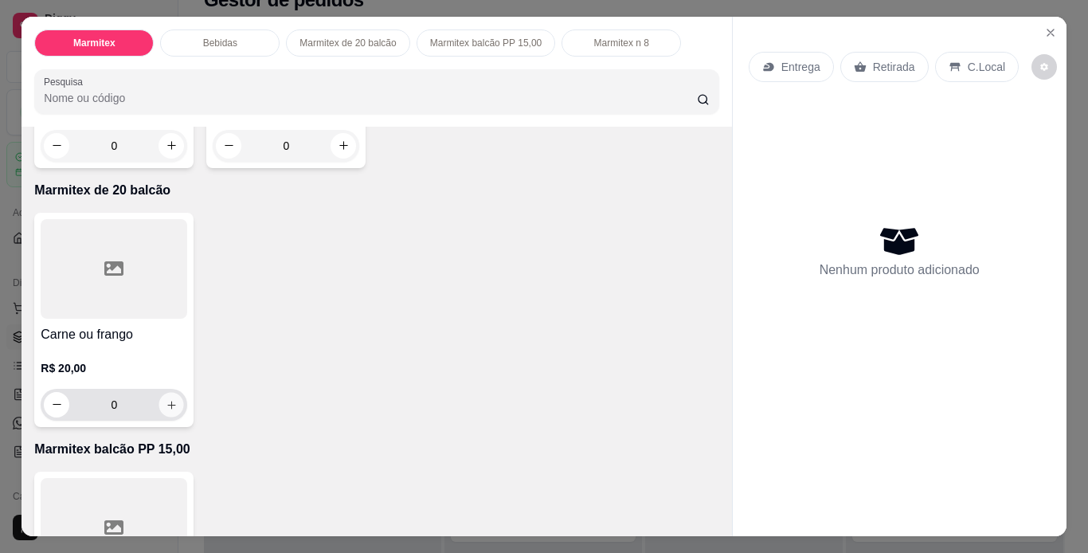
click at [171, 399] on icon "increase-product-quantity" at bounding box center [172, 405] width 12 height 12
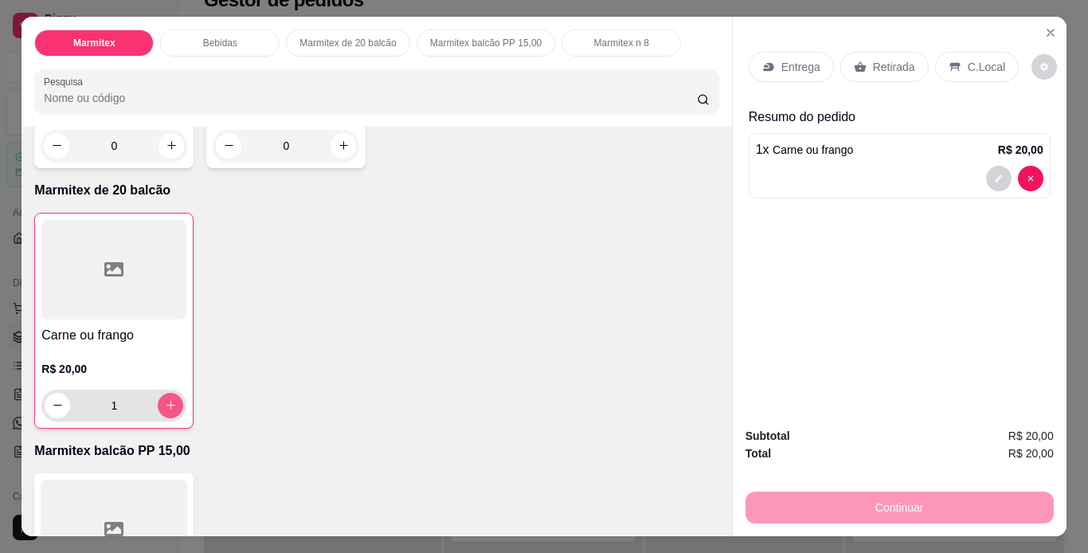
click at [171, 397] on button "increase-product-quantity" at bounding box center [170, 405] width 25 height 25
type input "2"
click at [876, 65] on p "Retirada" at bounding box center [894, 67] width 42 height 16
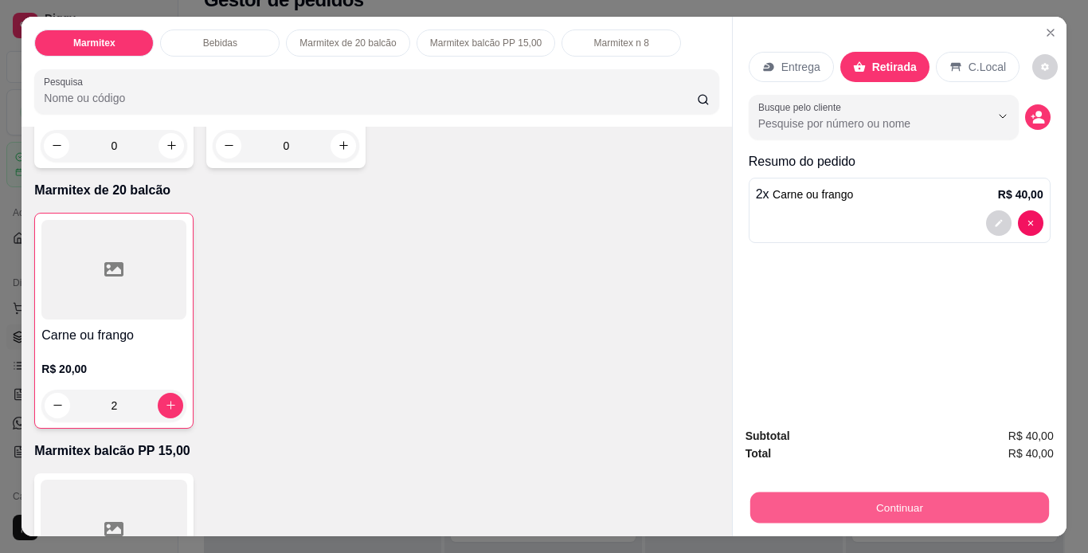
click at [910, 502] on button "Continuar" at bounding box center [899, 507] width 299 height 31
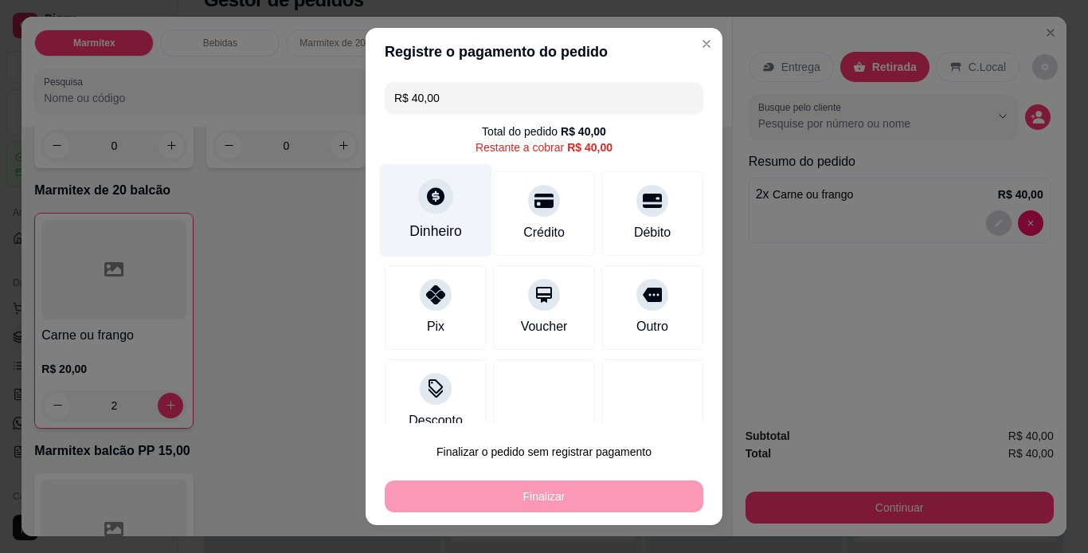
click at [435, 191] on icon at bounding box center [435, 196] width 21 height 21
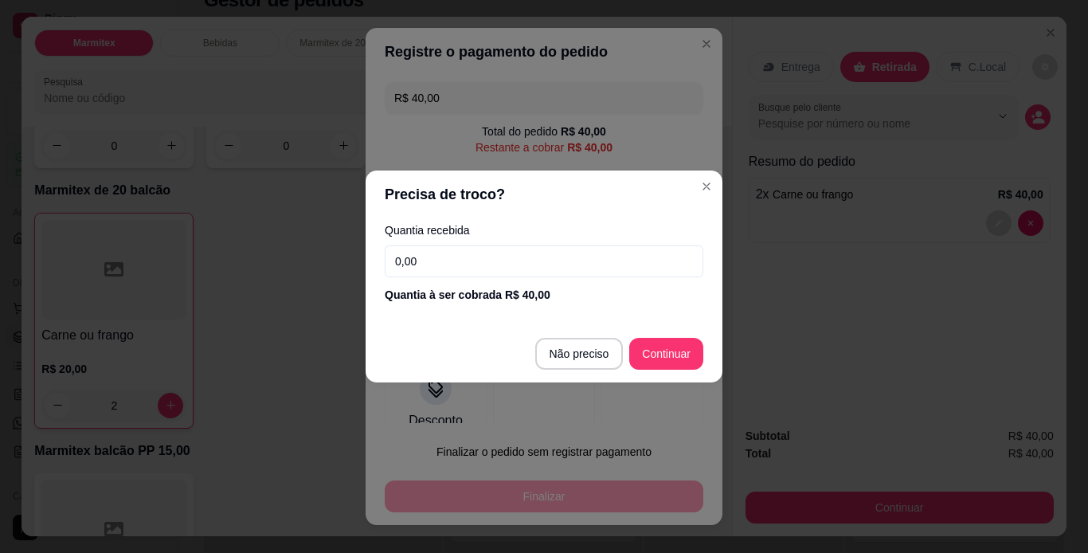
click at [557, 265] on input "0,00" at bounding box center [544, 261] width 319 height 32
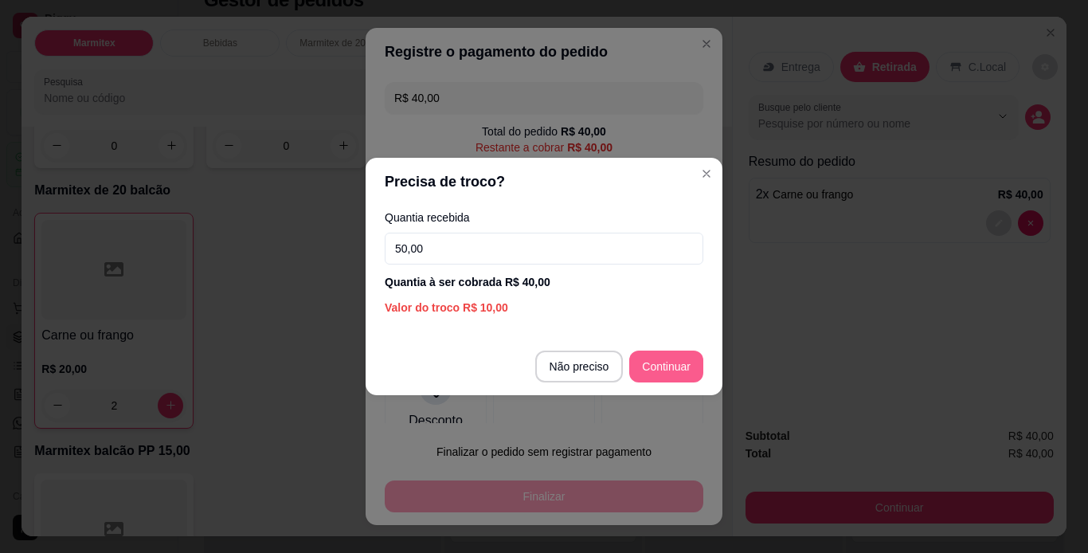
type input "50,00"
type input "R$ 0,00"
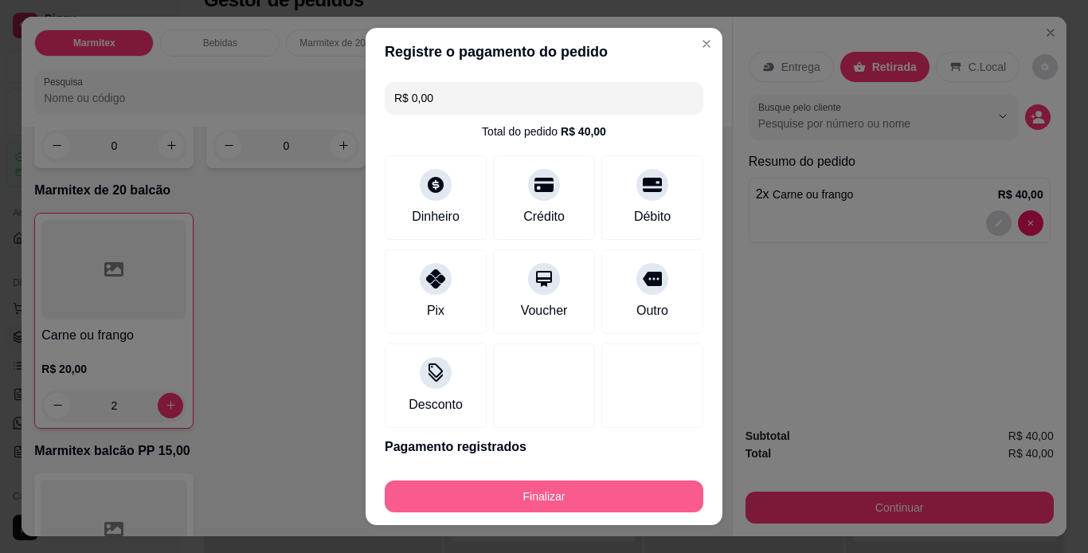
click at [533, 493] on button "Finalizar" at bounding box center [544, 496] width 319 height 32
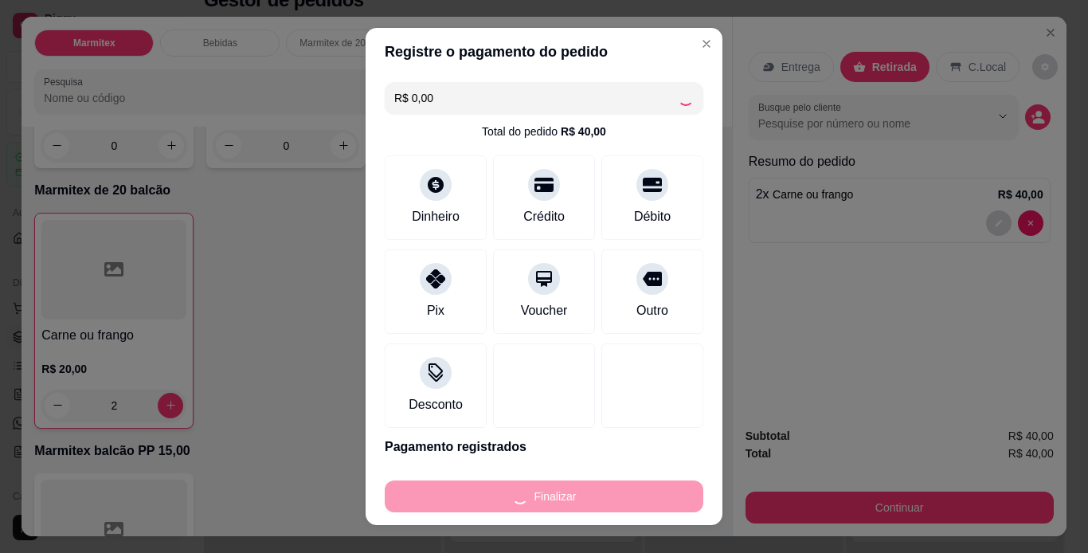
type input "0"
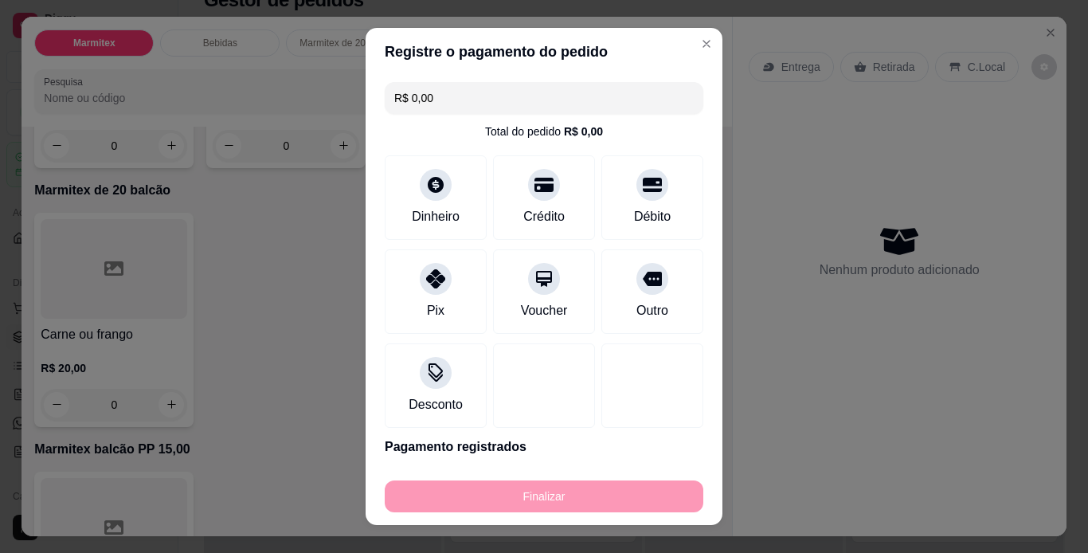
type input "-R$ 40,00"
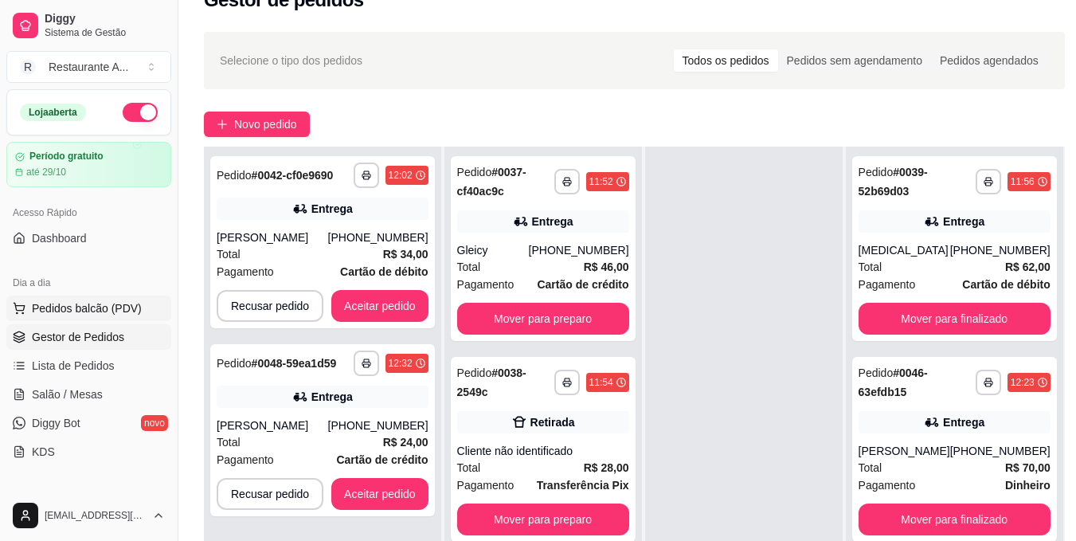
click at [123, 316] on button "Pedidos balcão (PDV)" at bounding box center [88, 308] width 165 height 25
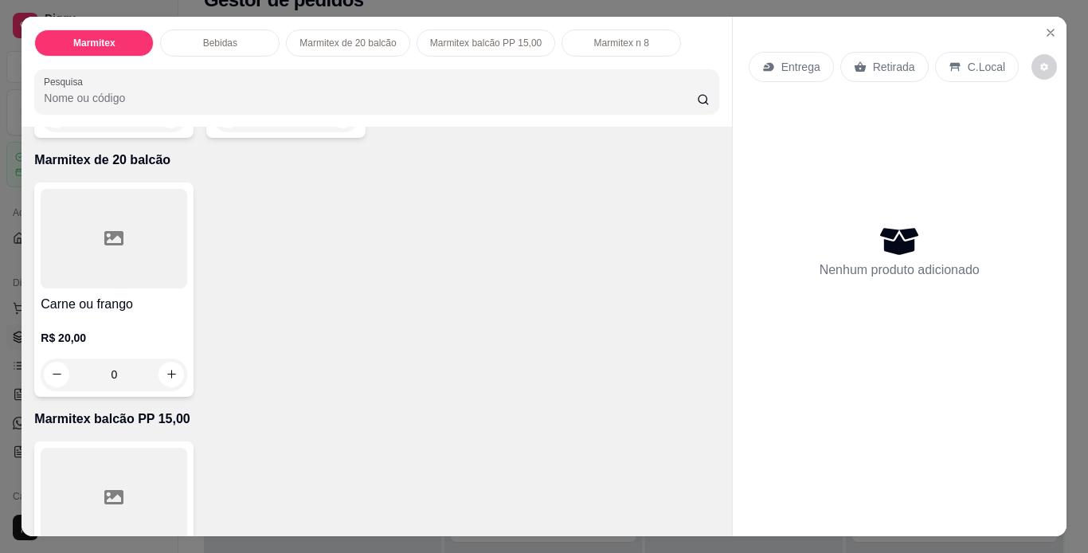
scroll to position [606, 0]
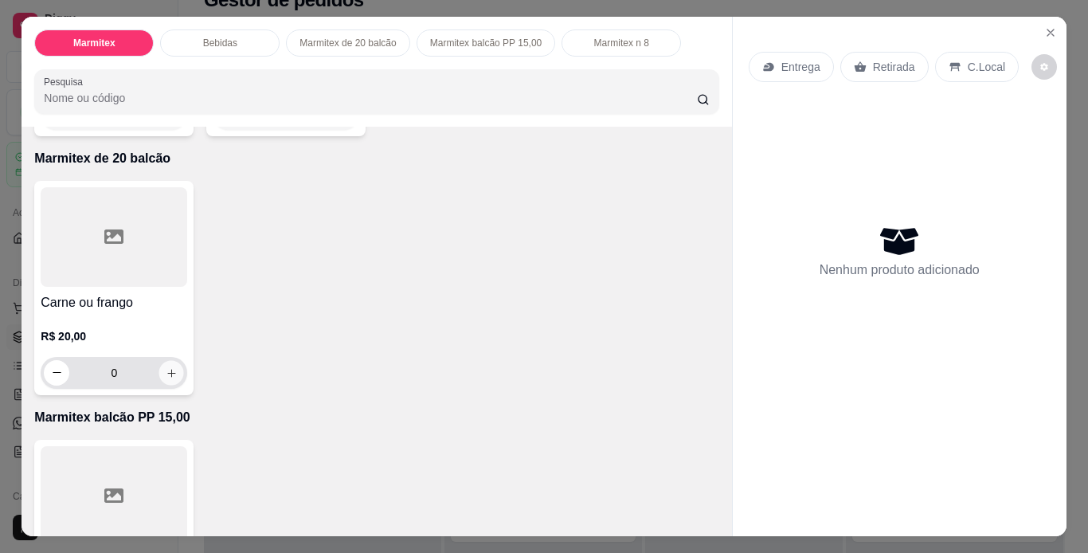
click at [171, 373] on button "increase-product-quantity" at bounding box center [171, 372] width 25 height 25
type input "1"
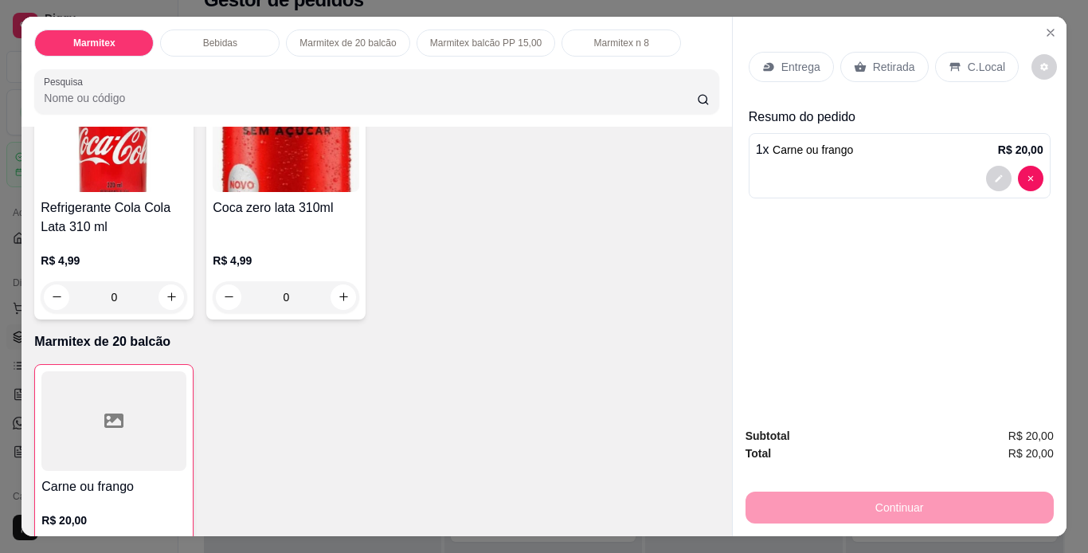
scroll to position [382, 0]
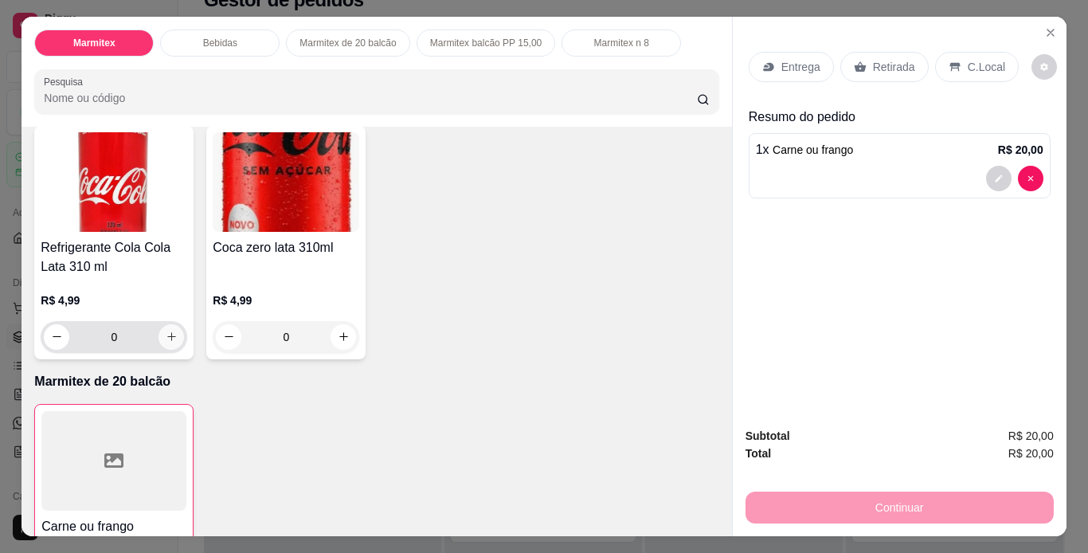
click at [167, 333] on icon "increase-product-quantity" at bounding box center [171, 337] width 9 height 9
type input "1"
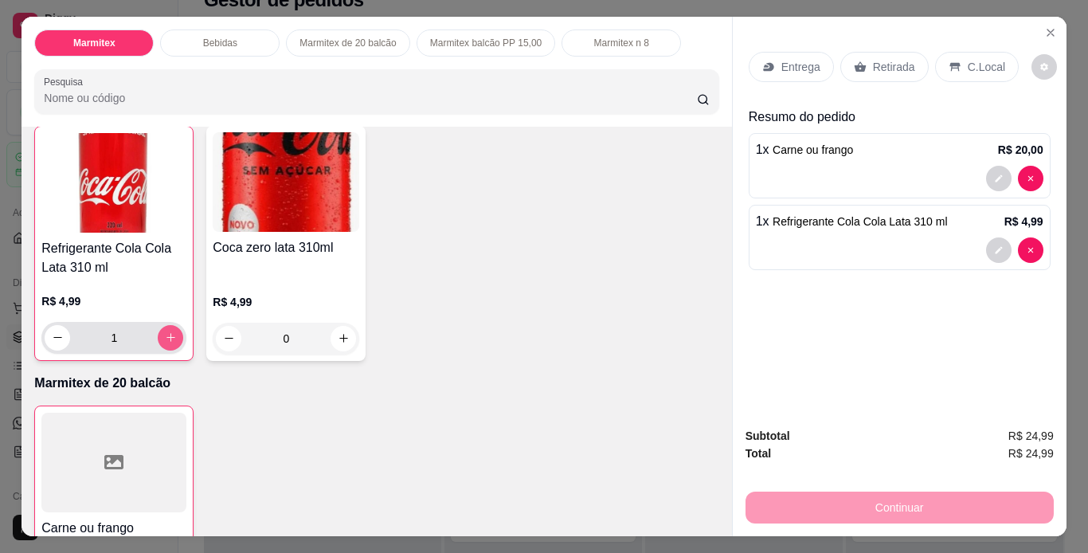
scroll to position [383, 0]
click at [894, 67] on p "Retirada" at bounding box center [894, 67] width 42 height 16
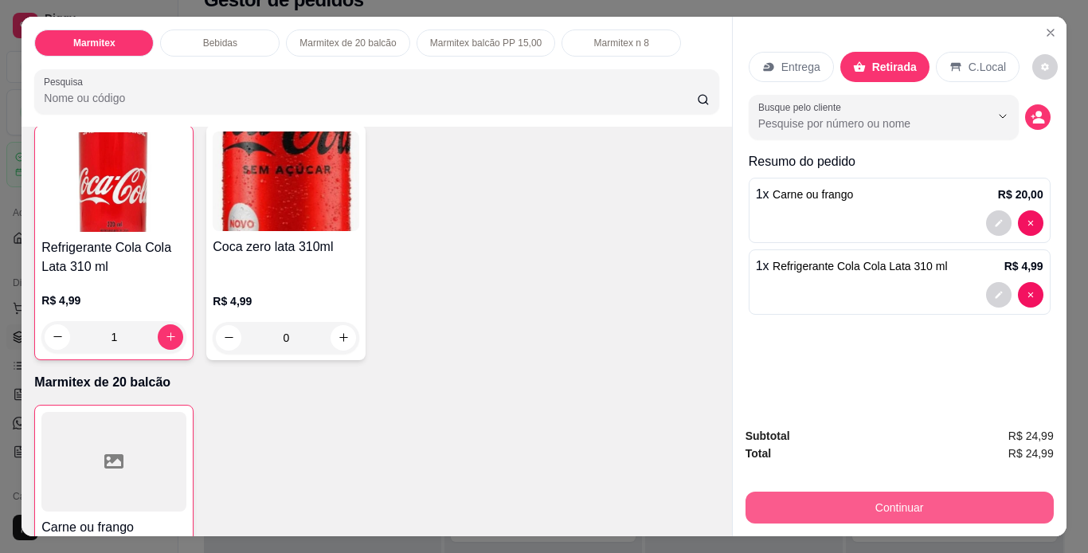
click at [868, 507] on button "Continuar" at bounding box center [900, 508] width 308 height 32
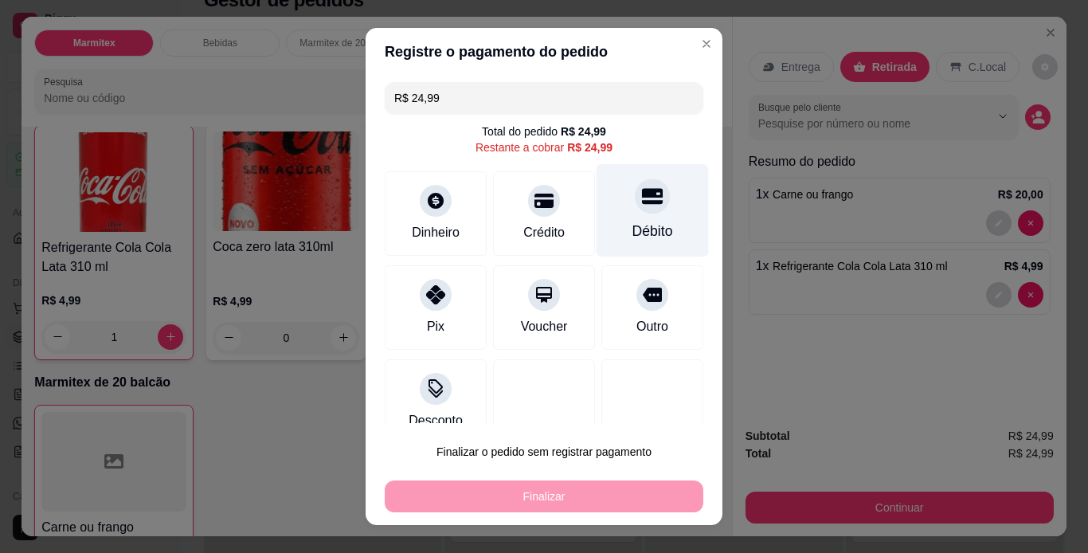
click at [614, 211] on div "Débito" at bounding box center [653, 209] width 112 height 93
type input "R$ 0,00"
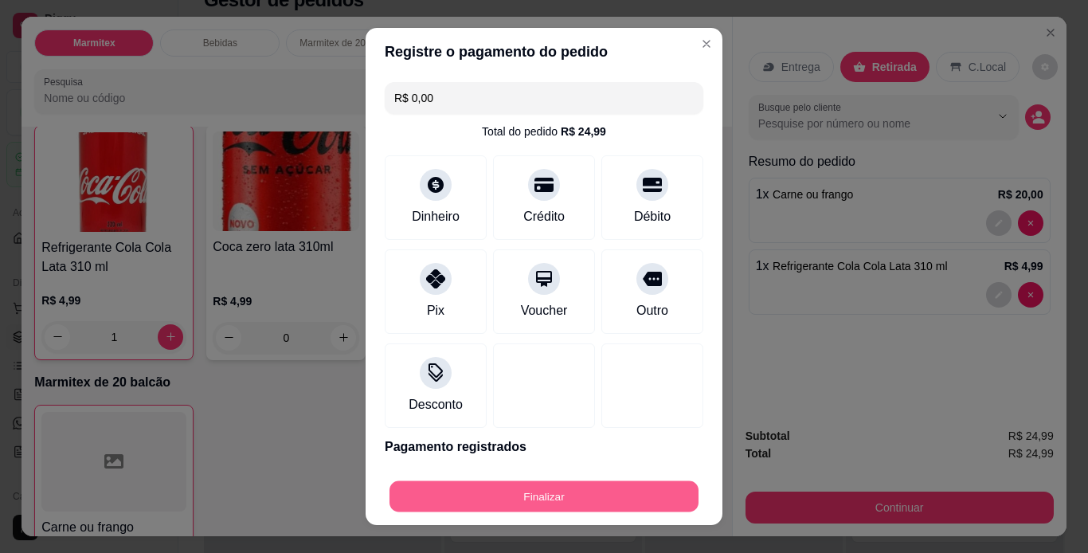
click at [576, 508] on button "Finalizar" at bounding box center [544, 496] width 309 height 31
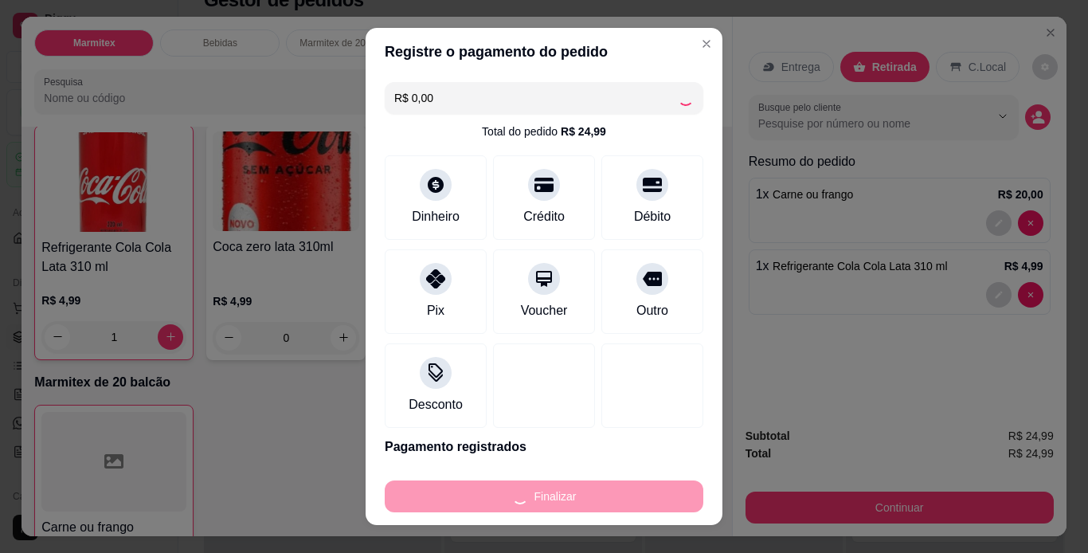
type input "0"
type input "-R$ 24,99"
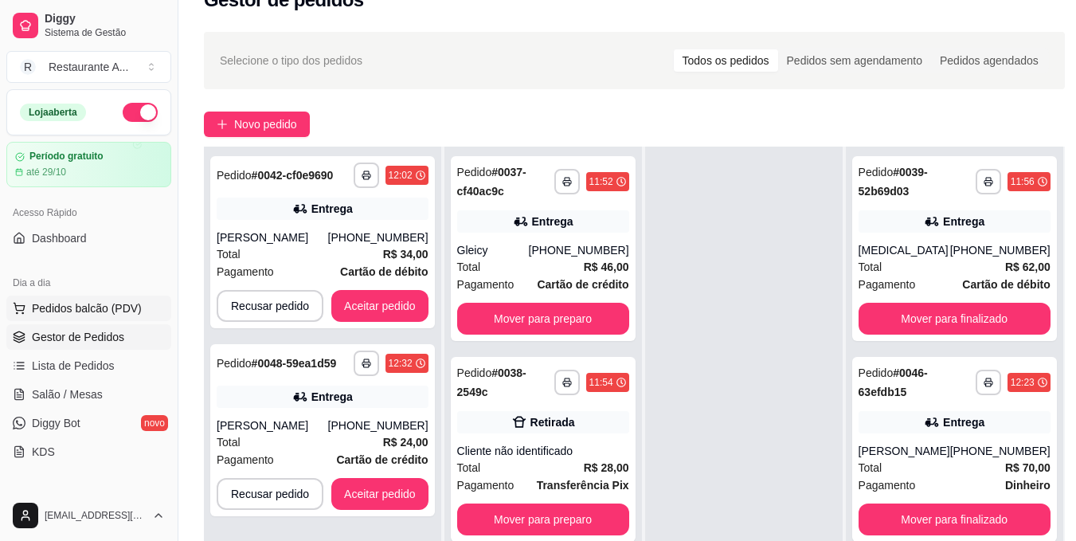
click at [114, 315] on span "Pedidos balcão (PDV)" at bounding box center [87, 308] width 110 height 16
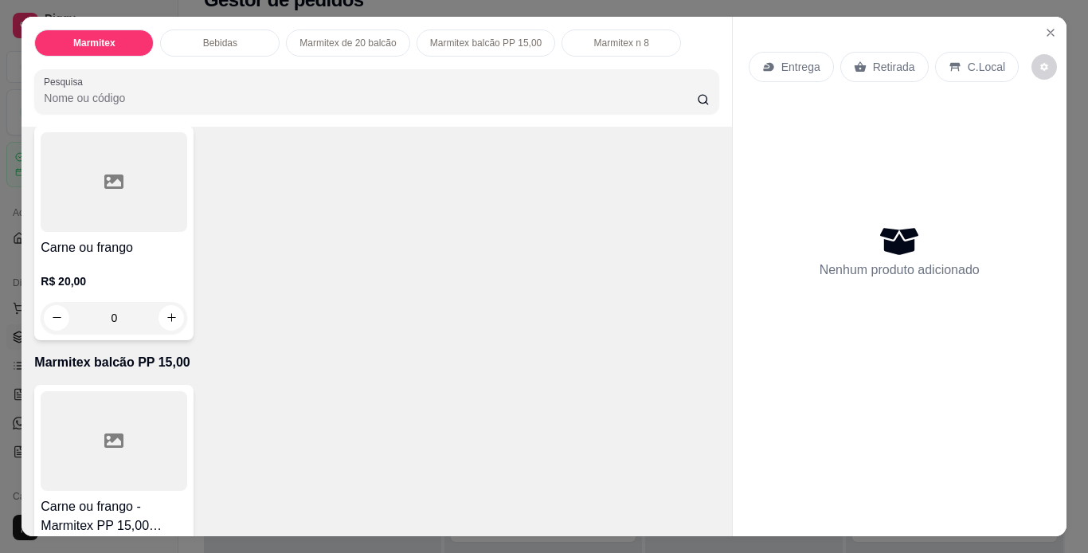
scroll to position [669, 0]
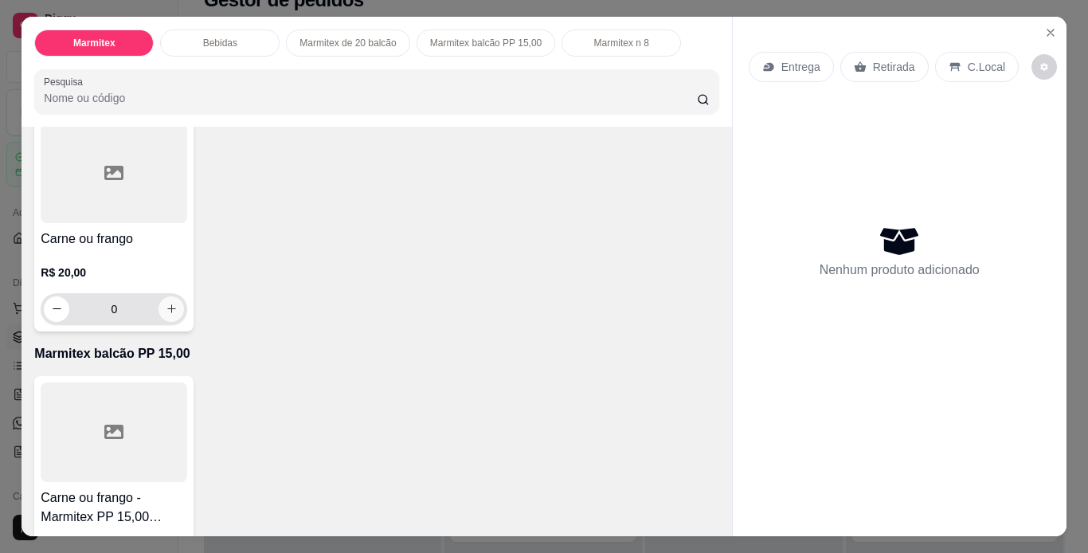
click at [174, 300] on button "increase-product-quantity" at bounding box center [171, 308] width 25 height 25
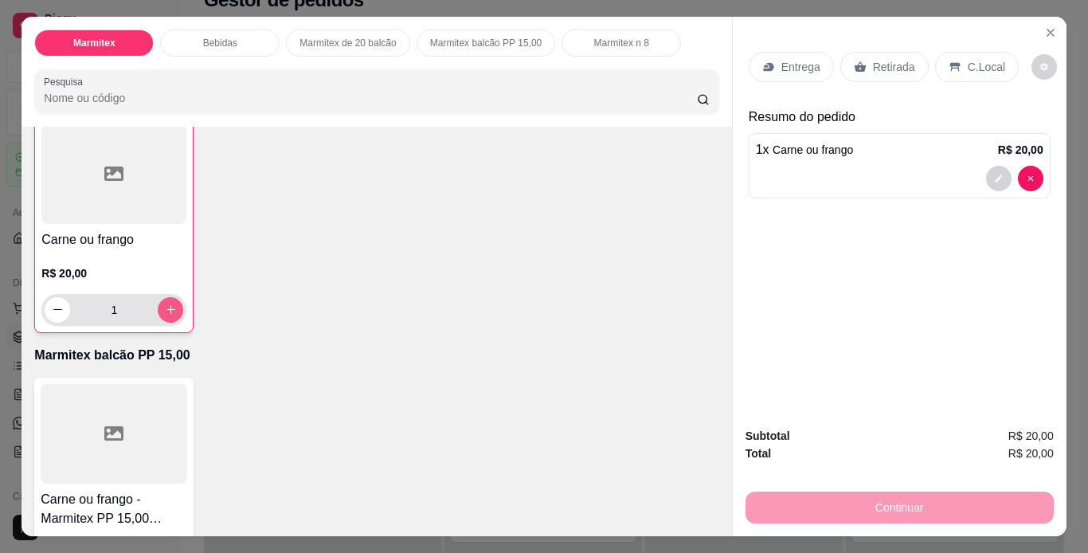
type input "1"
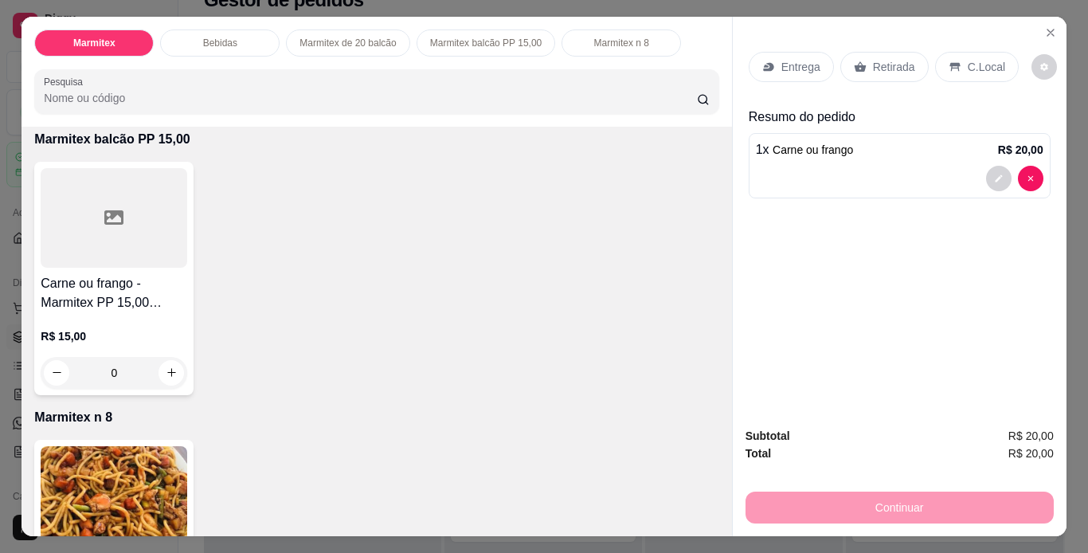
scroll to position [893, 0]
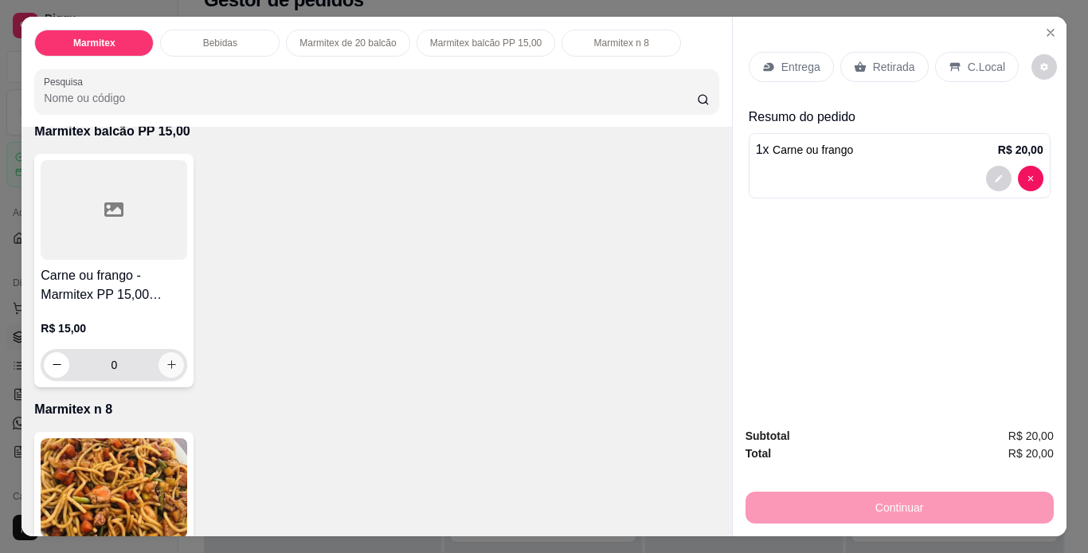
click at [168, 359] on icon "increase-product-quantity" at bounding box center [172, 365] width 12 height 12
type input "1"
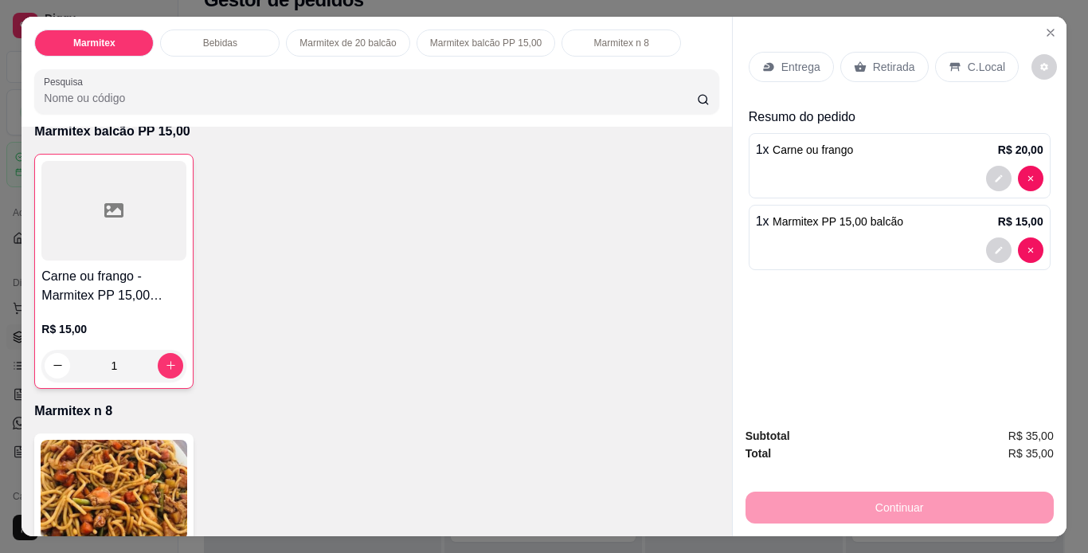
click at [890, 72] on div "Retirada" at bounding box center [885, 67] width 88 height 30
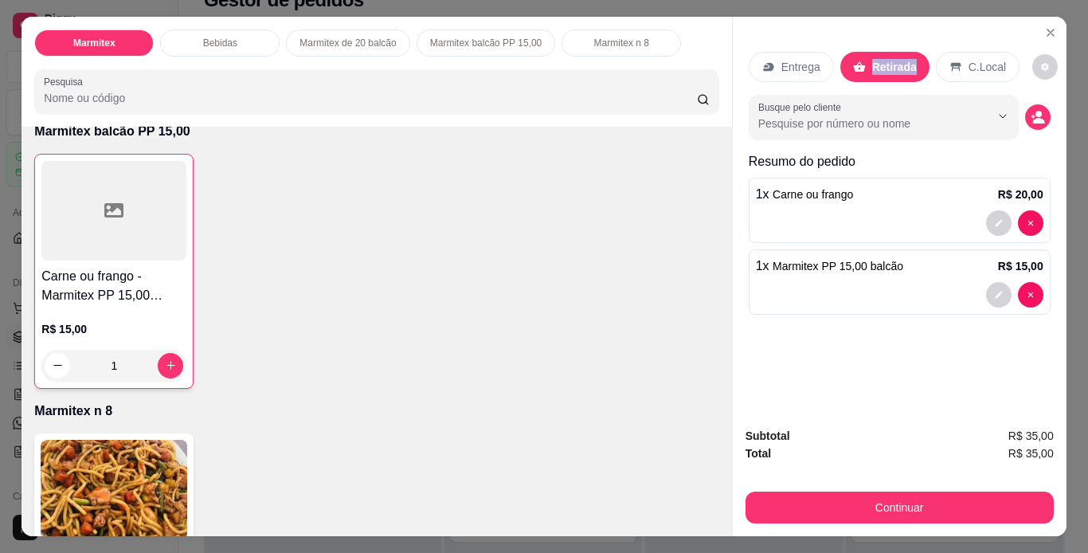
click at [890, 71] on div "Retirada" at bounding box center [885, 67] width 89 height 30
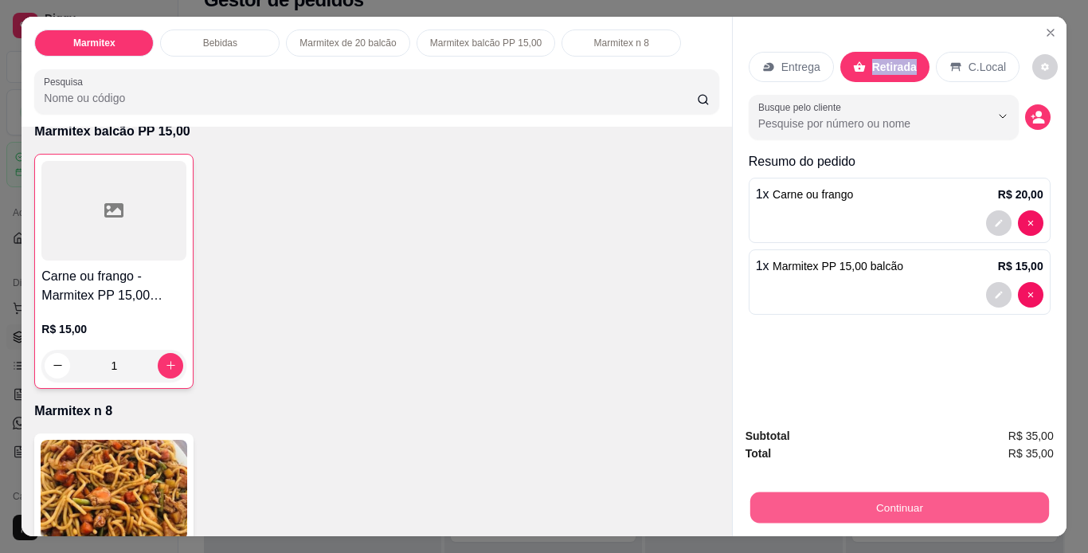
click at [800, 502] on button "Continuar" at bounding box center [899, 507] width 299 height 31
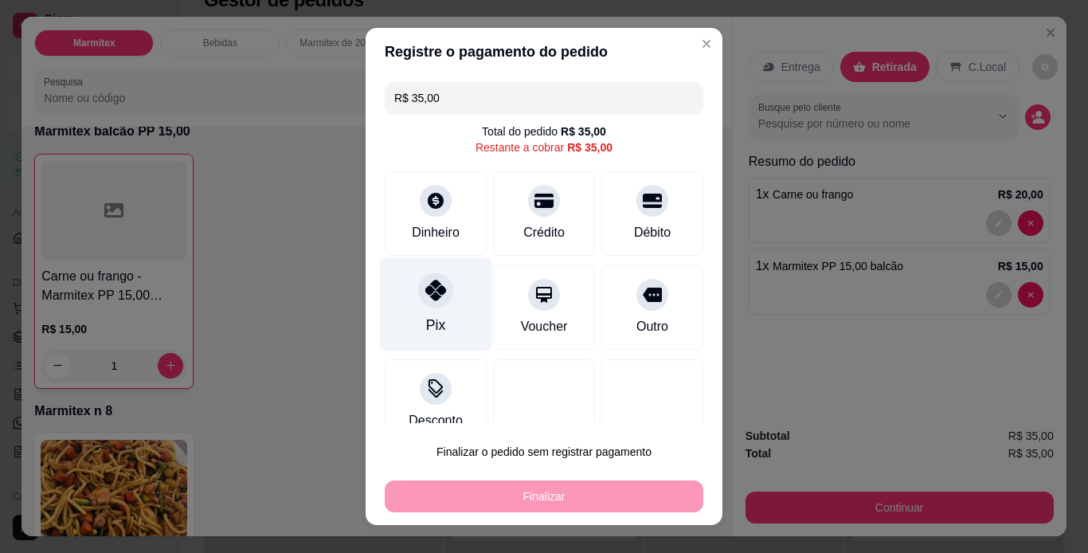
click at [426, 294] on icon at bounding box center [435, 290] width 21 height 21
type input "R$ 0,00"
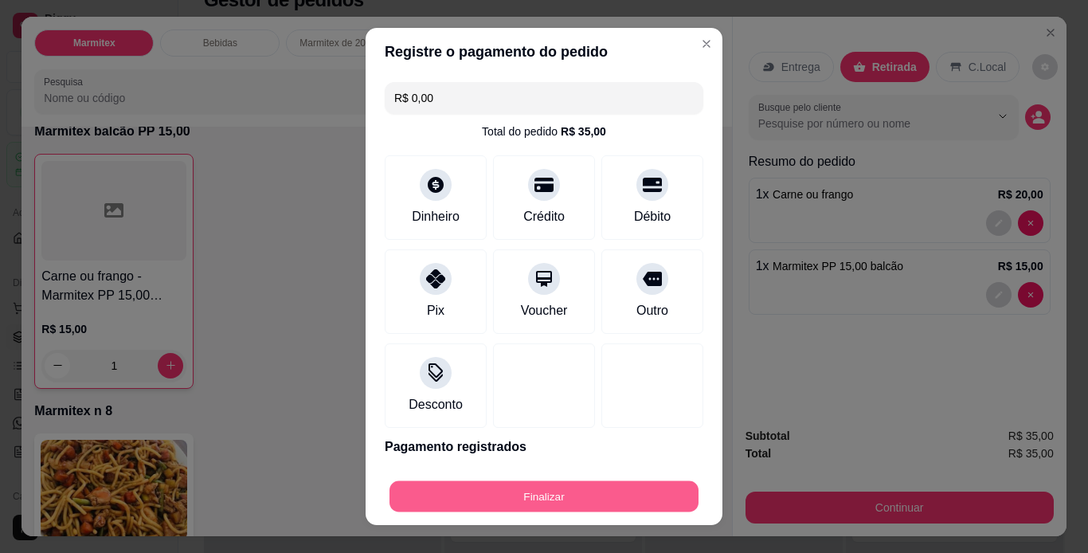
click at [570, 498] on button "Finalizar" at bounding box center [544, 496] width 309 height 31
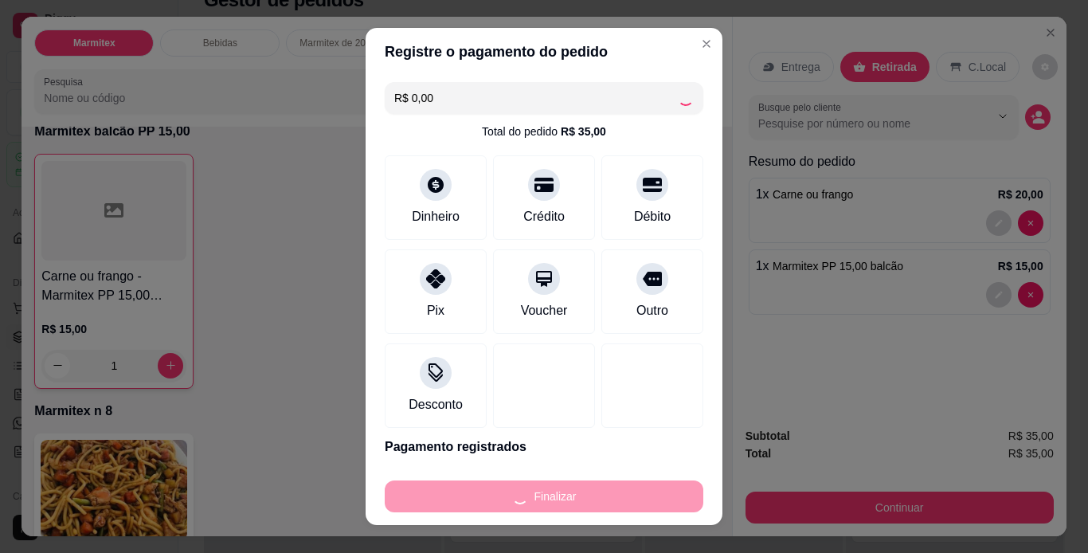
type input "0"
type input "-R$ 35,00"
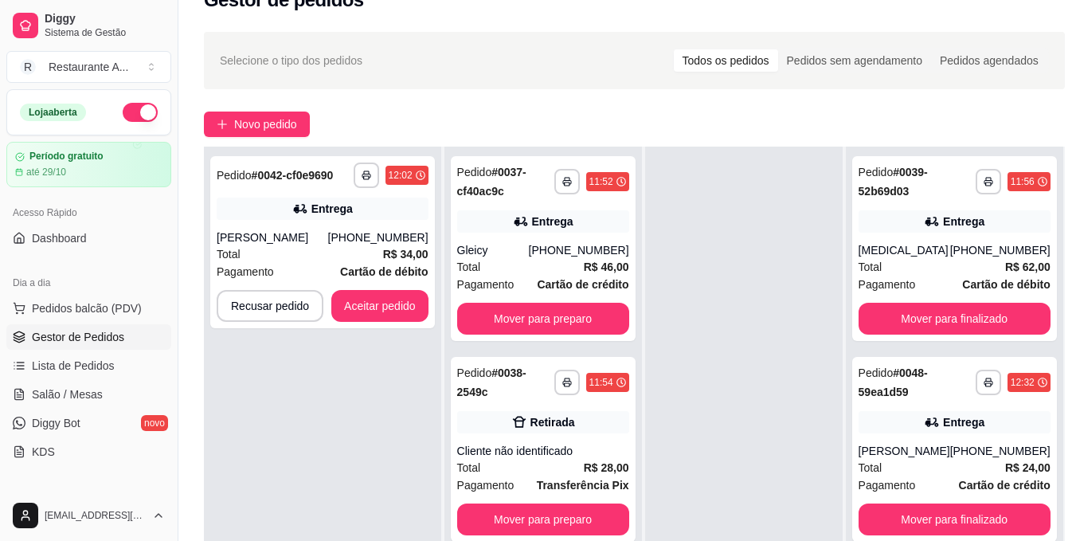
click at [570, 498] on div "**********" at bounding box center [543, 449] width 185 height 185
click at [83, 313] on span "Pedidos balcão (PDV)" at bounding box center [87, 308] width 110 height 16
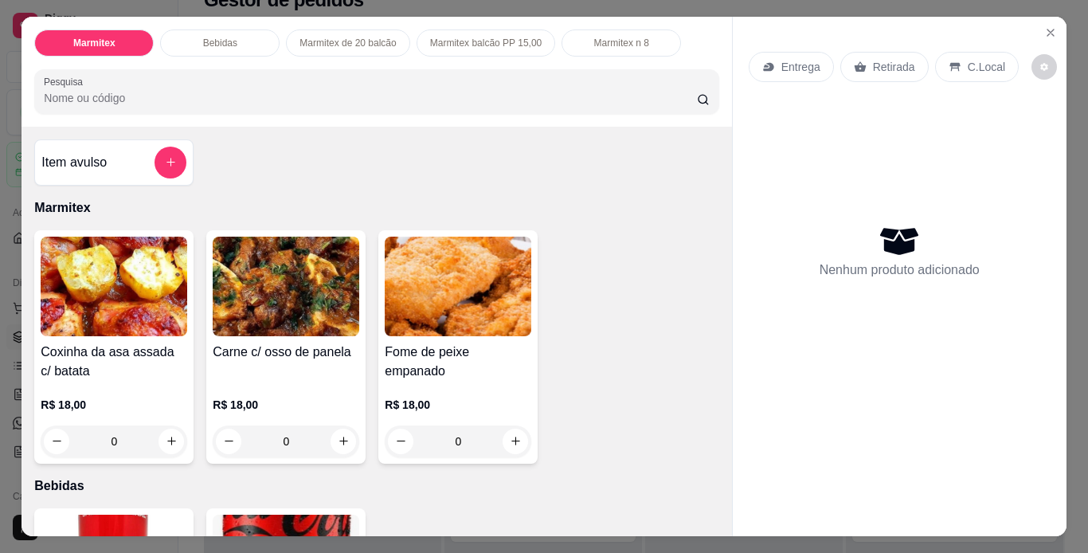
click at [170, 433] on div "0" at bounding box center [114, 441] width 147 height 32
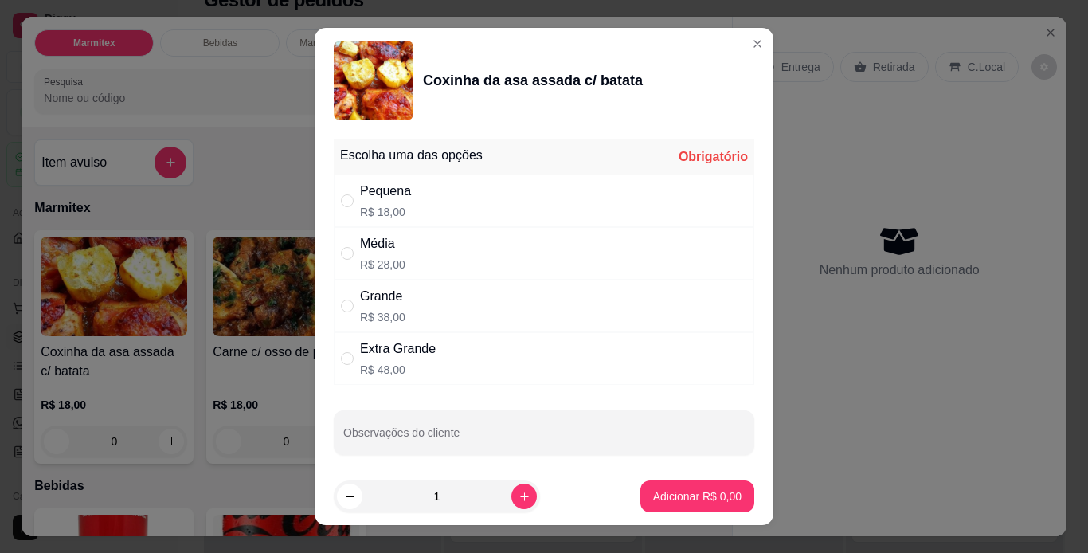
click at [531, 308] on div "Grande R$ 38,00" at bounding box center [544, 306] width 421 height 53
radio input "true"
click at [689, 507] on button "Adicionar R$ 38,00" at bounding box center [694, 496] width 117 height 31
type input "1"
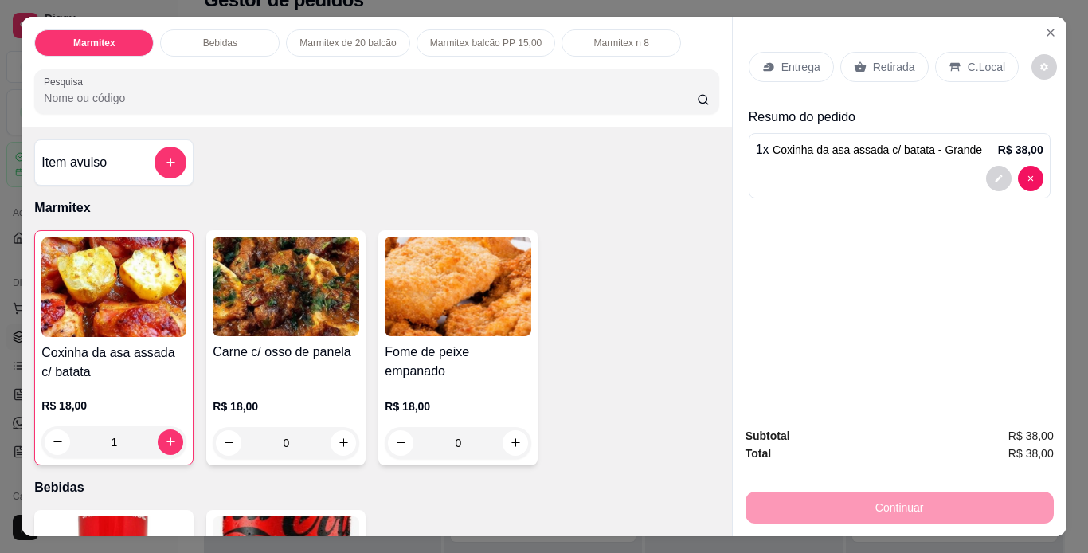
click at [331, 443] on div "0" at bounding box center [286, 443] width 147 height 32
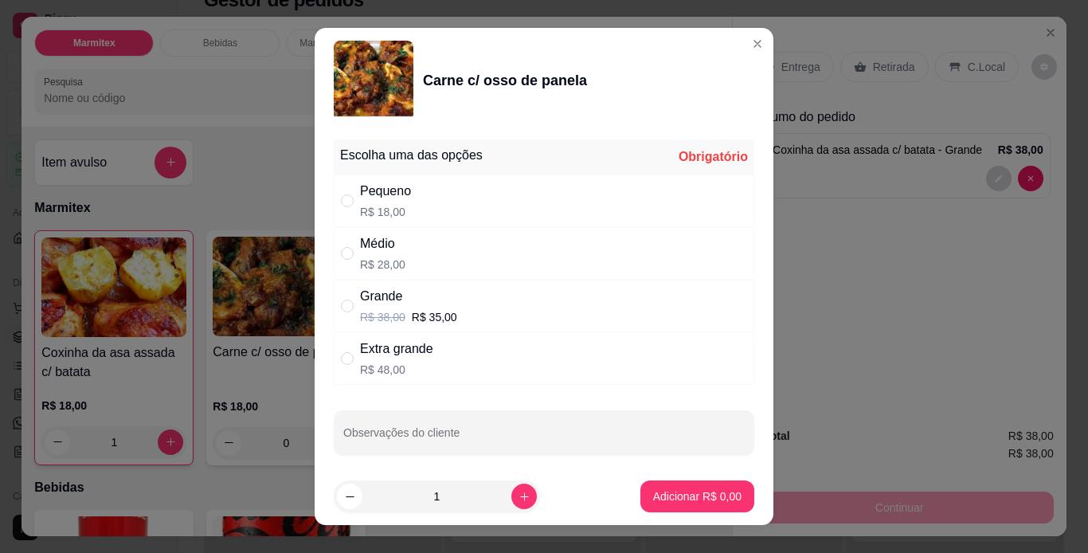
click at [503, 189] on div "Pequeno R$ 18,00" at bounding box center [544, 200] width 421 height 53
radio input "true"
click at [712, 492] on p "Adicionar R$ 18,00" at bounding box center [694, 496] width 95 height 16
type input "1"
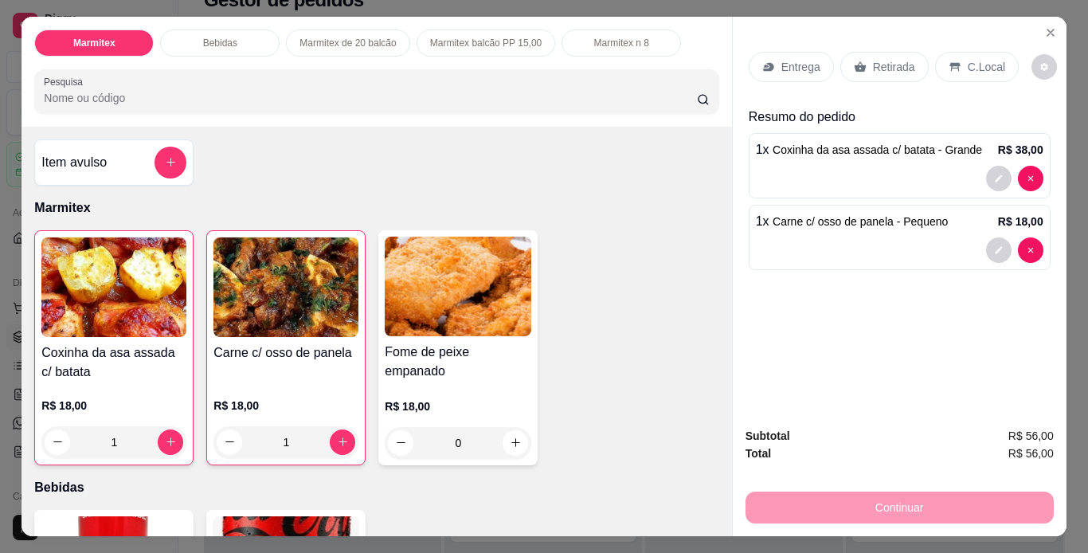
click at [890, 62] on p "Retirada" at bounding box center [894, 67] width 42 height 16
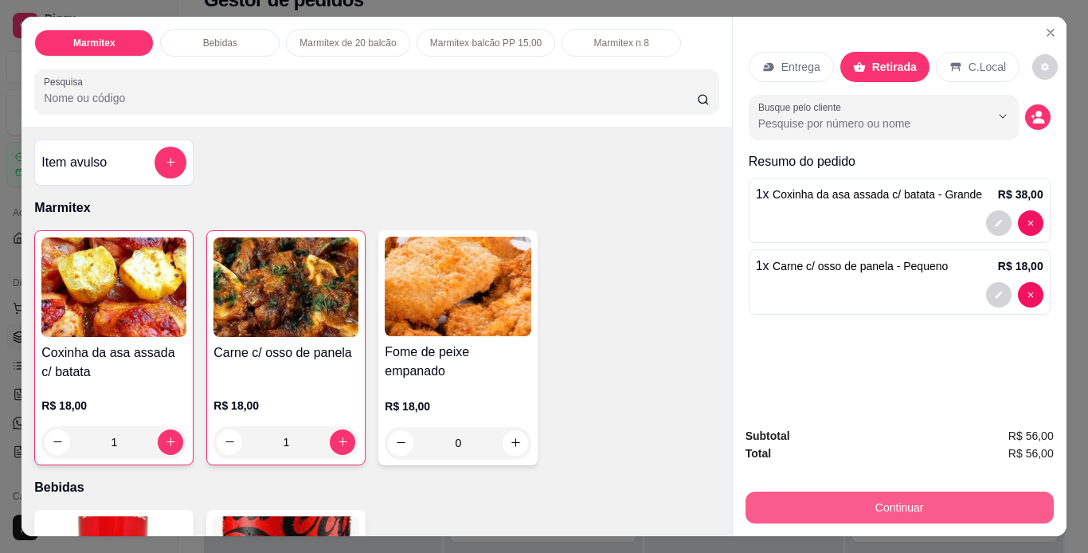
click at [892, 507] on button "Continuar" at bounding box center [900, 508] width 308 height 32
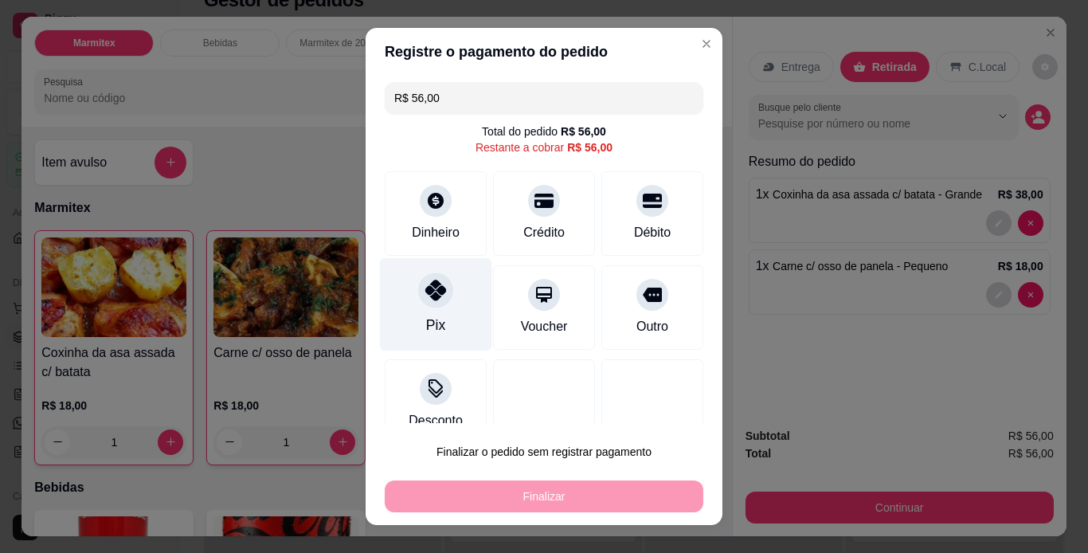
click at [432, 307] on div at bounding box center [435, 289] width 35 height 35
type input "R$ 0,00"
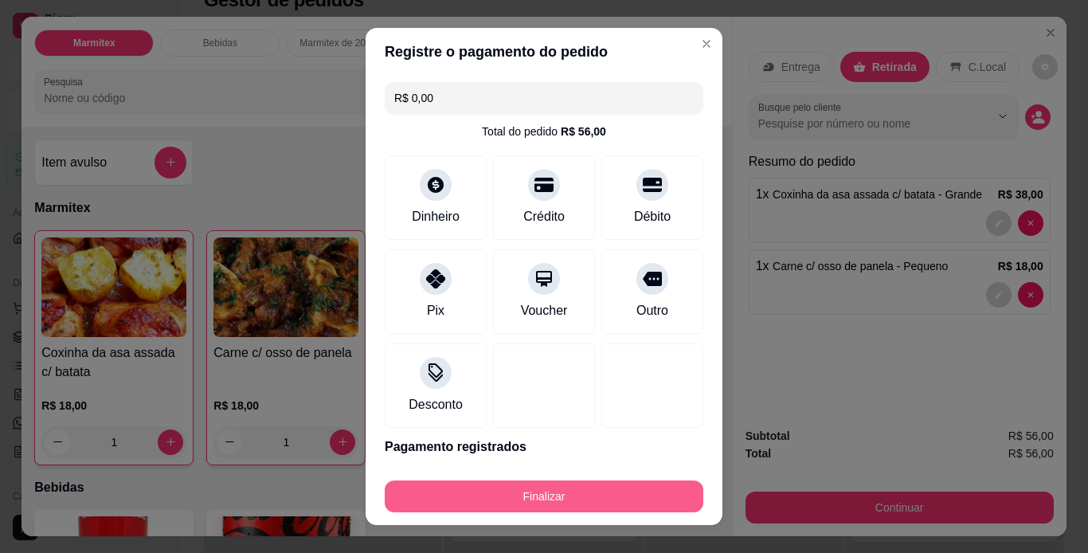
click at [570, 496] on button "Finalizar" at bounding box center [544, 496] width 319 height 32
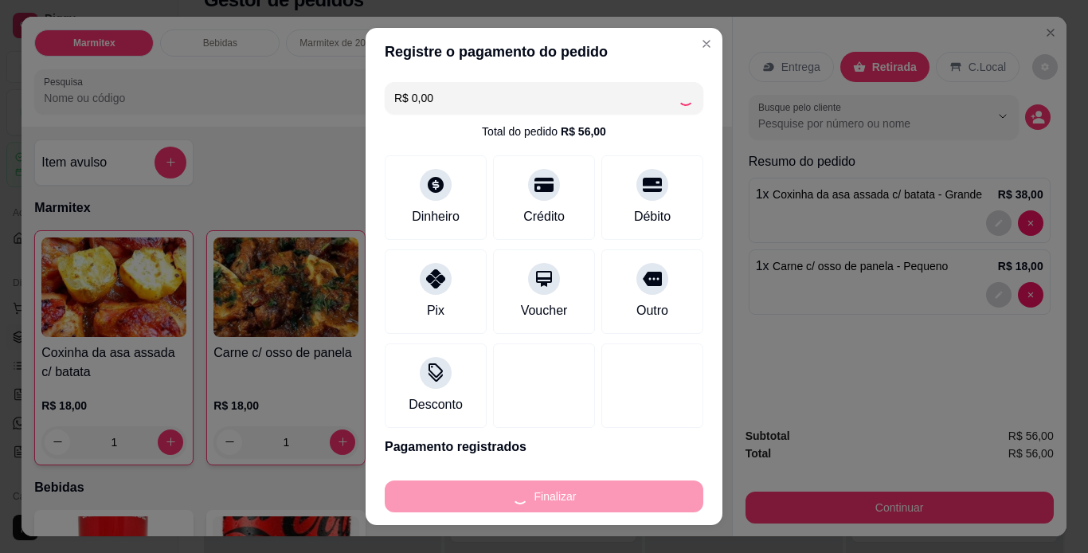
type input "0"
type input "-R$ 56,00"
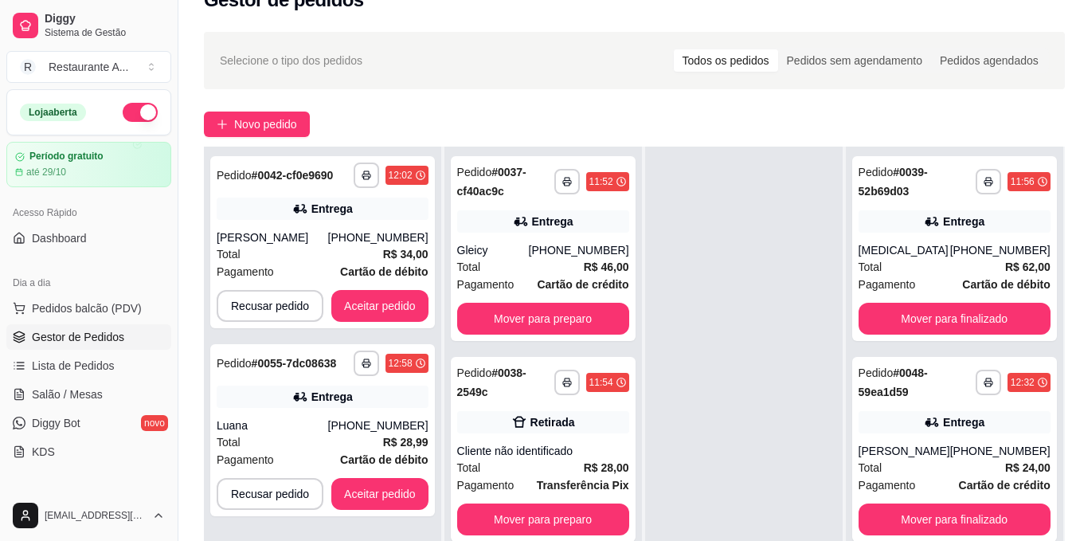
click at [570, 496] on div "**********" at bounding box center [543, 449] width 185 height 185
click at [144, 305] on button "Pedidos balcão (PDV)" at bounding box center [88, 308] width 165 height 25
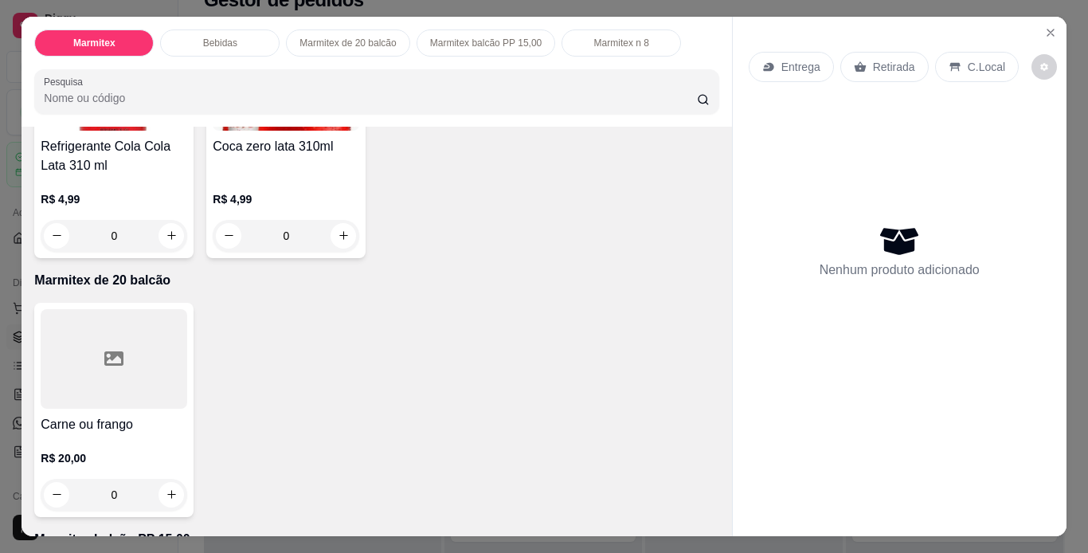
scroll to position [510, 0]
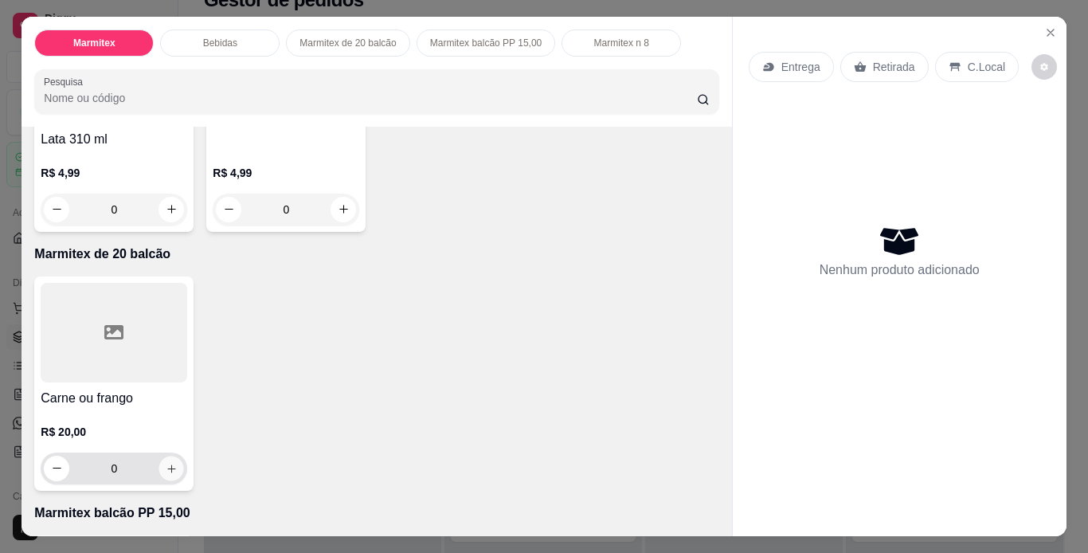
click at [166, 463] on icon "increase-product-quantity" at bounding box center [172, 469] width 12 height 12
type input "1"
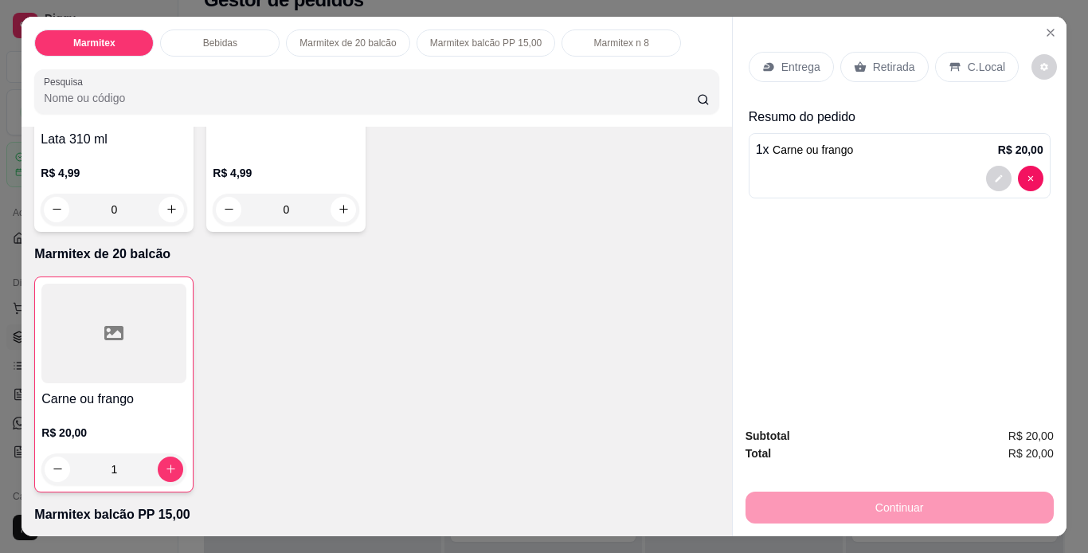
click at [898, 59] on p "Retirada" at bounding box center [894, 67] width 42 height 16
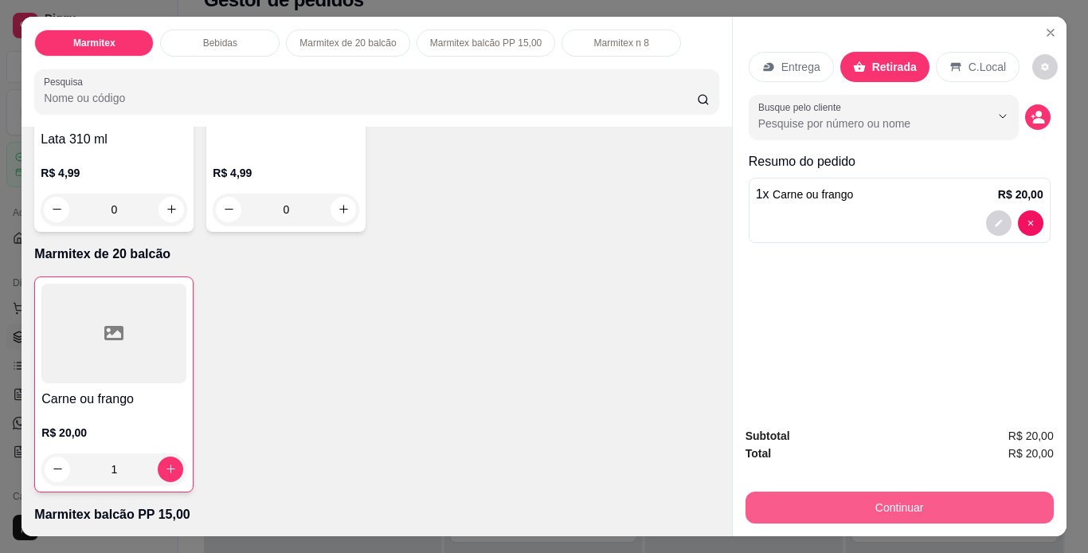
click at [873, 500] on button "Continuar" at bounding box center [900, 508] width 308 height 32
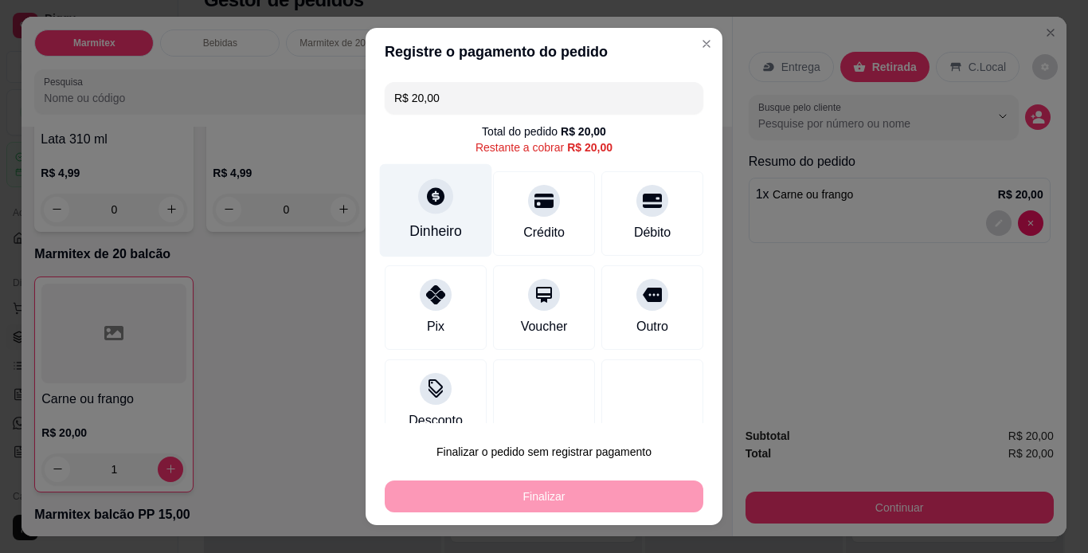
click at [421, 225] on div "Dinheiro" at bounding box center [436, 231] width 53 height 21
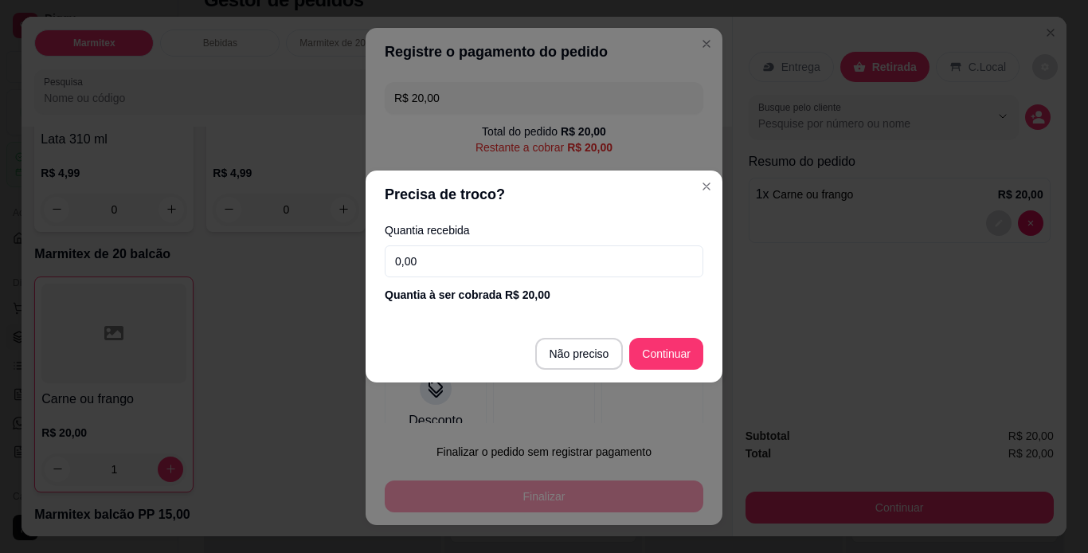
click at [563, 258] on input "0,00" at bounding box center [544, 261] width 319 height 32
type input "20,00"
type input "R$ 0,00"
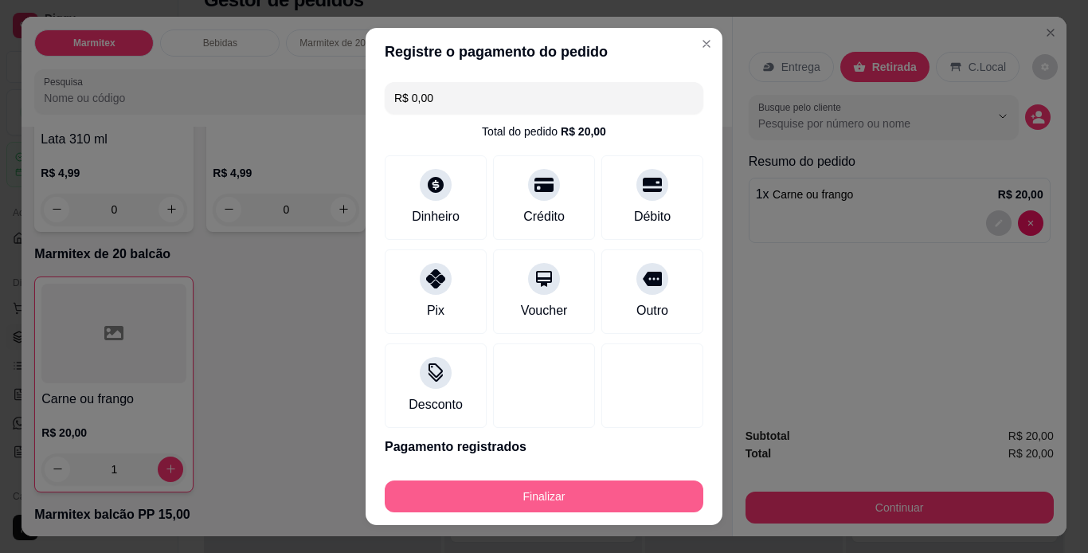
click at [569, 504] on button "Finalizar" at bounding box center [544, 496] width 319 height 32
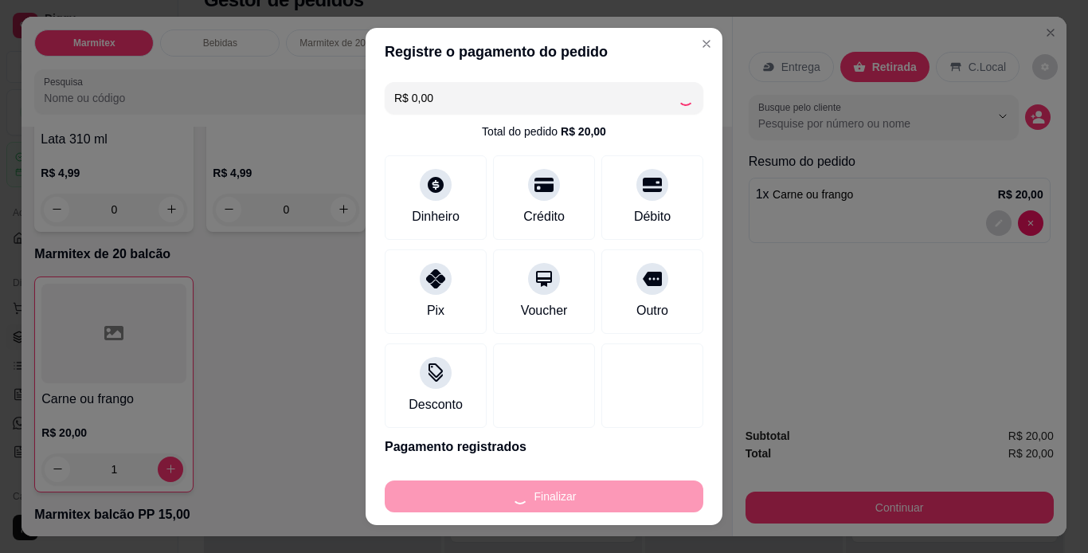
type input "0"
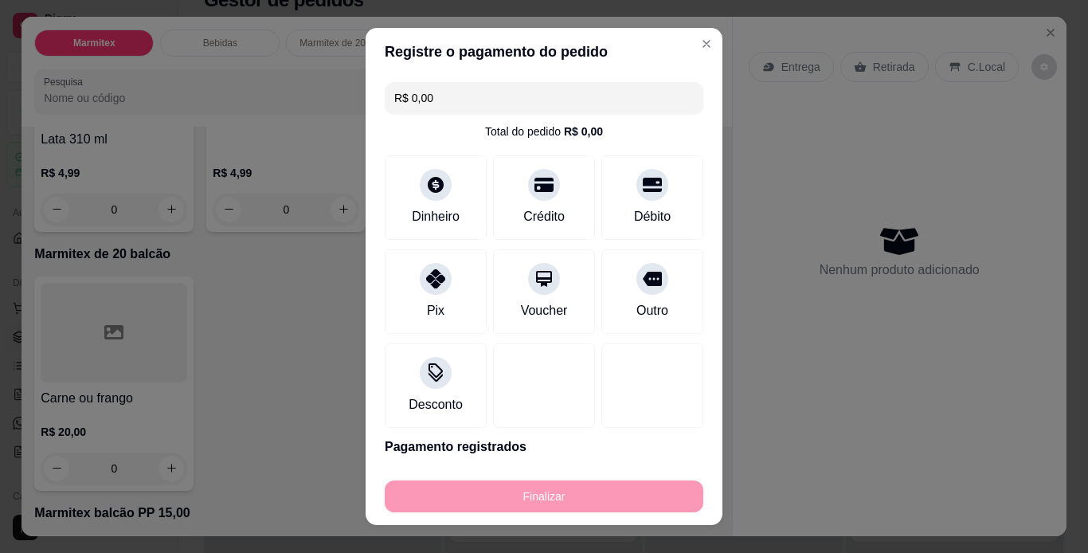
type input "-R$ 20,00"
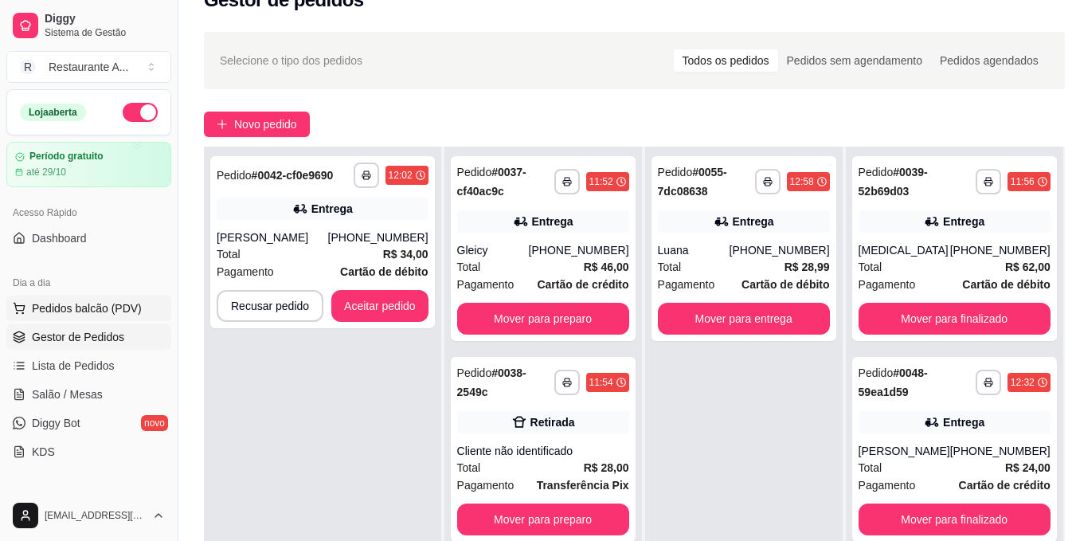
click at [94, 300] on button "Pedidos balcão (PDV)" at bounding box center [88, 308] width 165 height 25
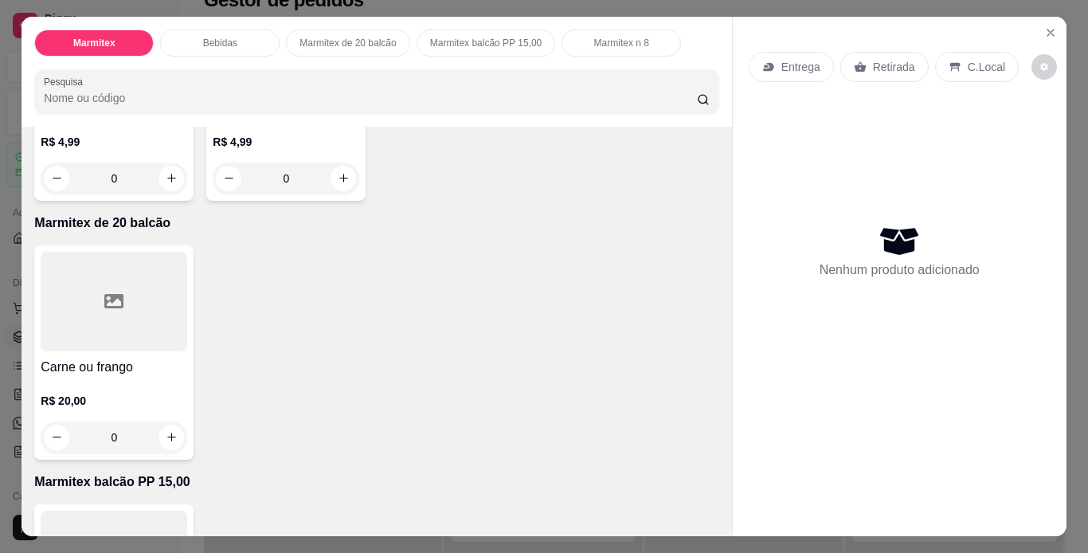
scroll to position [542, 0]
click at [170, 430] on icon "increase-product-quantity" at bounding box center [172, 436] width 12 height 12
type input "1"
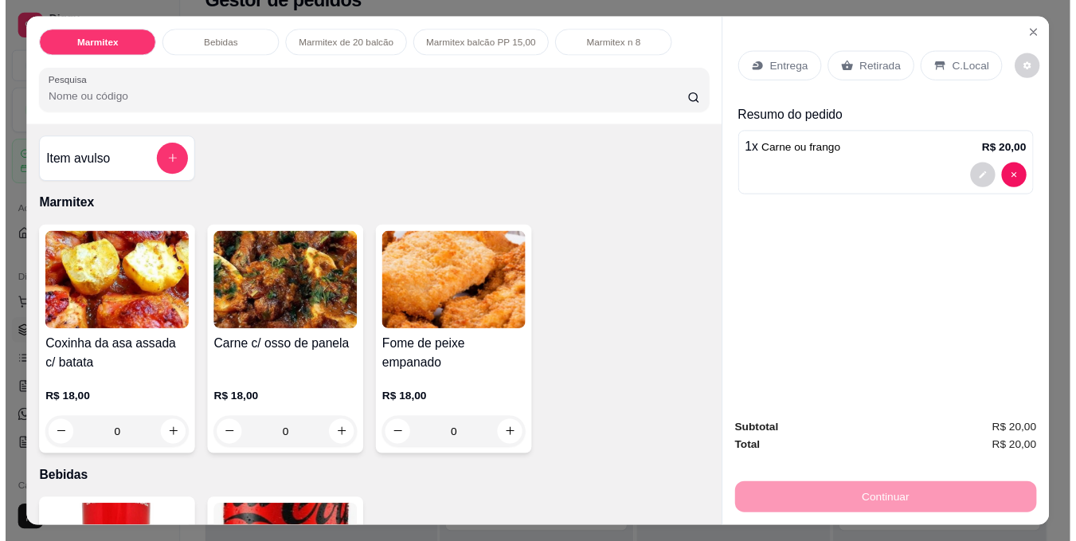
scroll to position [0, 0]
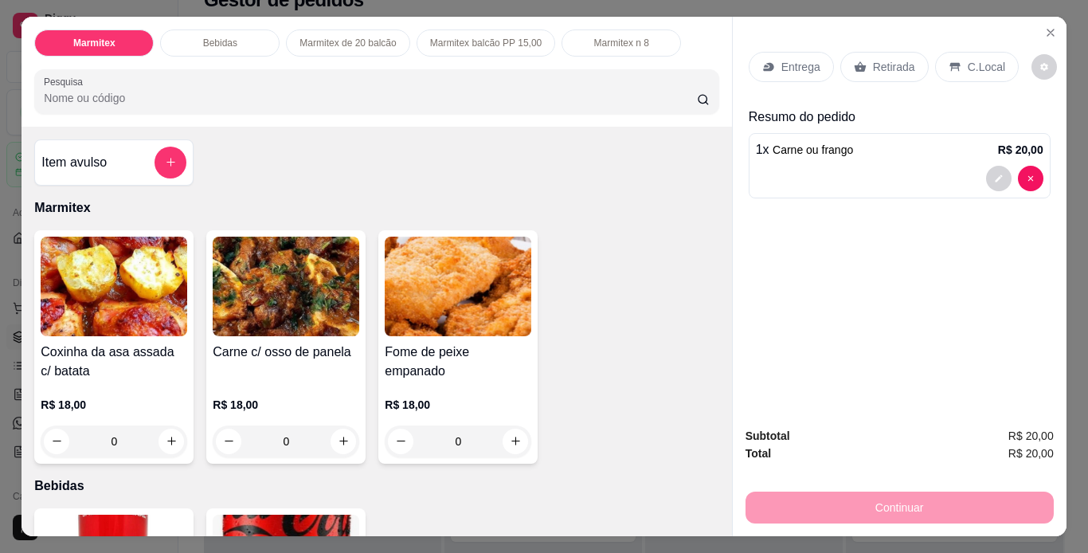
click at [161, 437] on div "0" at bounding box center [114, 441] width 147 height 32
click at [876, 61] on p "Retirada" at bounding box center [894, 67] width 42 height 16
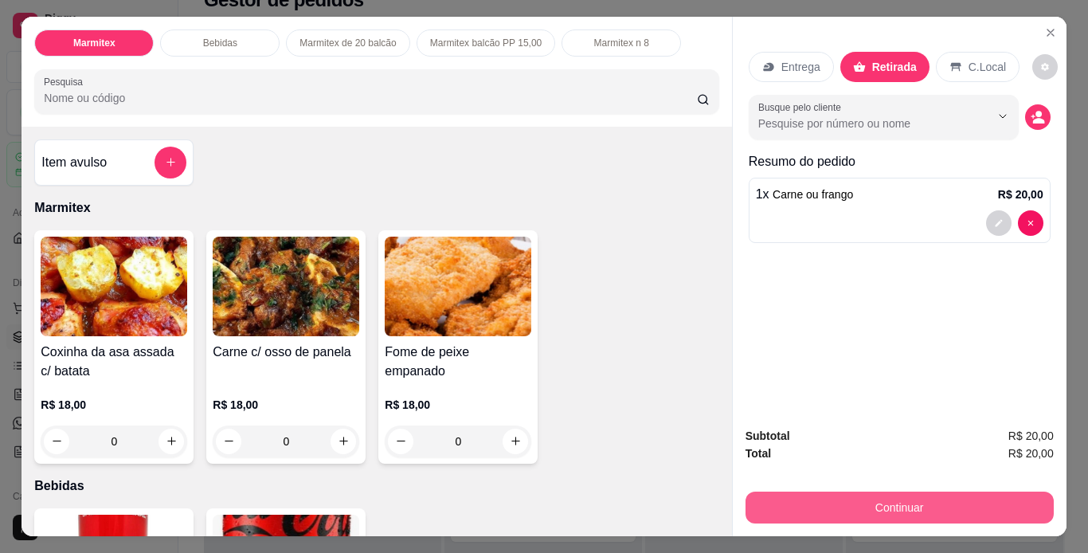
click at [883, 501] on button "Continuar" at bounding box center [900, 508] width 308 height 32
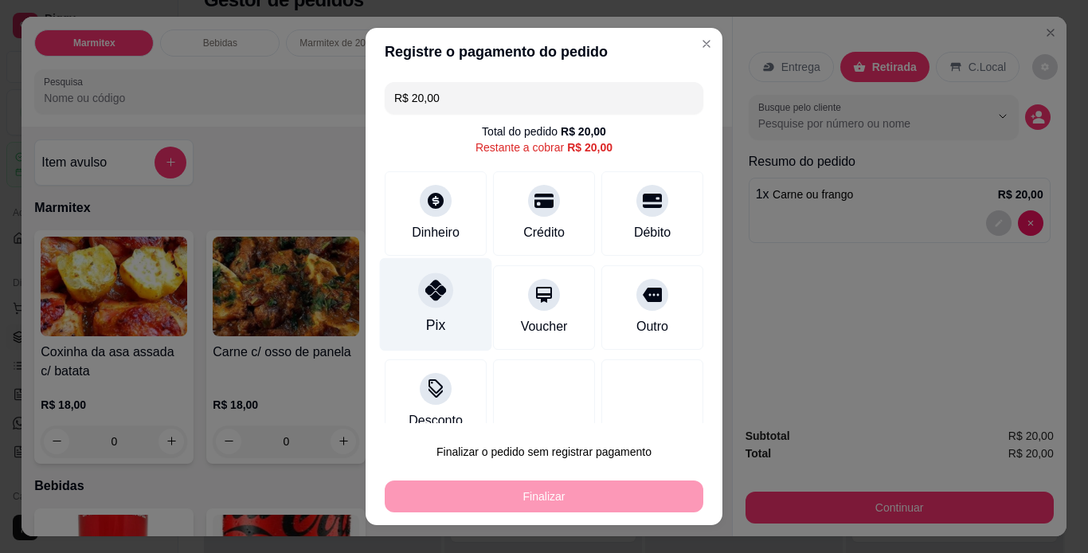
click at [441, 308] on div "Pix" at bounding box center [436, 303] width 112 height 93
type input "R$ 0,00"
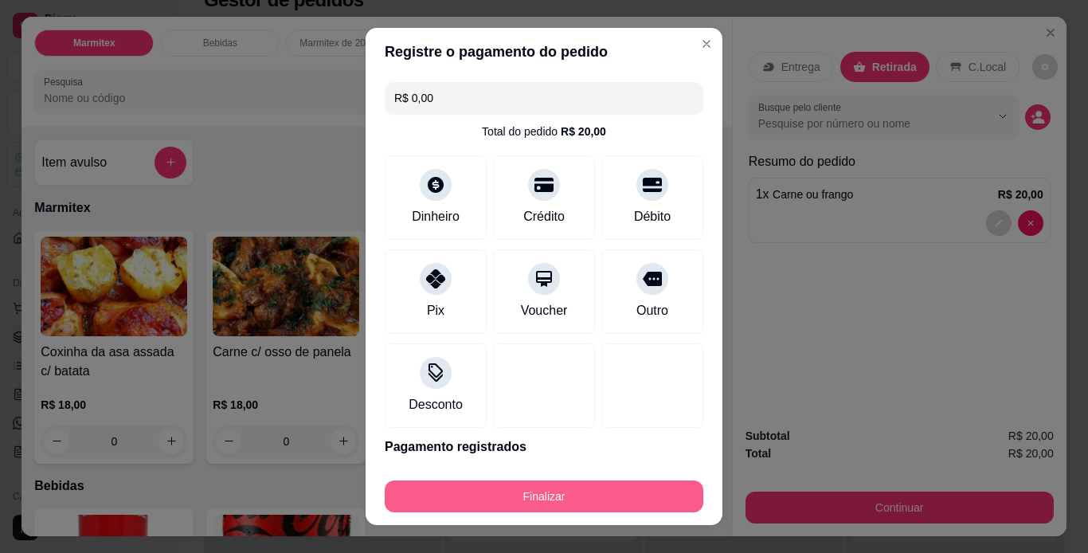
click at [536, 508] on button "Finalizar" at bounding box center [544, 496] width 319 height 32
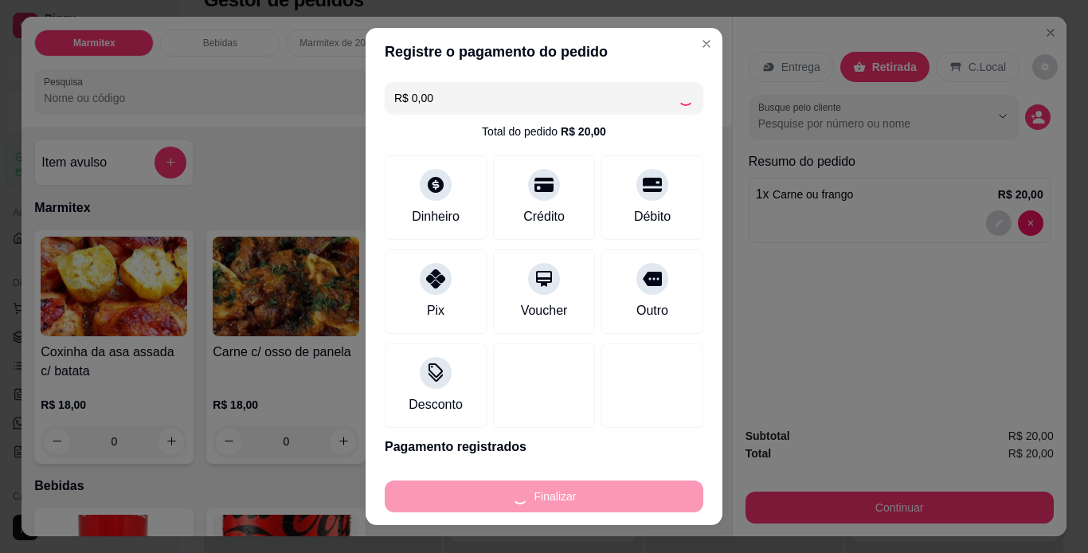
type input "0"
type input "-R$ 20,00"
